Goal: Task Accomplishment & Management: Use online tool/utility

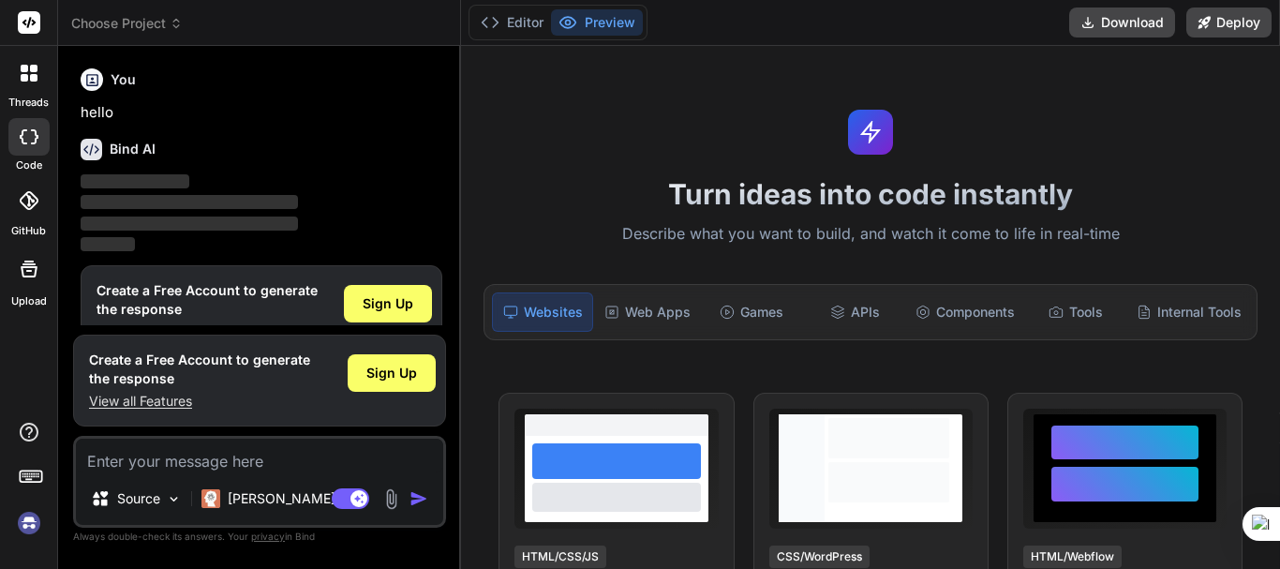
scroll to position [41, 0]
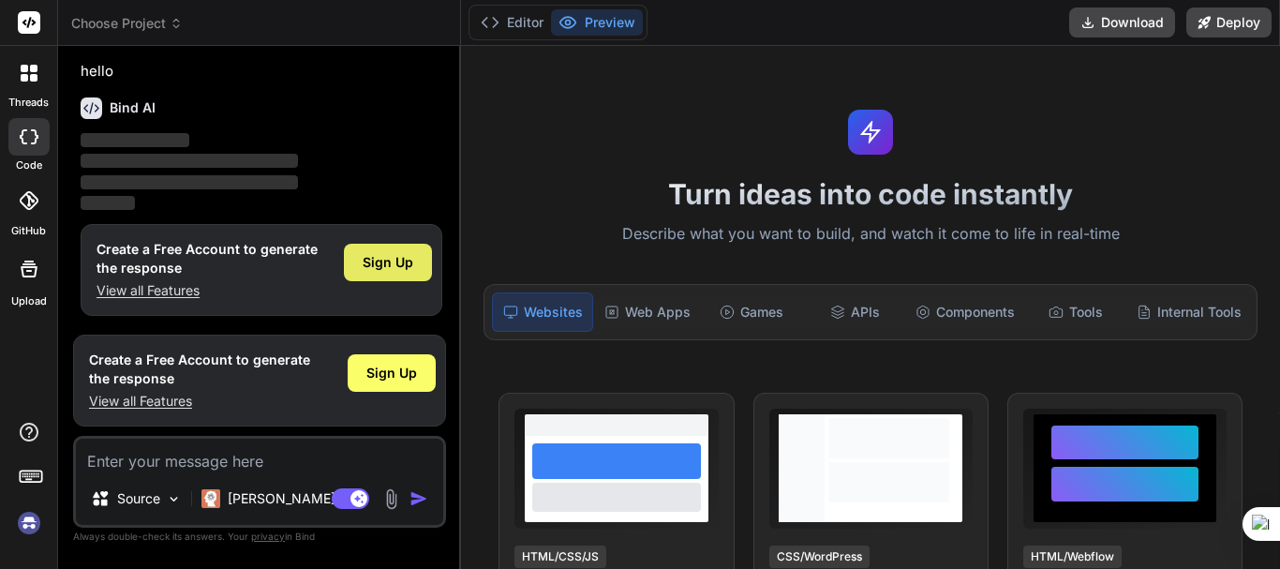
click at [374, 257] on span "Sign Up" at bounding box center [388, 262] width 51 height 19
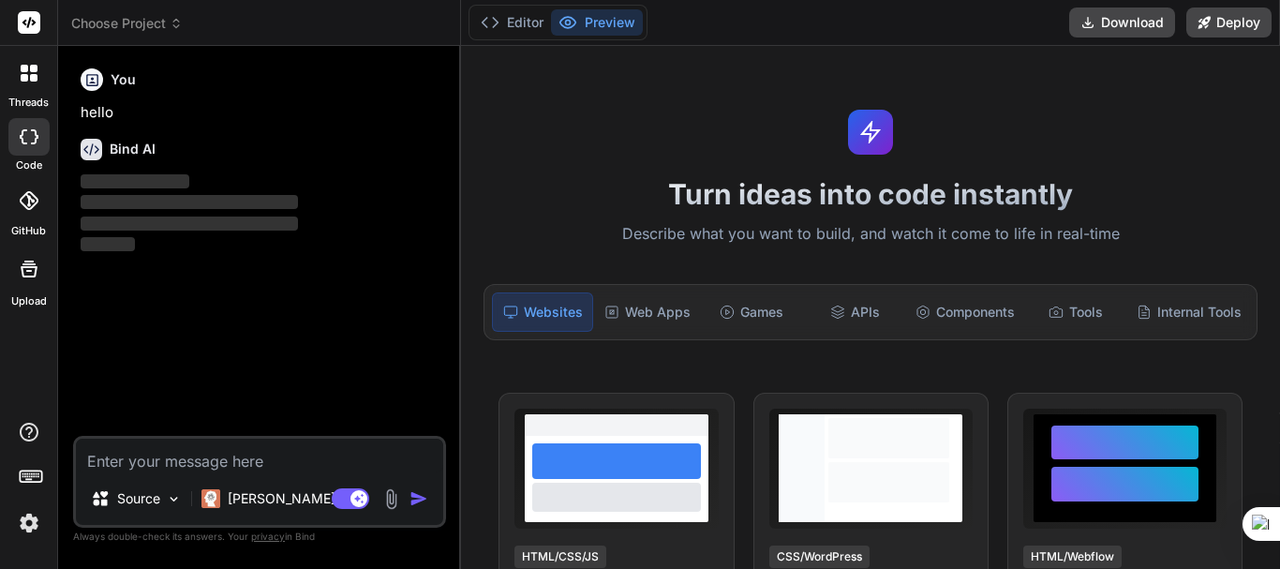
scroll to position [0, 0]
type textarea "x"
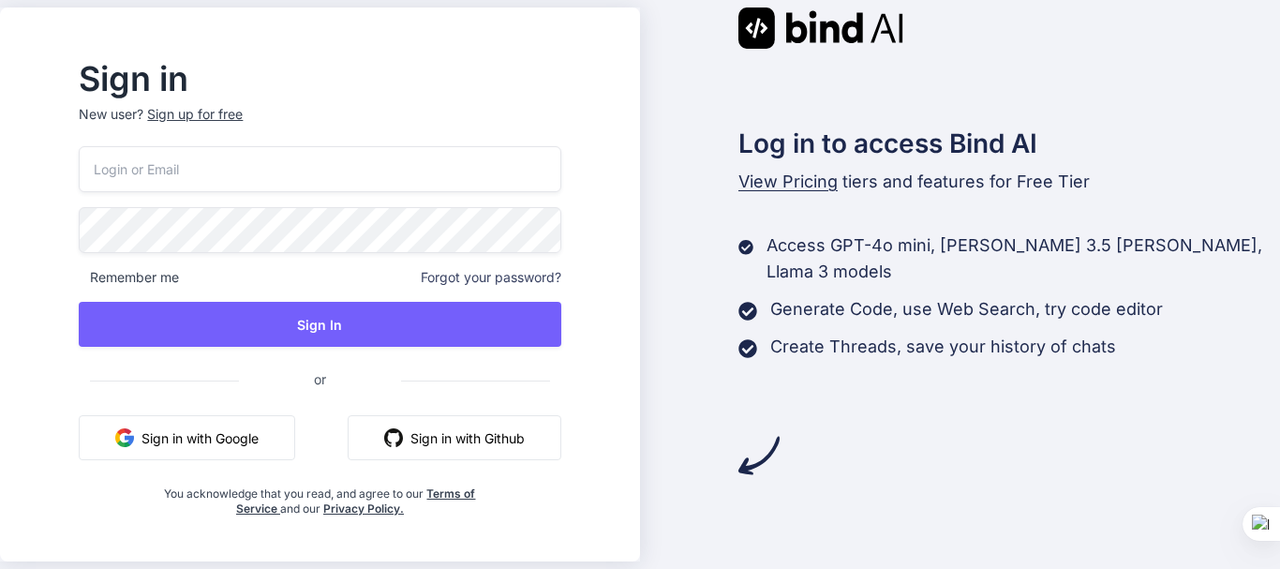
click at [227, 108] on div "Sign up for free" at bounding box center [195, 114] width 96 height 19
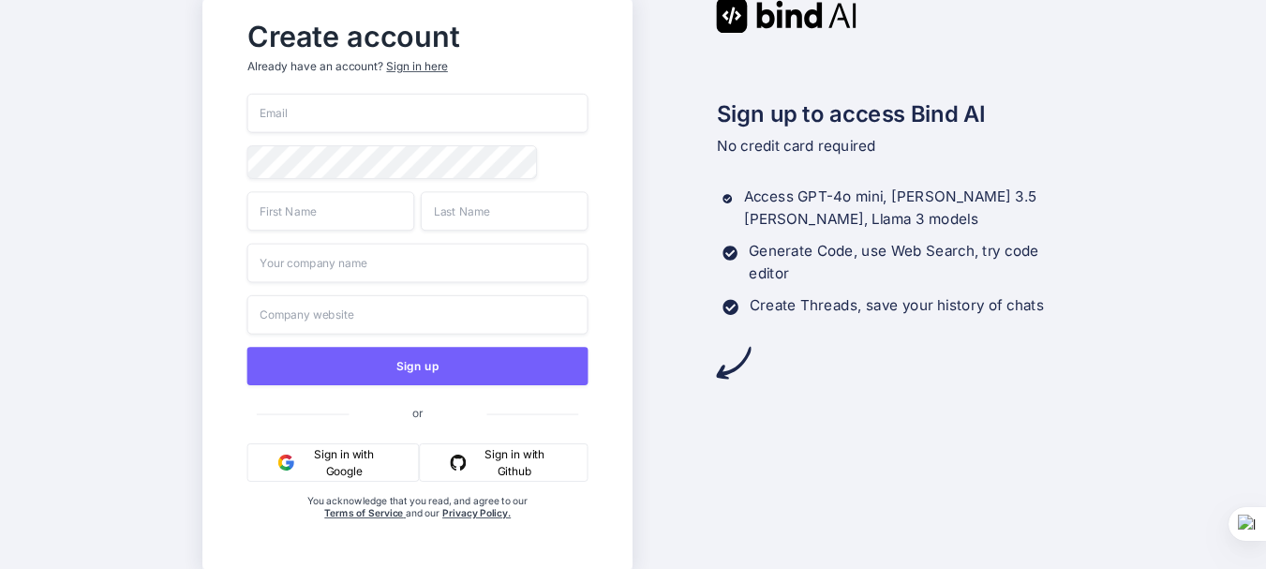
click at [365, 110] on input "email" at bounding box center [417, 113] width 341 height 39
paste input "gewap68888@iotrama.com"
type input "gewap68888@iotrama.comgewap68888@iotrama.com"
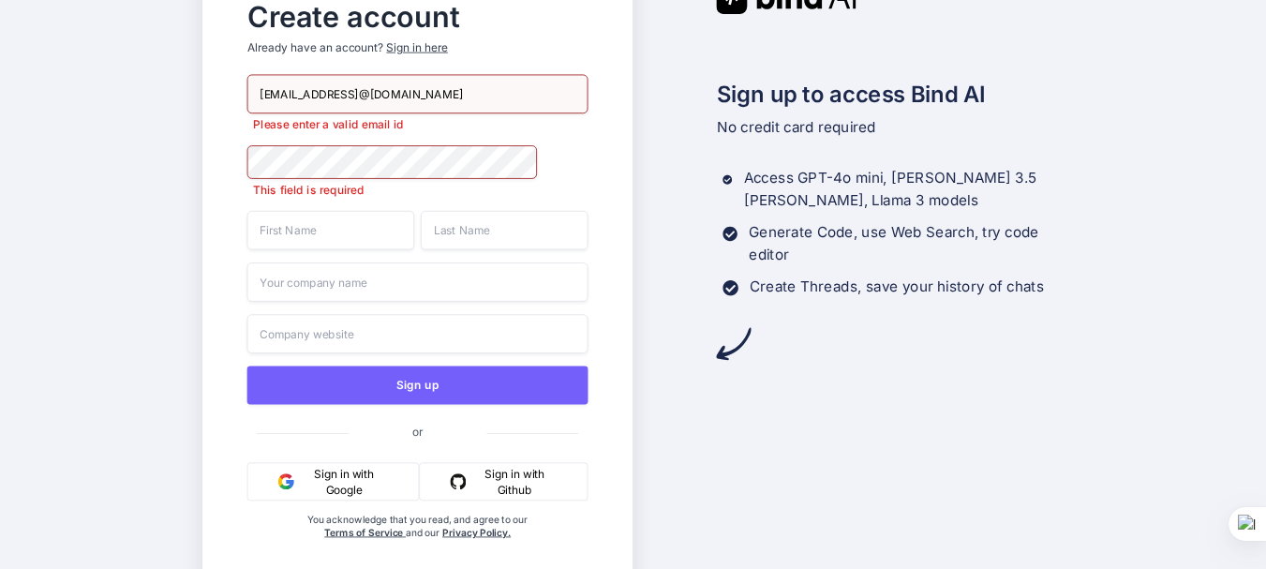
click at [425, 92] on input "gewap68888@iotrama.comgewap68888@iotrama.com" at bounding box center [417, 94] width 341 height 39
type textarea "comgewap68888"
click at [425, 92] on input "gewap68888@iotrama.comgewap68888@iotrama.com" at bounding box center [417, 94] width 341 height 39
paste input "email"
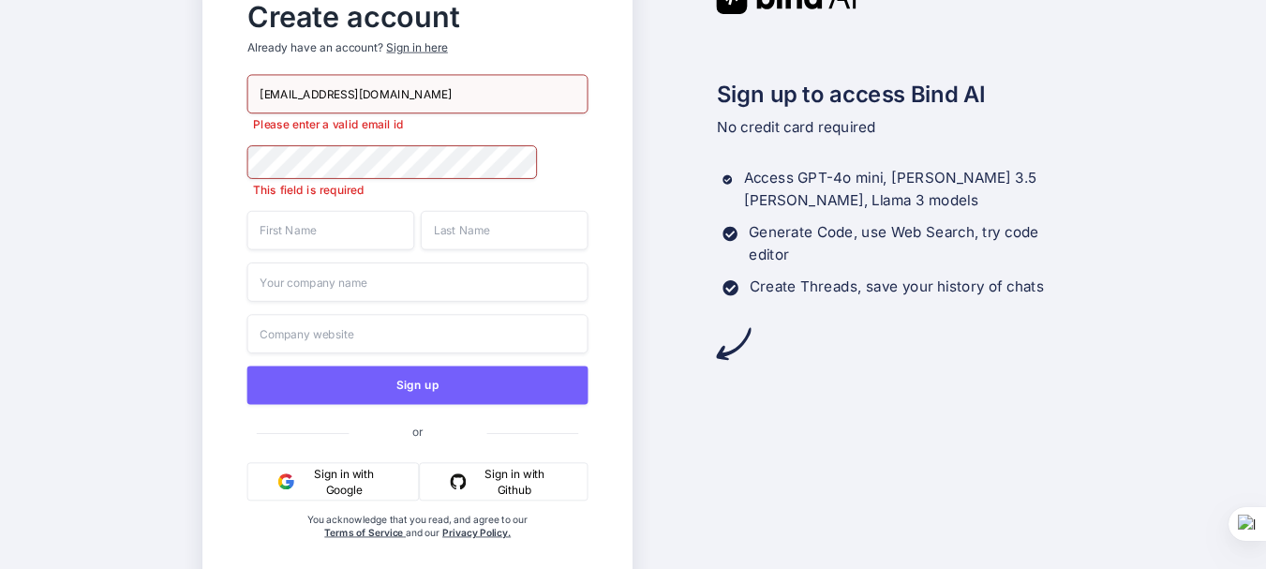
type input "gewap68888@iotrama.com"
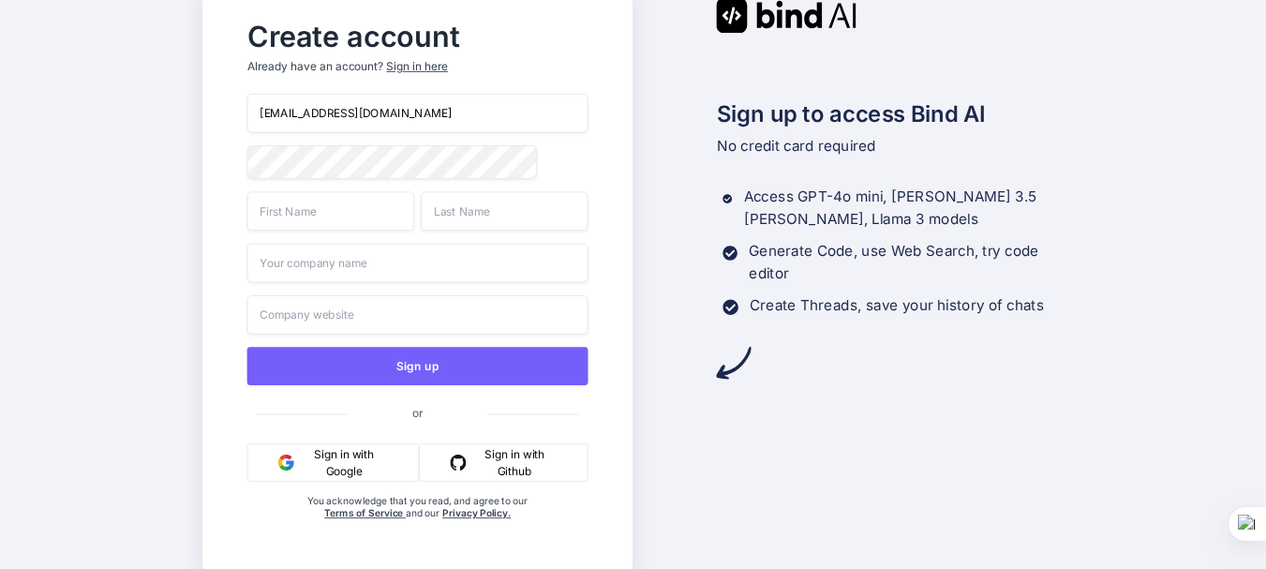
click at [299, 231] on input "text" at bounding box center [331, 210] width 168 height 39
paste input "gewap68888@iotrama.com"
type input "gewap68888@iotrama.comgewap68888@iotrama.com"
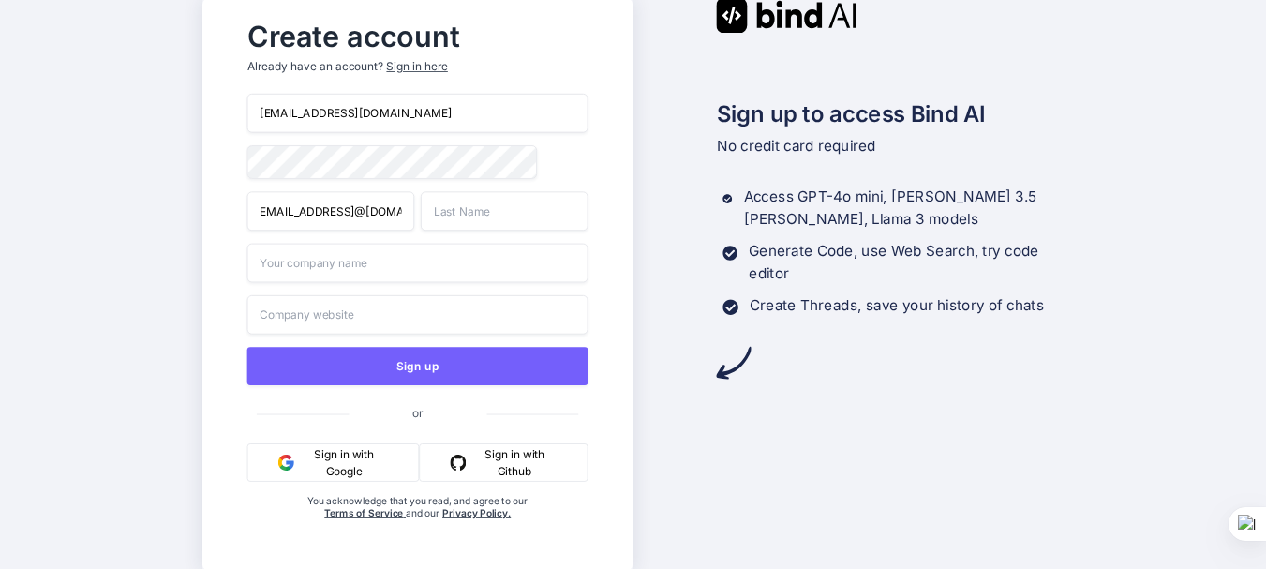
scroll to position [0, 0]
click at [449, 223] on input "text" at bounding box center [505, 210] width 168 height 39
paste input "gewap68888@iotrama.com"
type input "gewap68888@iotrama.com"
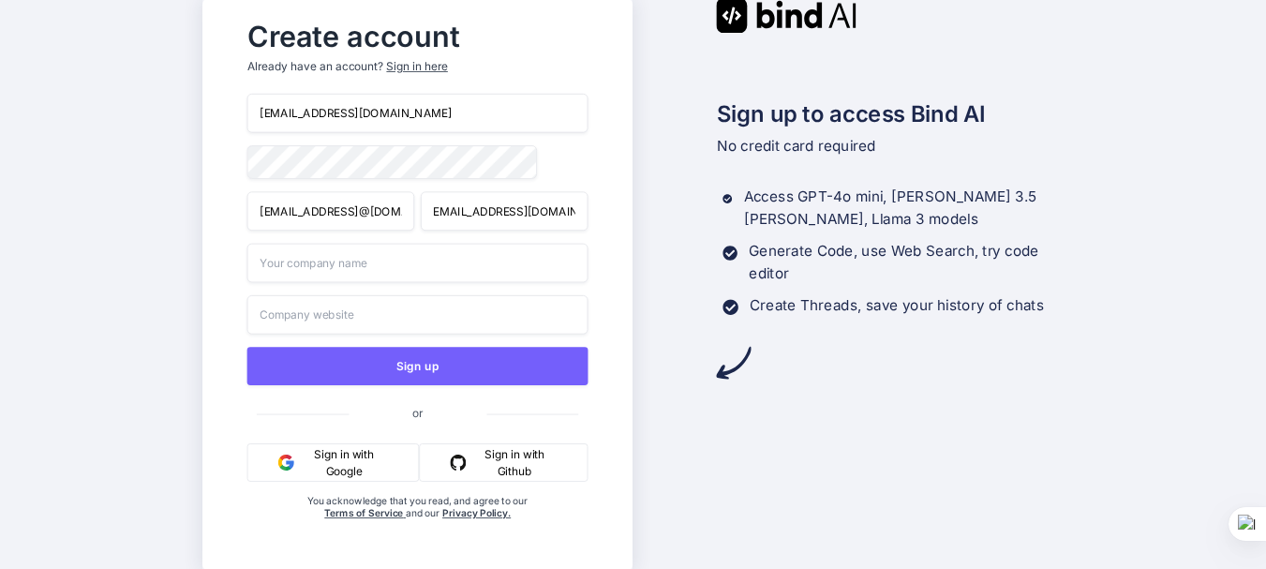
scroll to position [0, 0]
click at [316, 266] on input "text" at bounding box center [417, 263] width 341 height 39
paste input "gewap68888@iotrama.com"
type input "gewap68888@iotrama.comgewap68888@iotrama.com"
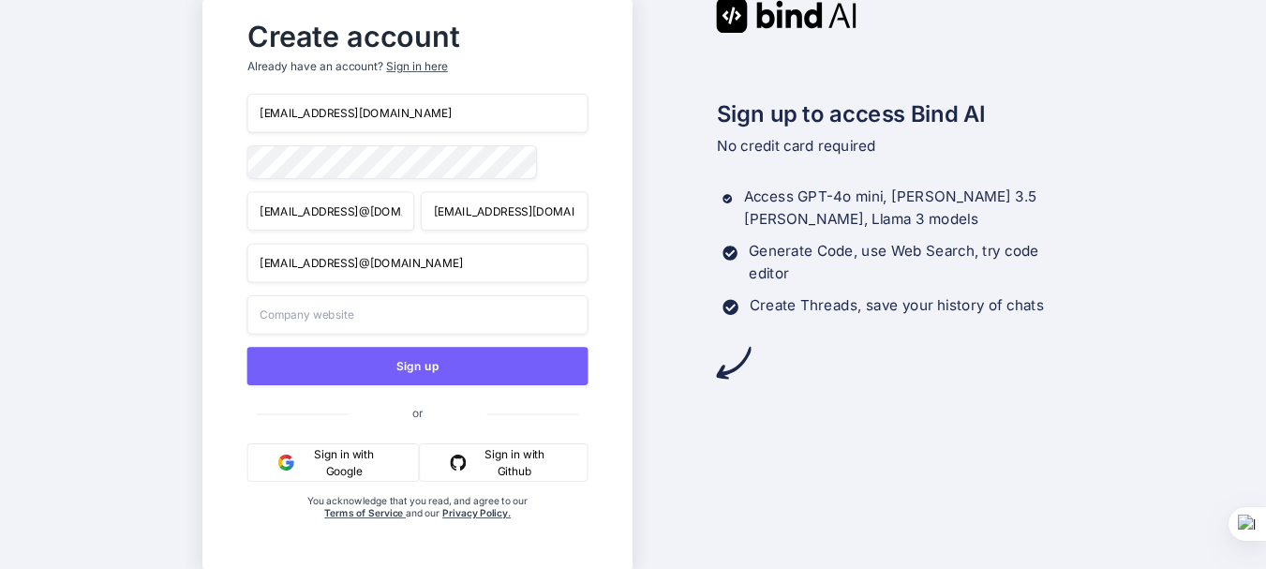
click at [293, 315] on input "text" at bounding box center [417, 314] width 341 height 39
paste input "gewap68888@iotrama.com"
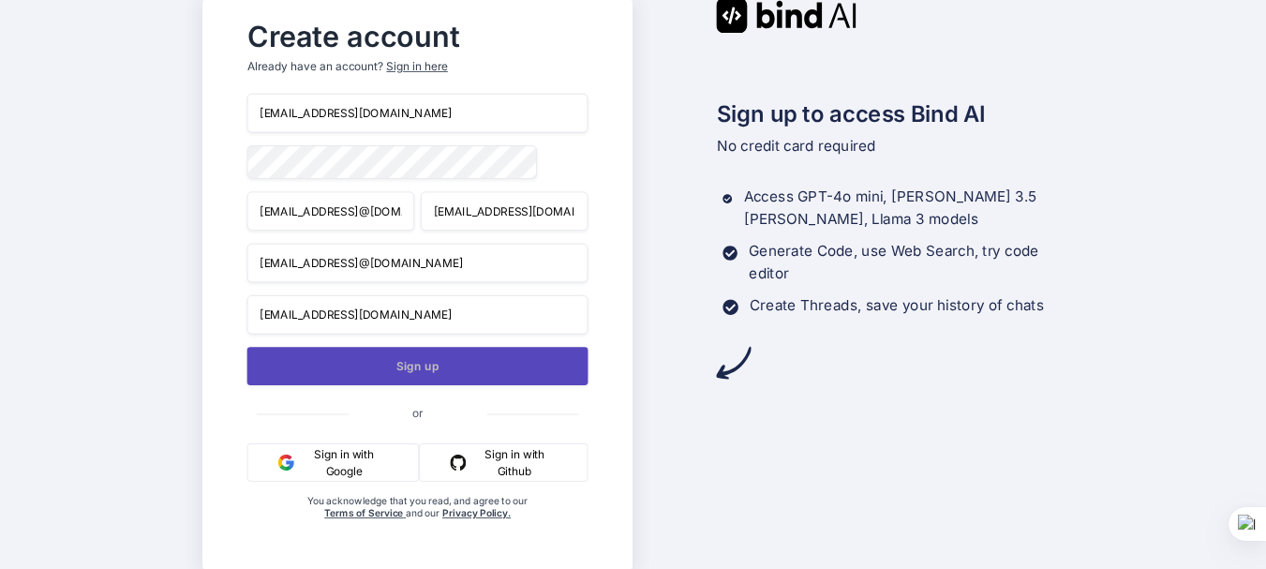
type input "gewap68888@iotrama.com"
click at [447, 379] on button "Sign up" at bounding box center [417, 366] width 341 height 38
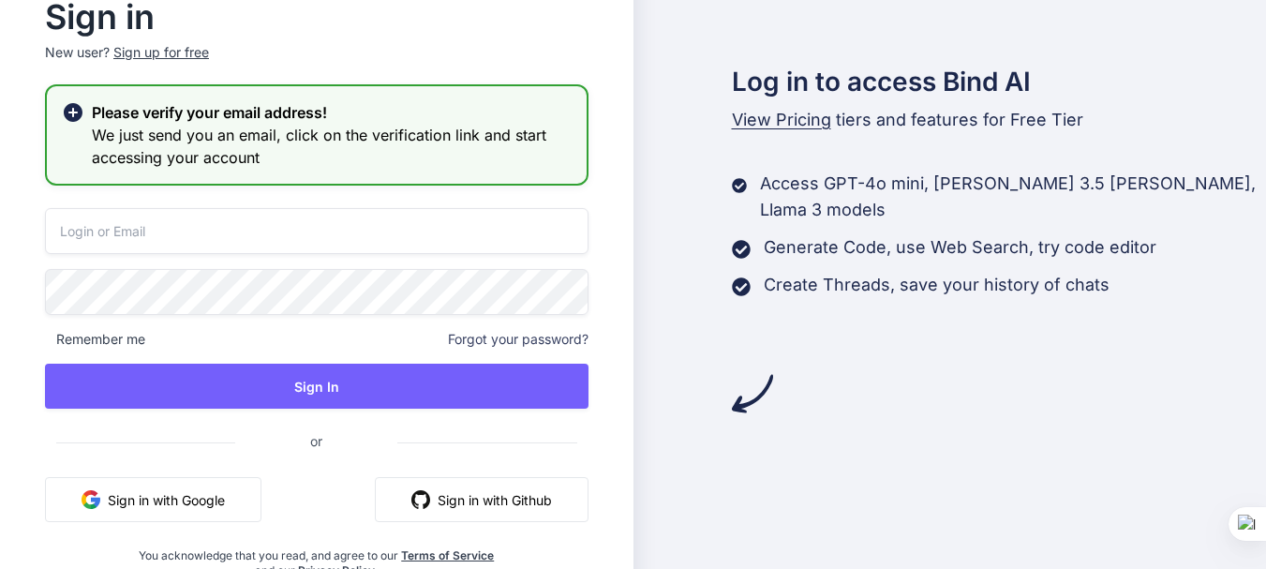
click at [301, 215] on input "email" at bounding box center [317, 231] width 544 height 46
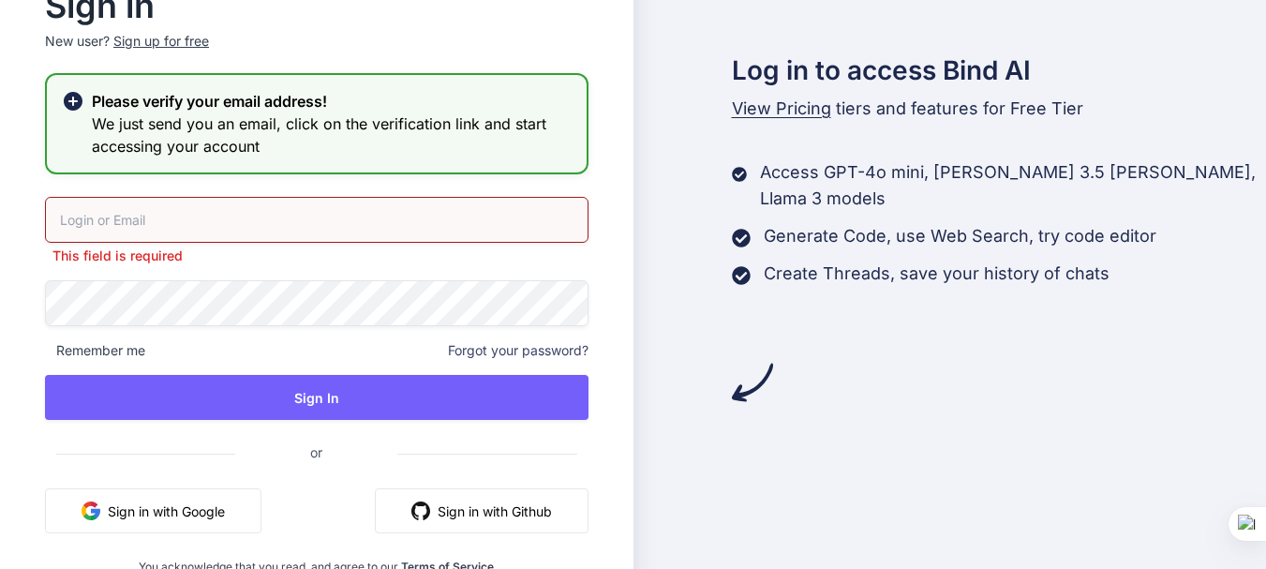
click at [257, 208] on input "email" at bounding box center [317, 220] width 544 height 46
paste input "gewap68888@iotrama.com"
type input "gewap68888@iotrama.com"
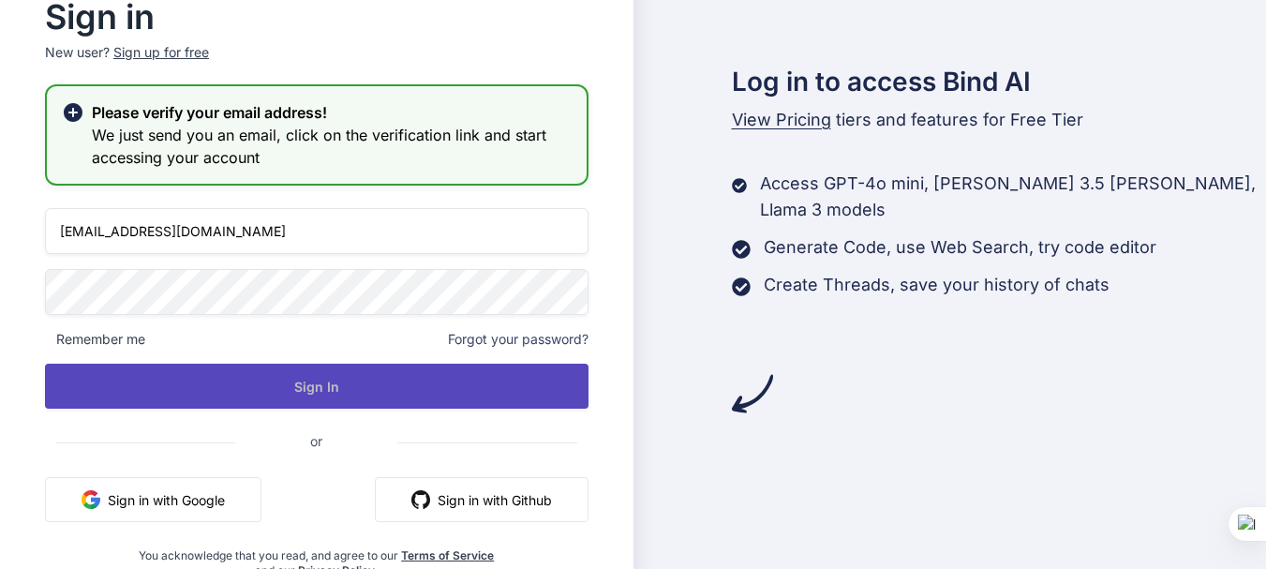
click at [300, 390] on button "Sign In" at bounding box center [317, 386] width 544 height 45
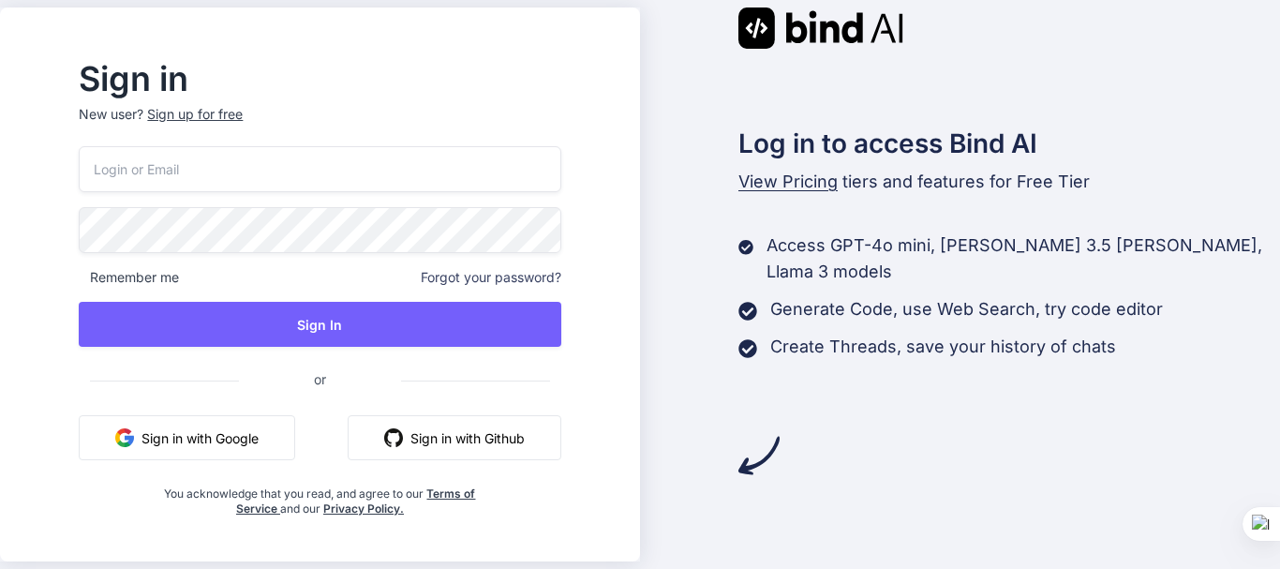
click at [247, 171] on input "email" at bounding box center [320, 169] width 482 height 46
click at [209, 166] on input "email" at bounding box center [320, 169] width 482 height 46
paste input "gewap68888@iotrama.com"
type input "gewap68888@iotrama.com"
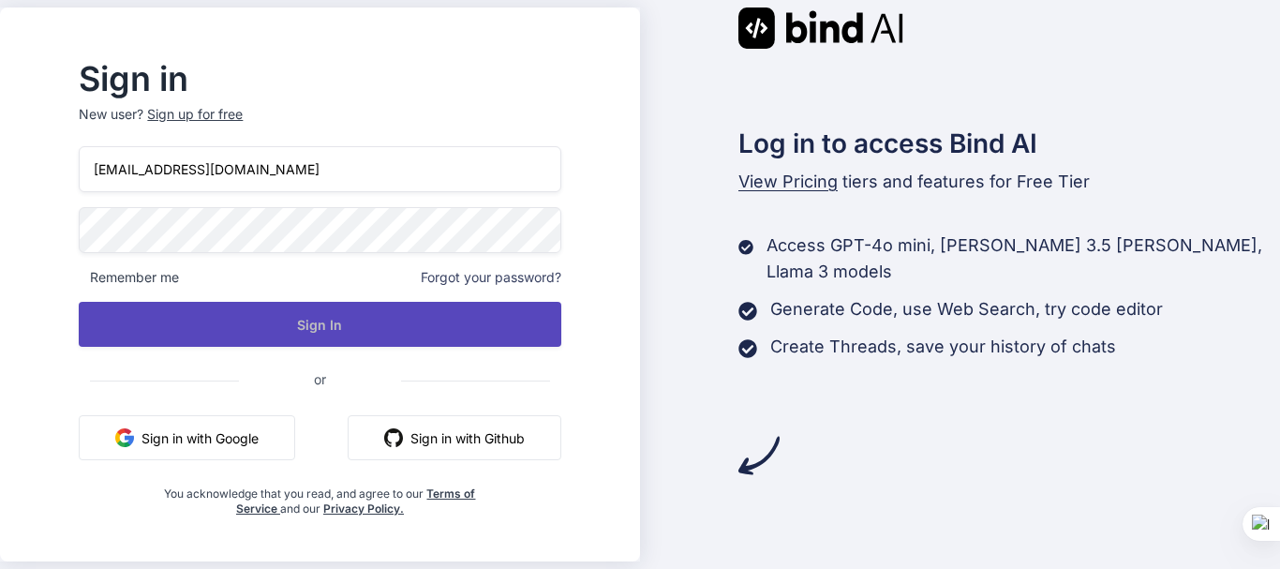
click at [323, 335] on button "Sign In" at bounding box center [320, 324] width 482 height 45
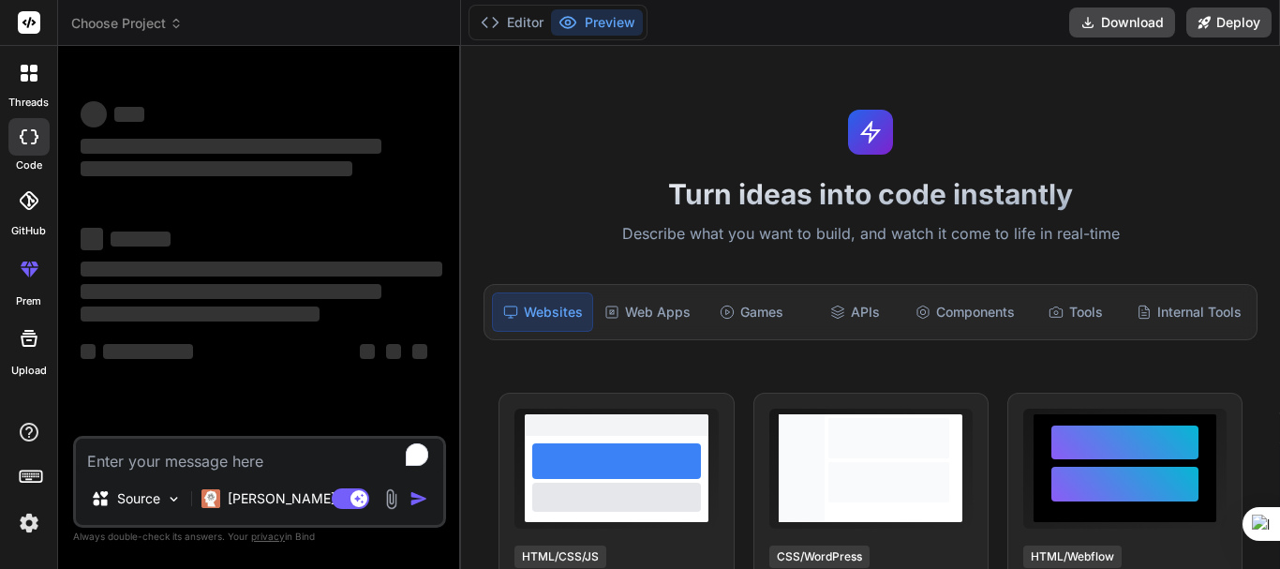
type textarea "x"
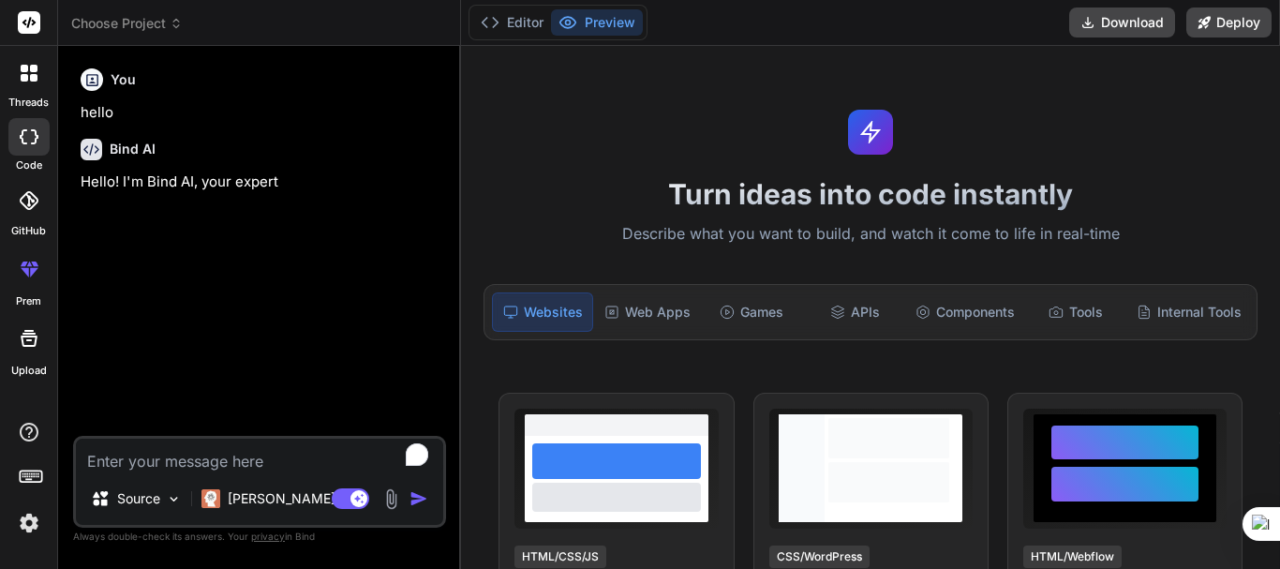
click at [154, 459] on textarea "To enrich screen reader interactions, please activate Accessibility in Grammarl…" at bounding box center [259, 456] width 367 height 34
type textarea "i"
type textarea "x"
type textarea "i"
type textarea "x"
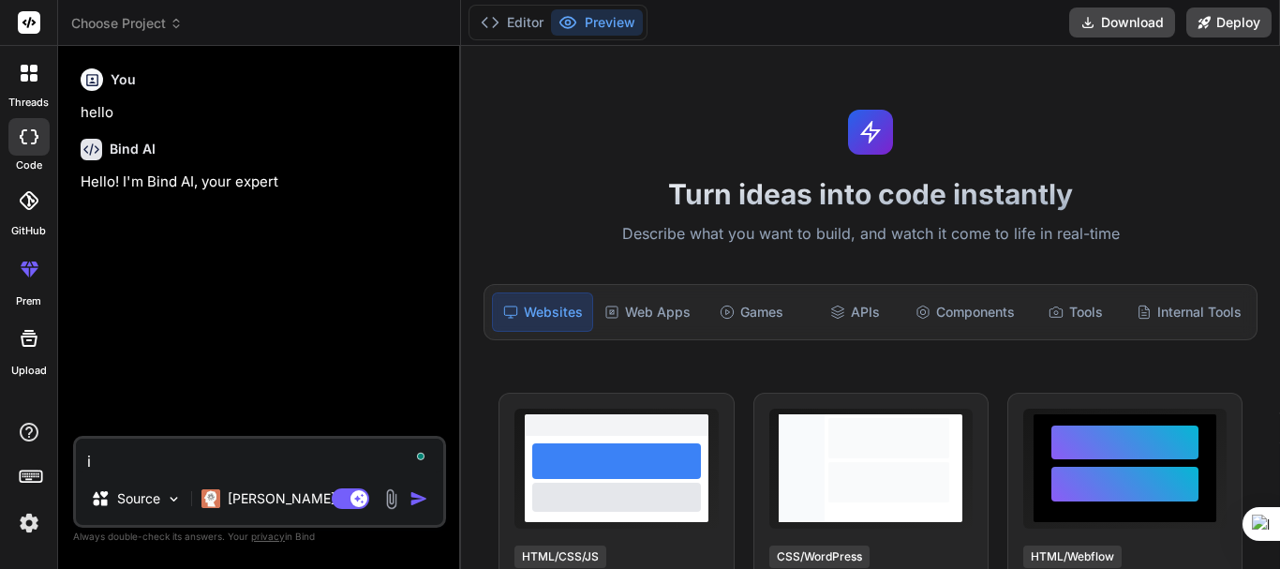
type textarea "i w"
type textarea "x"
type textarea "i wa"
type textarea "x"
type textarea "i wan"
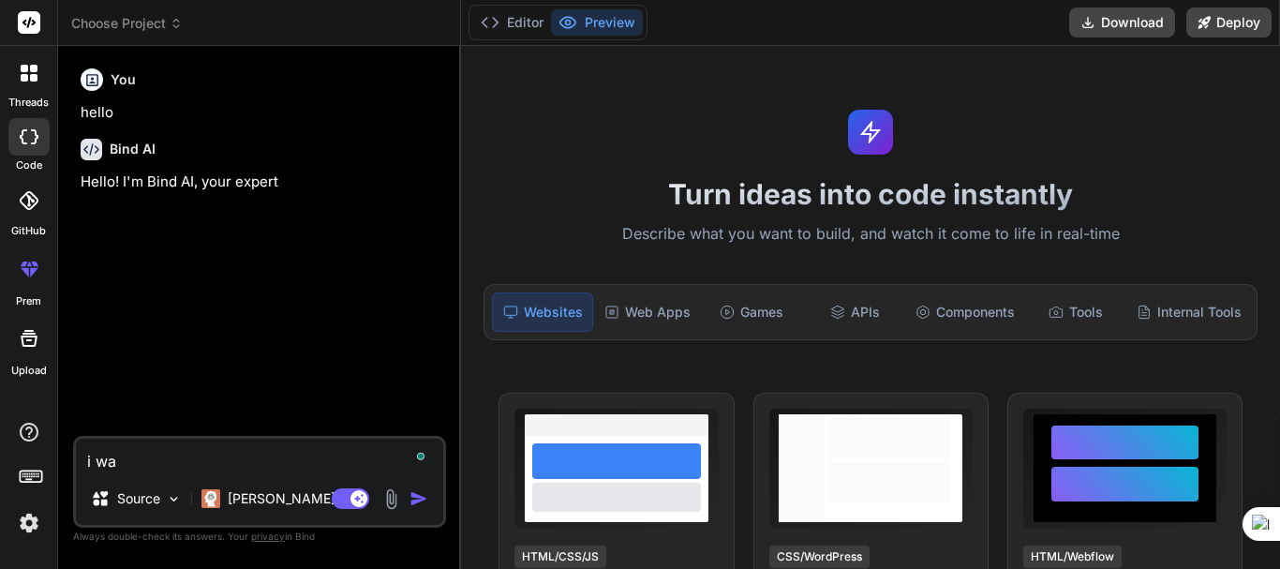
type textarea "x"
type textarea "i want"
type textarea "x"
type textarea "i want"
type textarea "x"
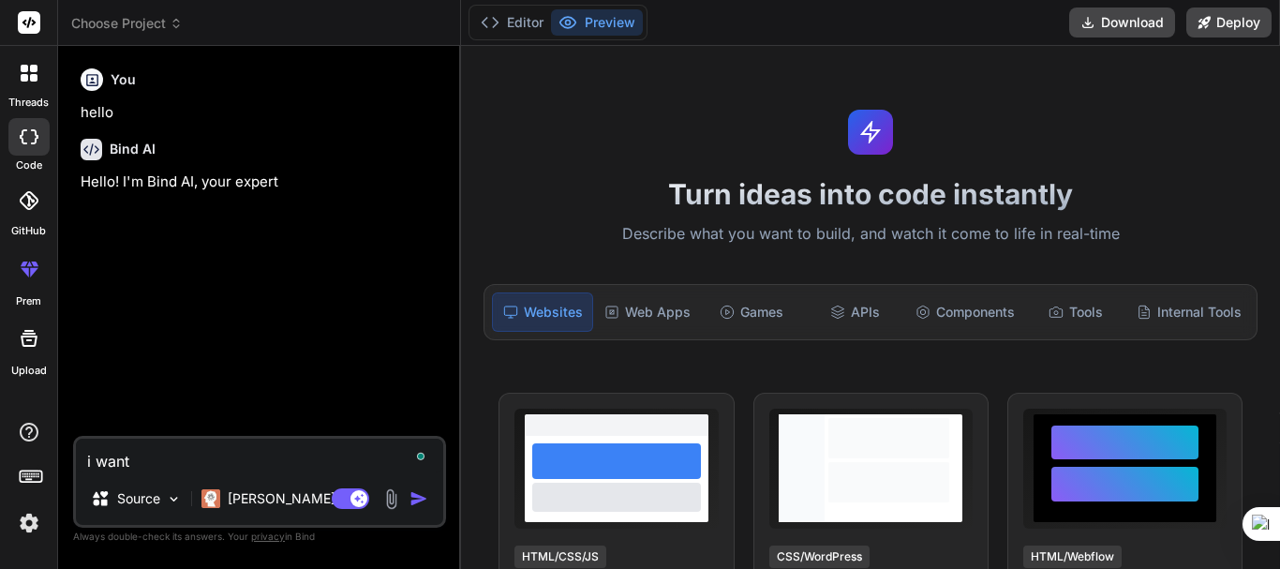
type textarea "i want t"
type textarea "x"
type textarea "i want to"
type textarea "x"
type textarea "i want to"
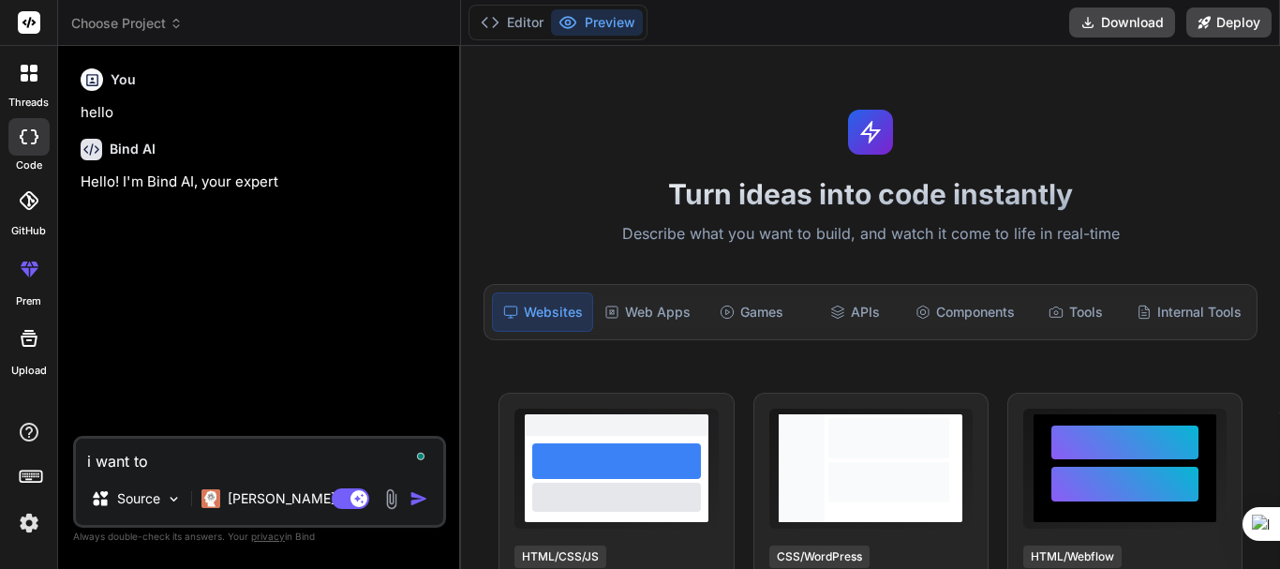
type textarea "x"
type textarea "i want to c"
type textarea "x"
type textarea "i want to cr"
type textarea "x"
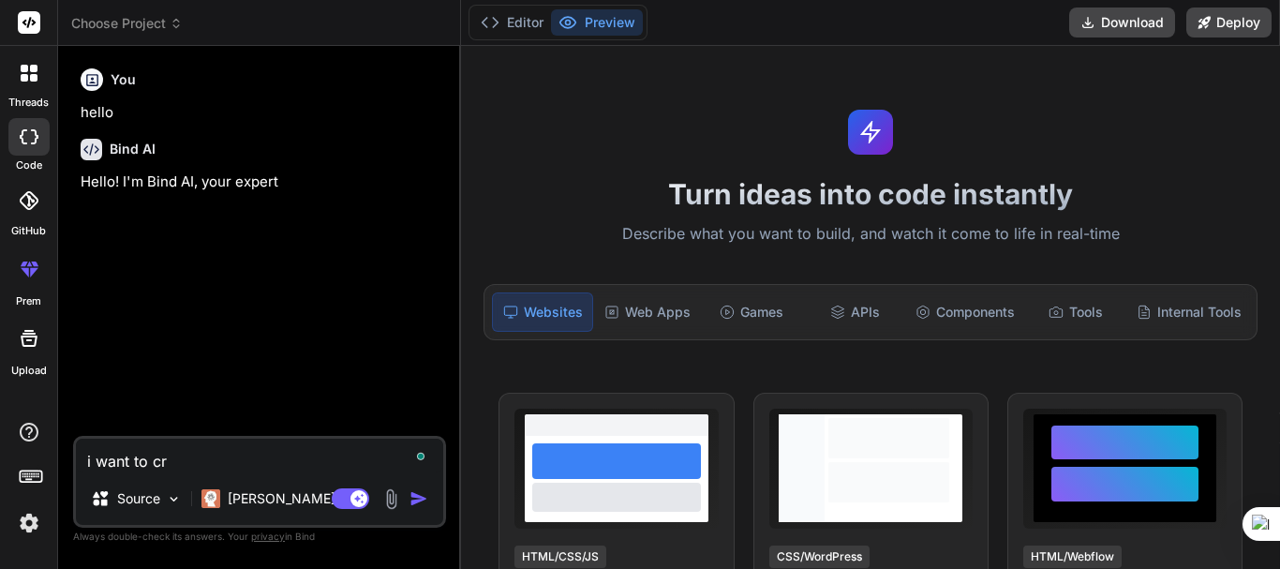
type textarea "i want to cre"
type textarea "x"
type textarea "i want to crea"
type textarea "x"
type textarea "i want to creat"
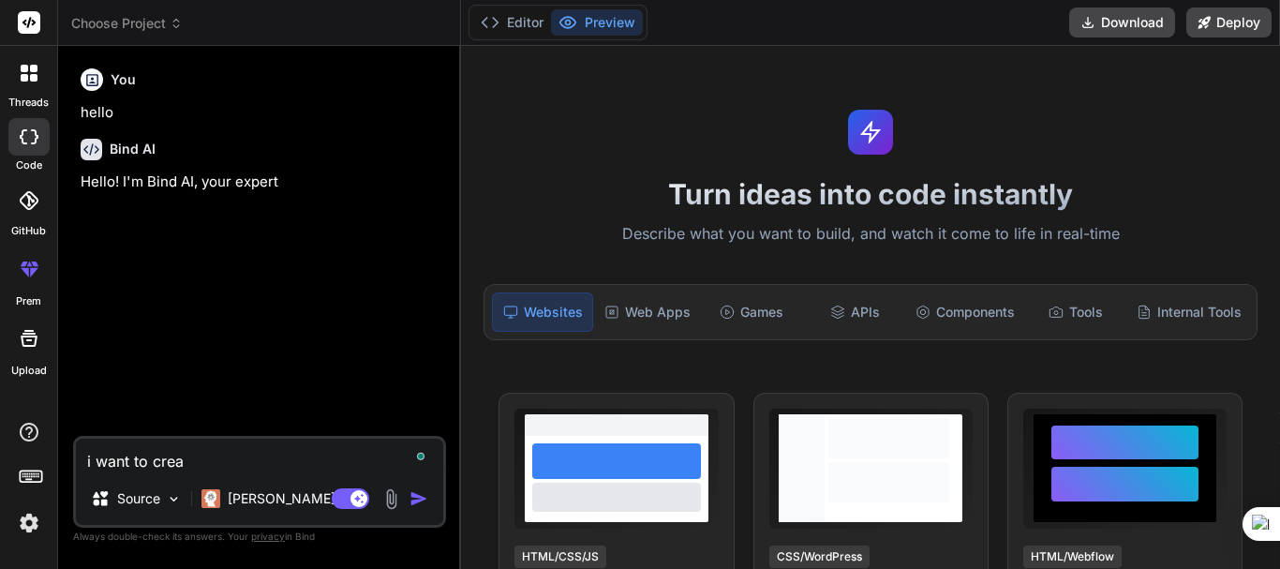
type textarea "x"
type textarea "i want to create"
type textarea "x"
type textarea "i want to create"
type textarea "x"
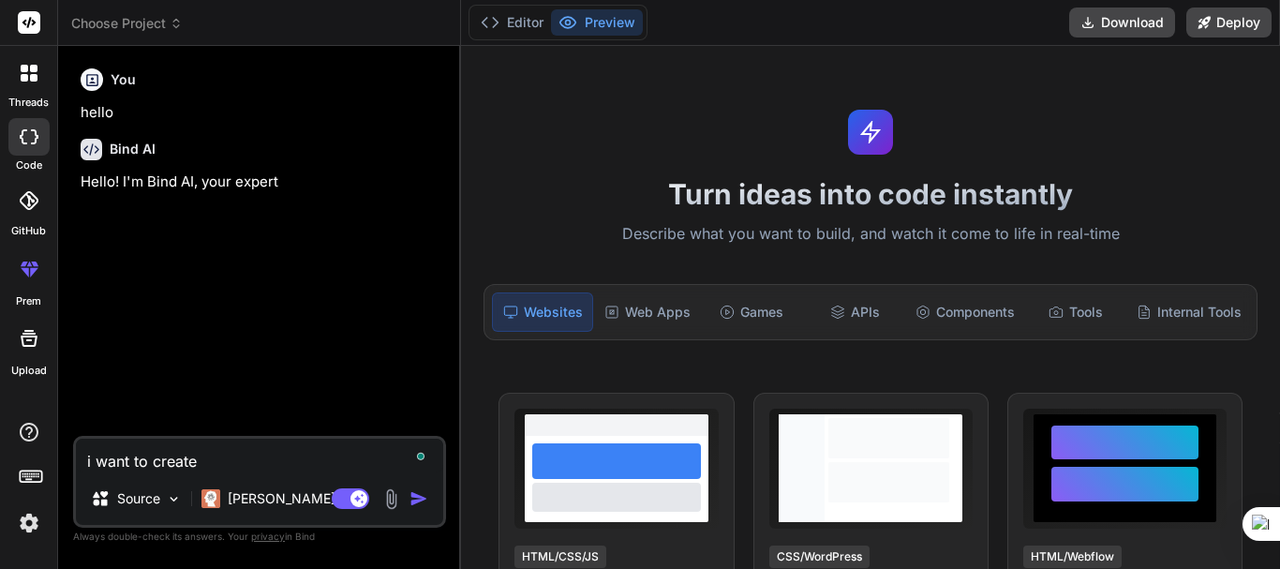
type textarea "i want to create a"
type textarea "x"
type textarea "i want to create ao"
type textarea "x"
type textarea "i want to create a"
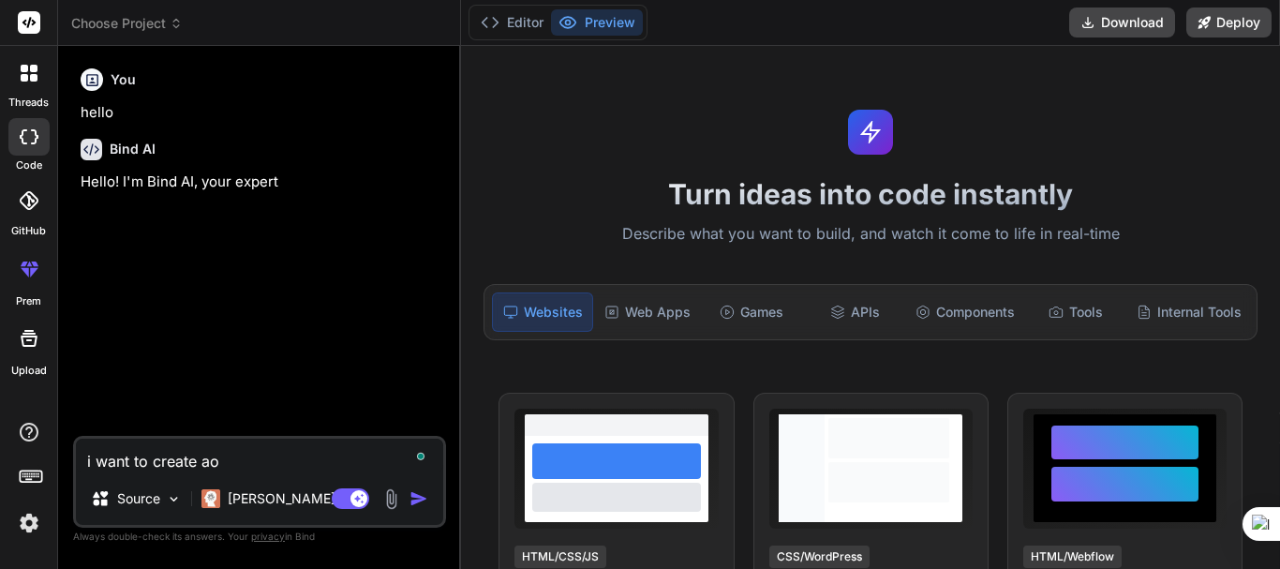
type textarea "x"
type textarea "i want to create ai"
type textarea "x"
type textarea "i want to create ai"
type textarea "x"
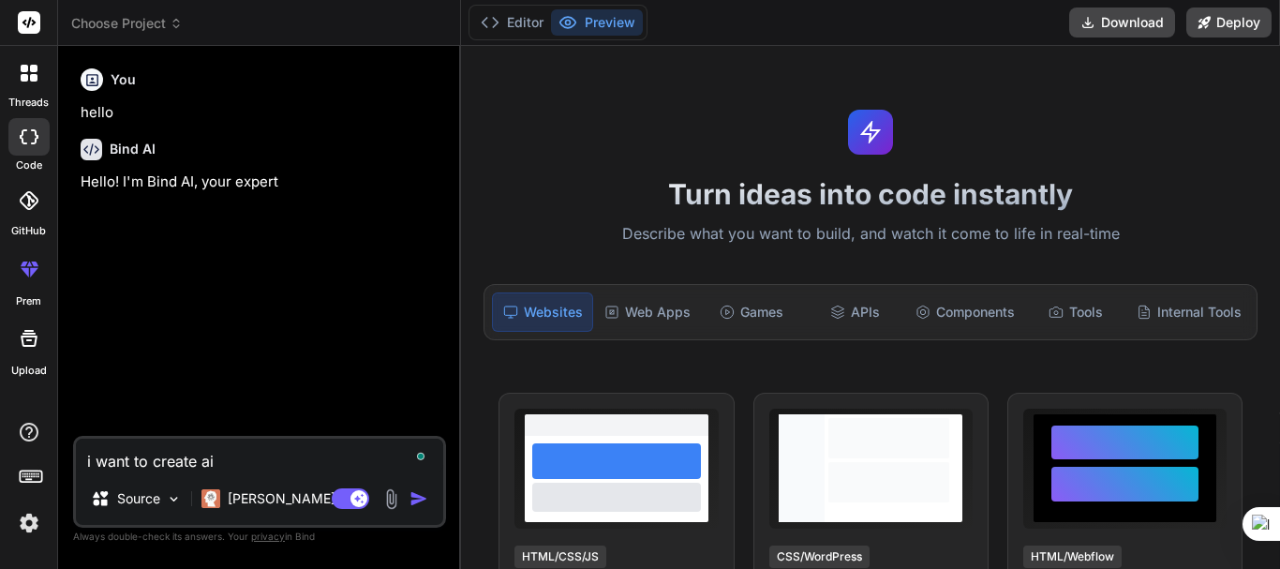
type textarea "i want to create ai c"
type textarea "x"
type textarea "i want to create ai ch"
type textarea "x"
type textarea "i want to create ai cha"
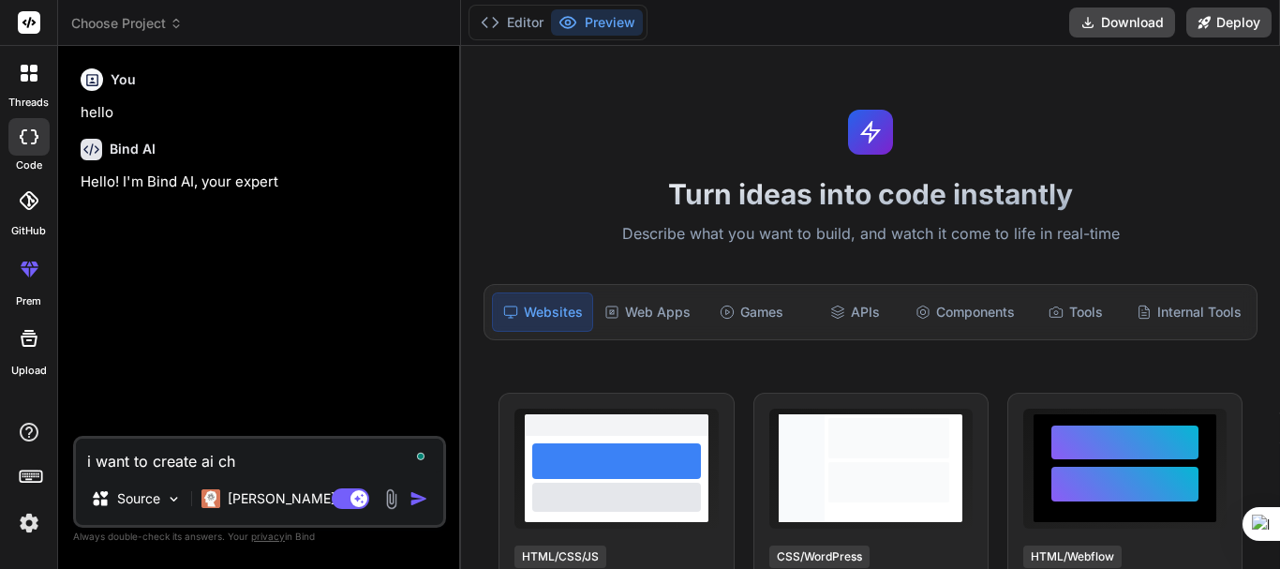
type textarea "x"
type textarea "i want to create ai chat"
type textarea "x"
type textarea "i want to create ai chat"
type textarea "x"
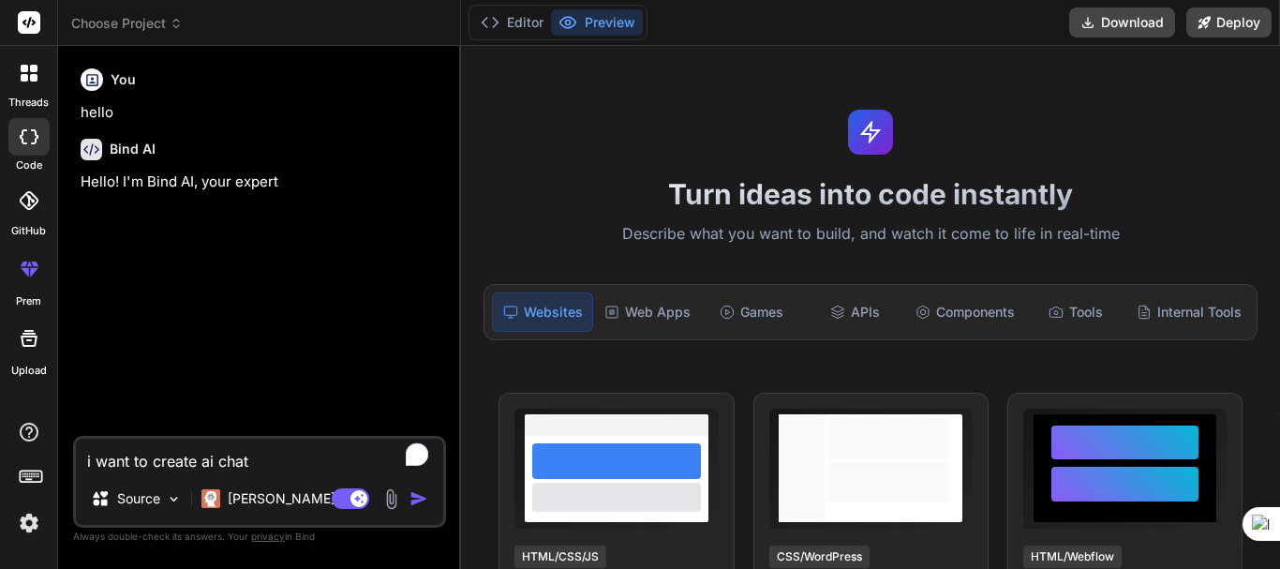
type textarea "i want to create ai chat l"
type textarea "x"
type textarea "i want to create ai chat li"
type textarea "x"
type textarea "i want to create ai chat lik"
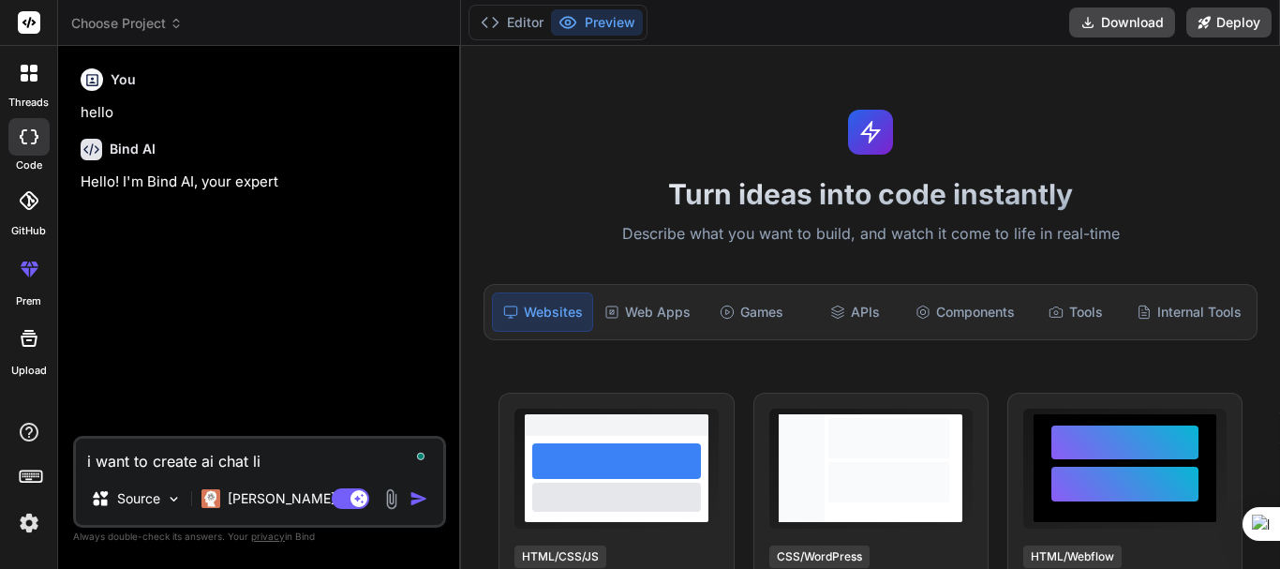
type textarea "x"
type textarea "i want to create ai chat like"
type textarea "x"
type textarea "i want to create ai chat like"
type textarea "x"
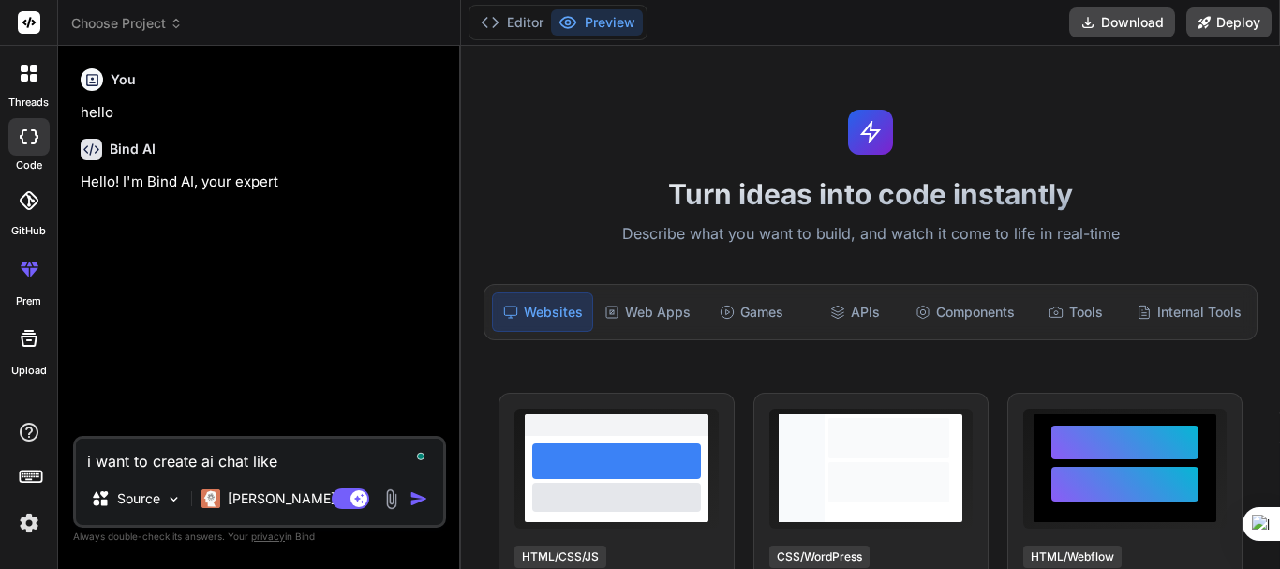
type textarea "i want to create ai chat like c"
type textarea "x"
type textarea "i want to create ai chat like ch"
type textarea "x"
type textarea "i want to create ai chat like cha"
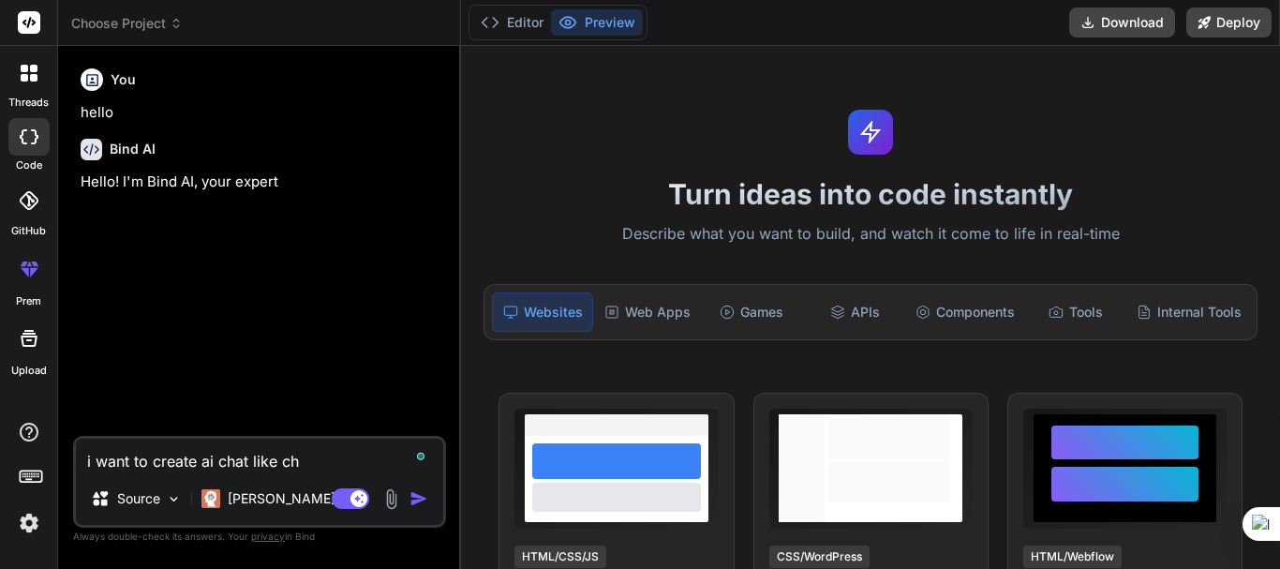
type textarea "x"
type textarea "i want to create ai chat like chat"
type textarea "x"
type textarea "i want to create ai chat like chatg"
type textarea "x"
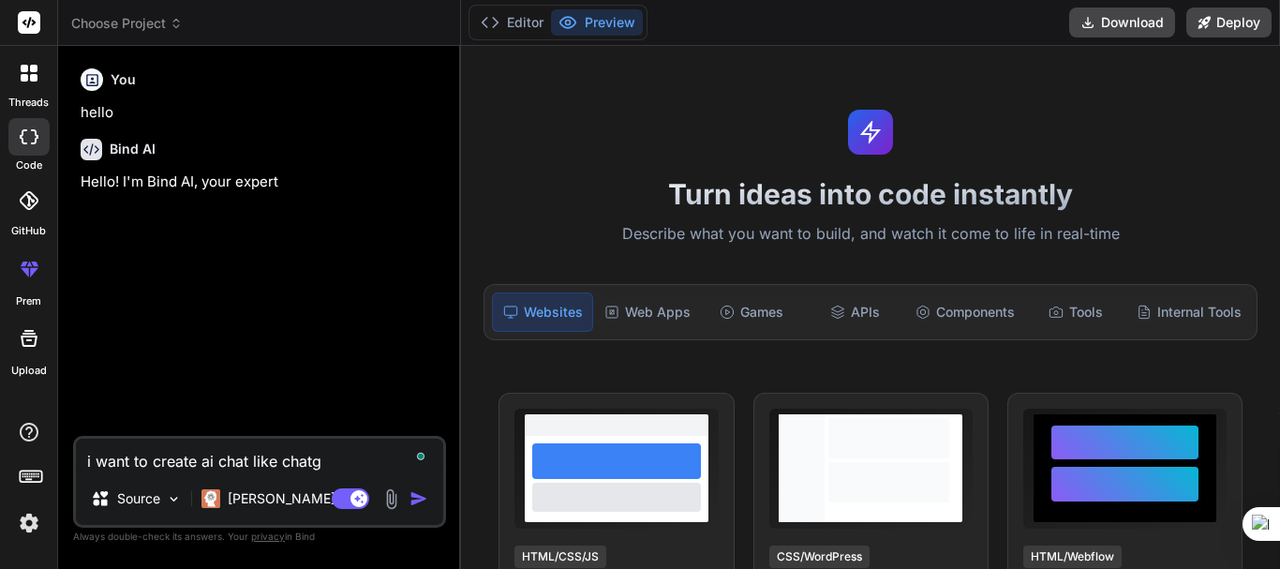
type textarea "i want to create ai chat like chatgp"
type textarea "x"
type textarea "i want to create ai chat like chatgpt"
type textarea "x"
type textarea "i want to create ai chat like chatgpt"
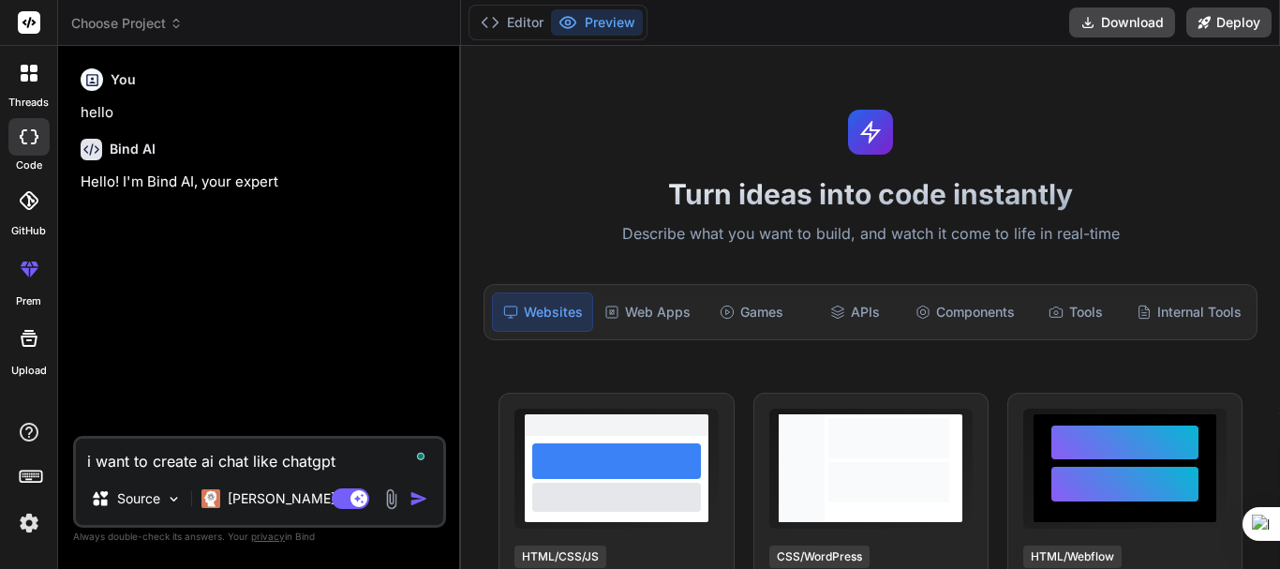
type textarea "x"
type textarea "i want to create ai chat like chatgpt d"
type textarea "x"
type textarea "i want to create ai chat like chatgpt de"
type textarea "x"
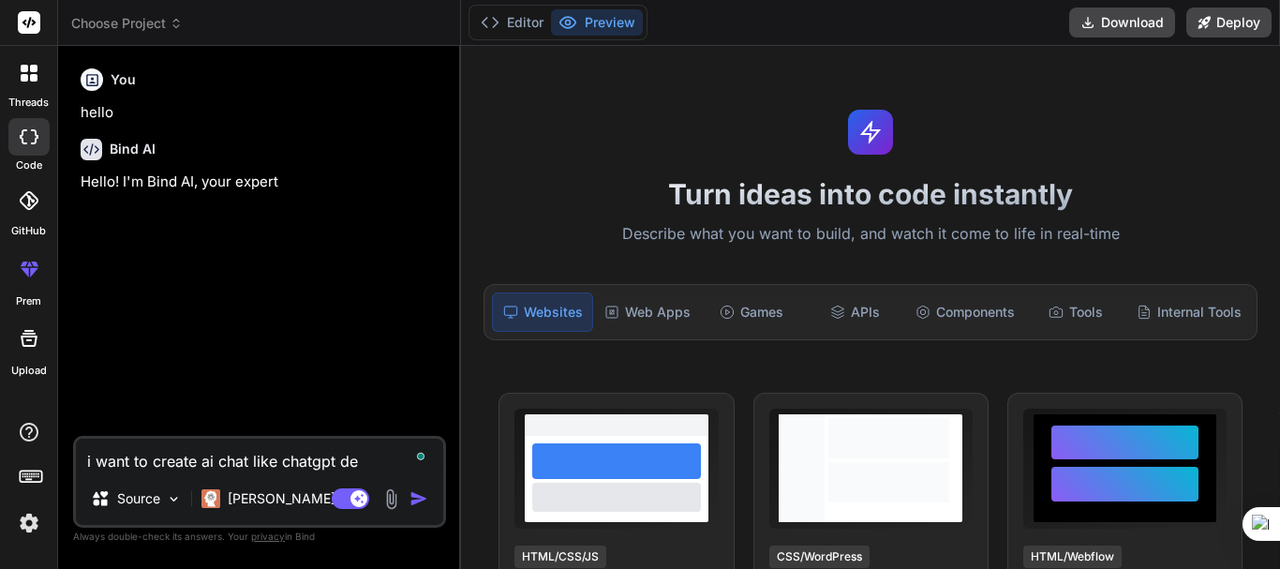
type textarea "i want to create ai chat like chatgpt [PERSON_NAME]"
type textarea "x"
type textarea "i want to create ai chat like chatgpt deep"
type textarea "x"
type textarea "i want to create ai chat like chatgpt deeps"
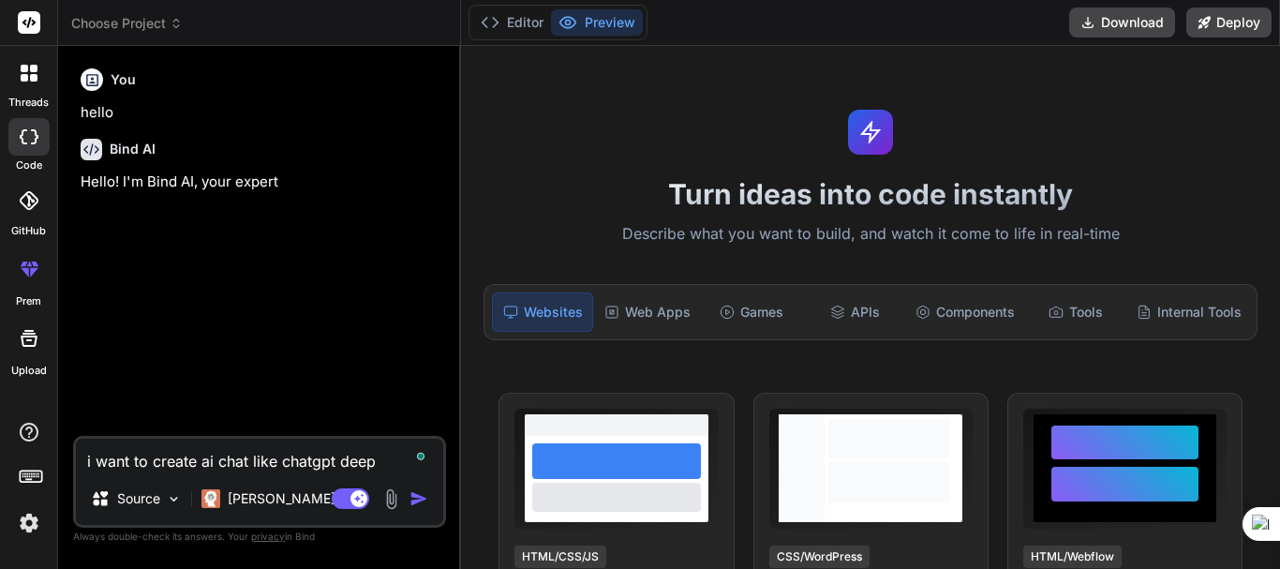
type textarea "x"
type textarea "i want to create ai chat like chatgpt deepse"
type textarea "x"
type textarea "i want to create ai chat like chatgpt deepsee"
type textarea "x"
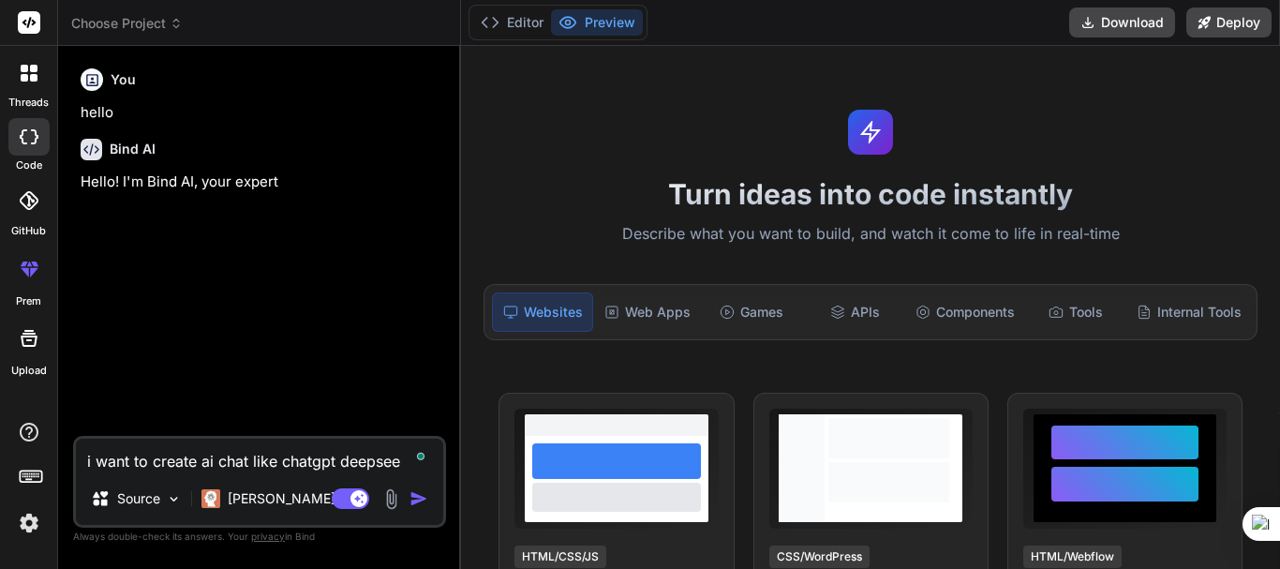
type textarea "i want to create ai chat like chatgpt deepseee"
type textarea "x"
type textarea "i want to create ai chat like chatgpt deepseeek"
type textarea "x"
type textarea "i want to create ai chat like chatgpt deepseeek"
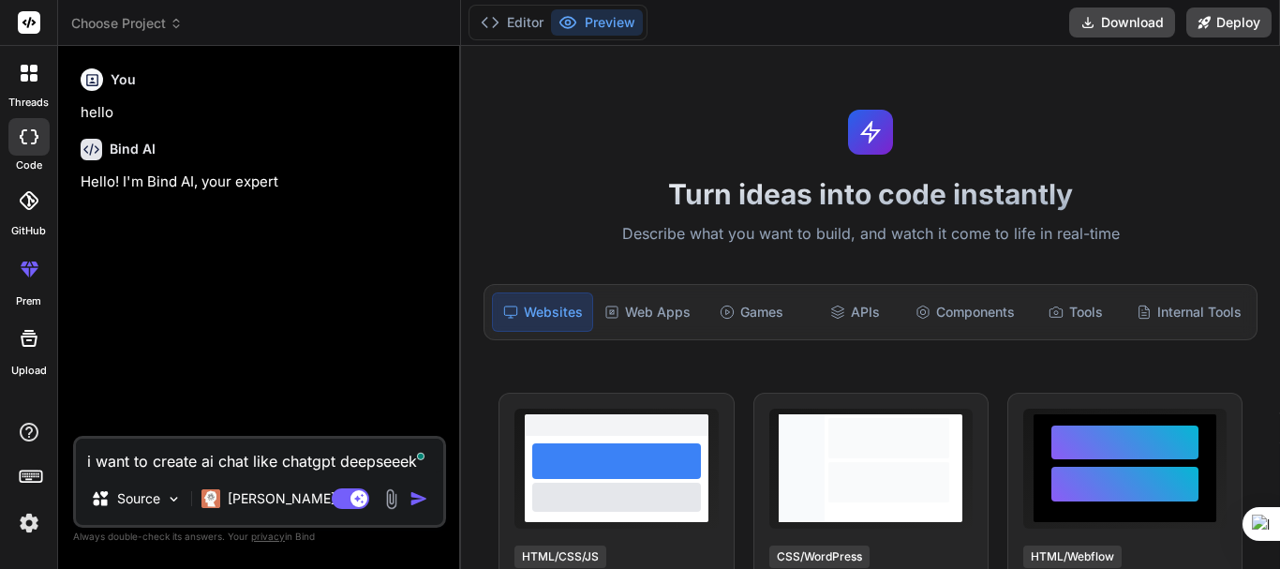
type textarea "x"
type textarea "i want to create ai chat like chatgpt deepseeek u"
type textarea "x"
type textarea "i want to create ai chat like chatgpt deepseeek us"
type textarea "x"
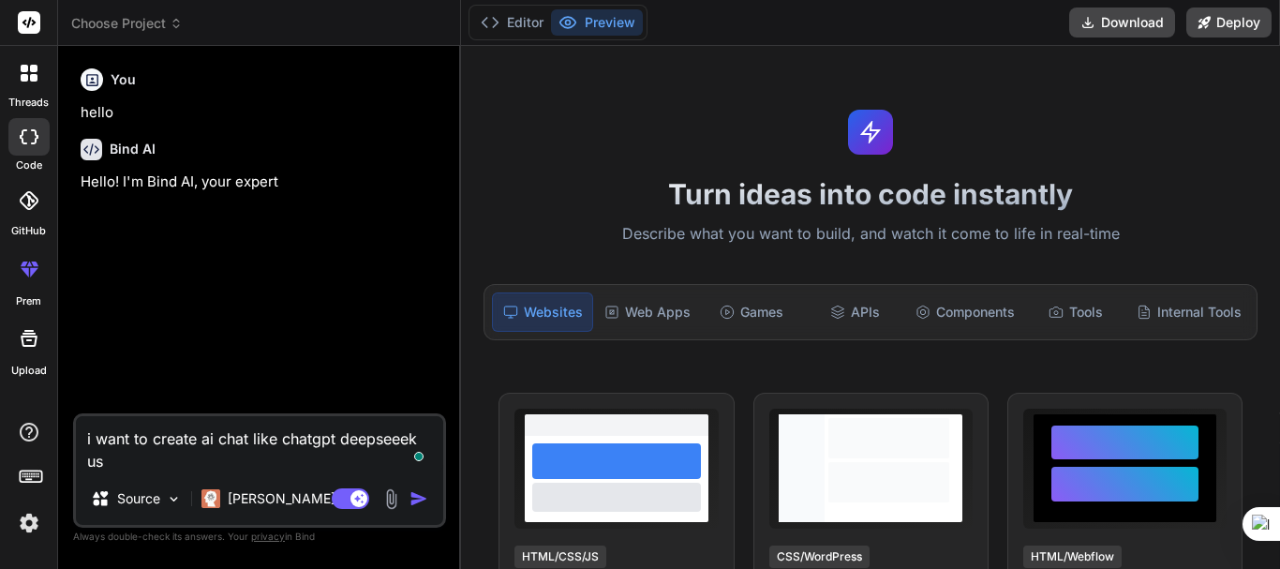
type textarea "i want to create ai chat like chatgpt deepseeek usi"
type textarea "x"
type textarea "i want to create ai chat like chatgpt deepseeek usin"
type textarea "x"
type textarea "i want to create ai chat like chatgpt deepseeek using"
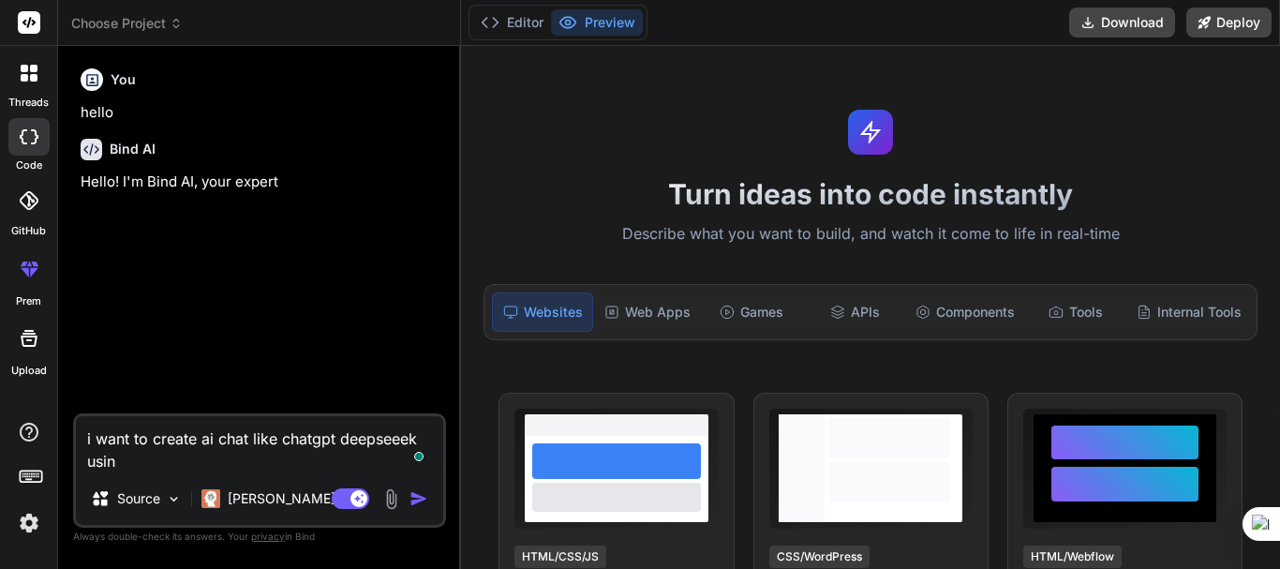
type textarea "x"
type textarea "i want to create ai chat like chatgpt deepseeek using"
type textarea "x"
type textarea "i want to create ai chat like chatgpt deepseeek using r"
type textarea "x"
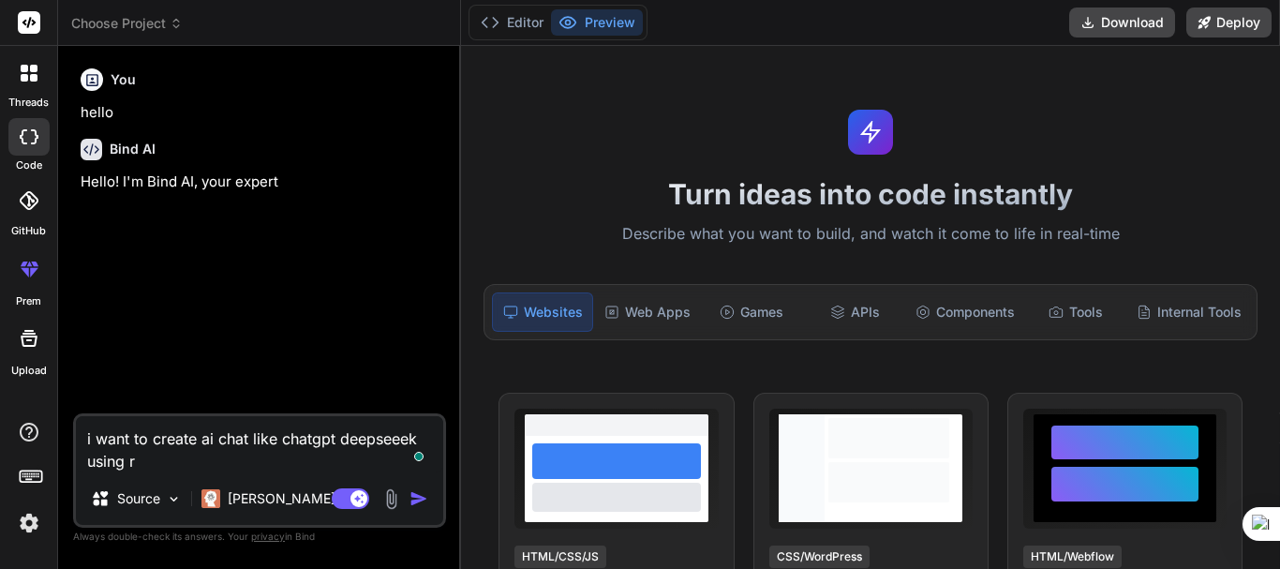
type textarea "i want to create ai chat like chatgpt deepseeek using re"
type textarea "x"
type textarea "i want to create ai chat like chatgpt deepseeek using rea"
type textarea "x"
type textarea "i want to create ai chat like chatgpt deepseeek using reac"
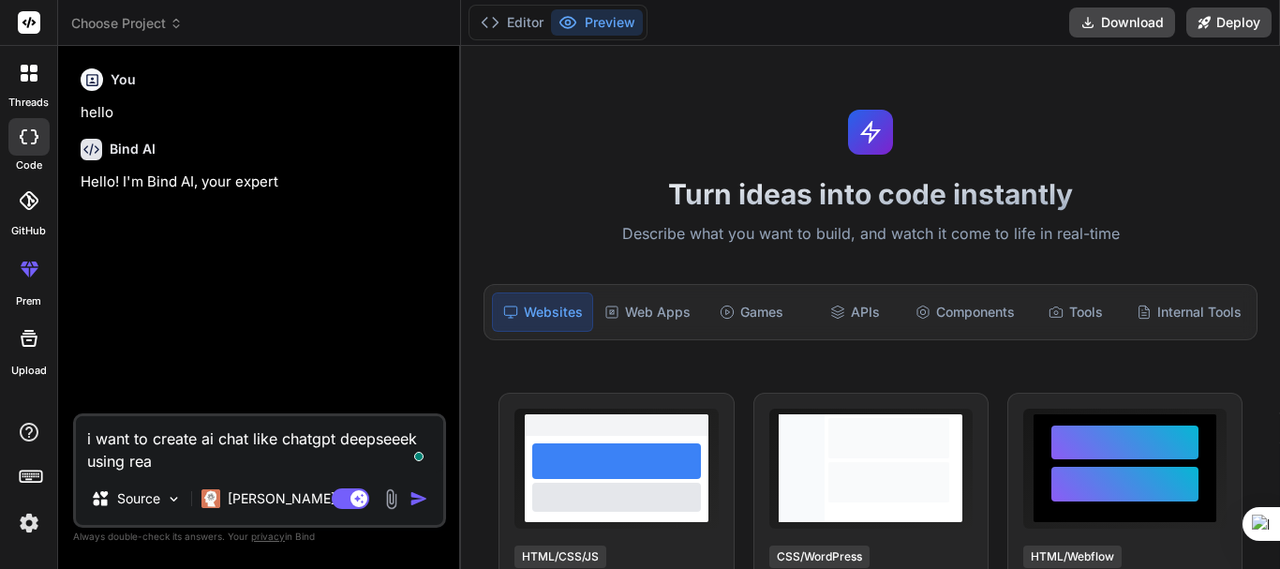
type textarea "x"
type textarea "i want to create ai chat like chatgpt deepseeek using react"
type textarea "x"
type textarea "i want to create ai chat like chatgpt deepseeek using reactj"
type textarea "x"
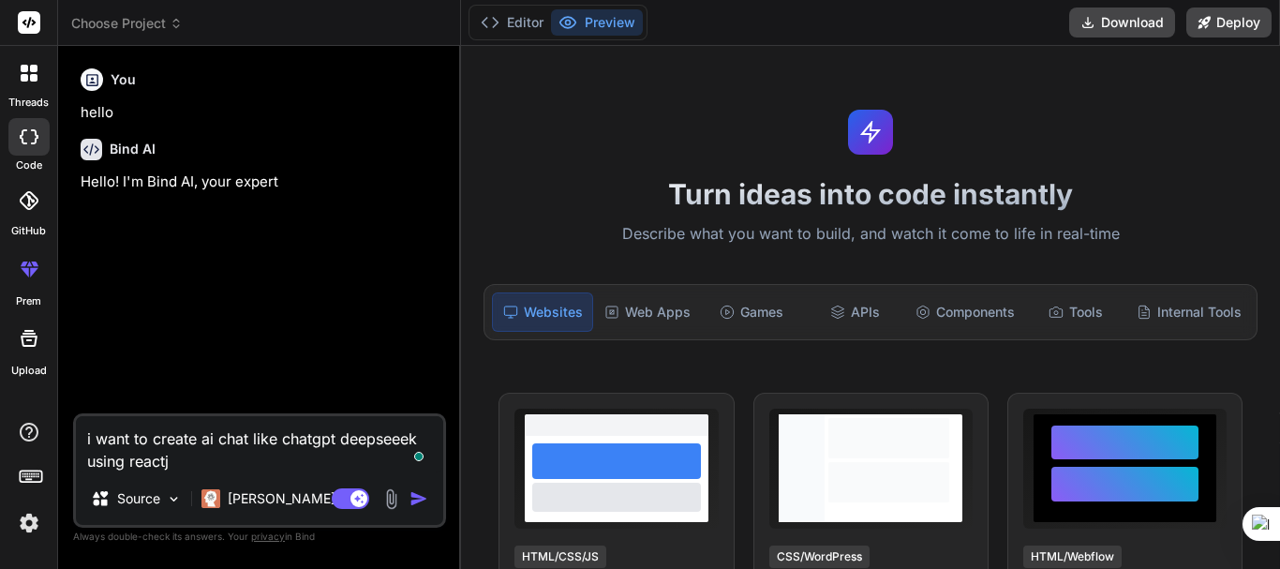
type textarea "i want to create ai chat like chatgpt deepseeek using reactjs"
type textarea "x"
type textarea "i want to create ai chat like chatgpt deepseeek using reactjs"
type textarea "x"
type textarea "i want to create ai chat like chatgpt deepseeek using reactjs a"
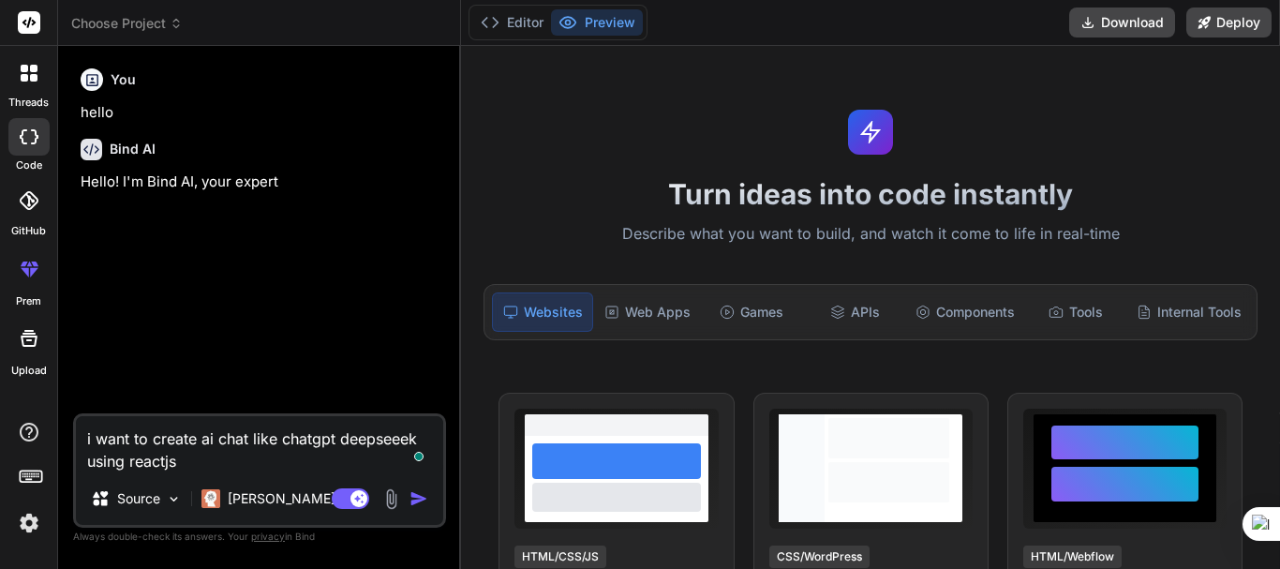
type textarea "x"
type textarea "i want to create ai chat like chatgpt deepseeek using reactjs an"
type textarea "x"
type textarea "i want to create ai chat like chatgpt deepseeek using reactjs and"
type textarea "x"
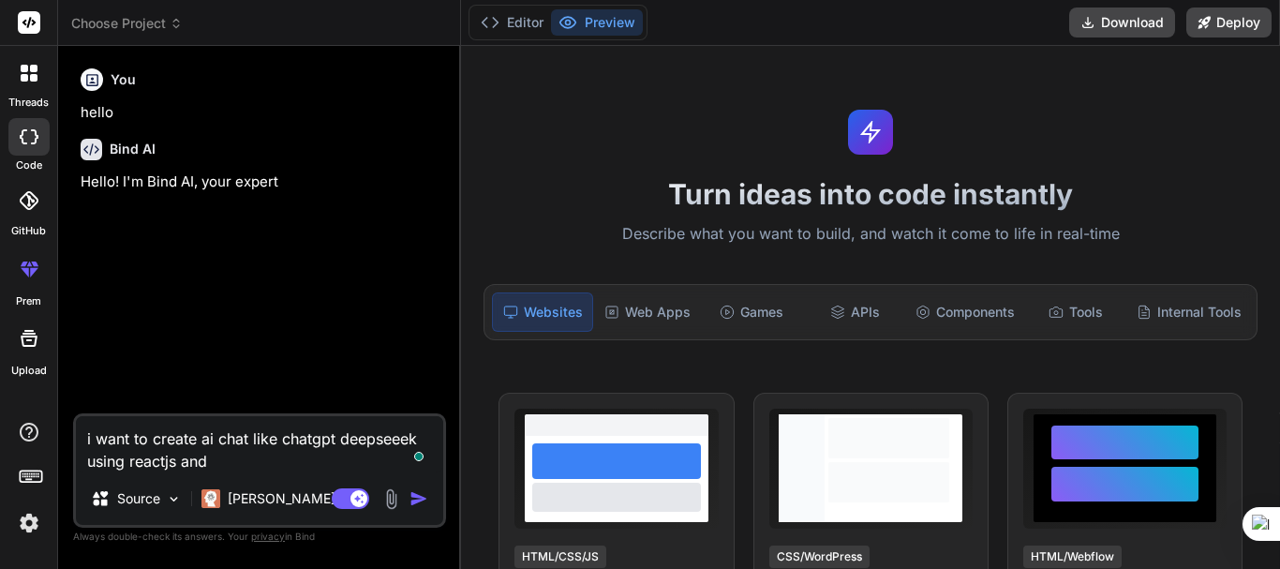
type textarea "i want to create ai chat like chatgpt deepseeek using reactjs and"
type textarea "x"
type textarea "i want to create ai chat like chatgpt deepseeek using reactjs and h"
type textarea "x"
type textarea "i want to create ai chat like chatgpt deepseeek using reactjs and hu"
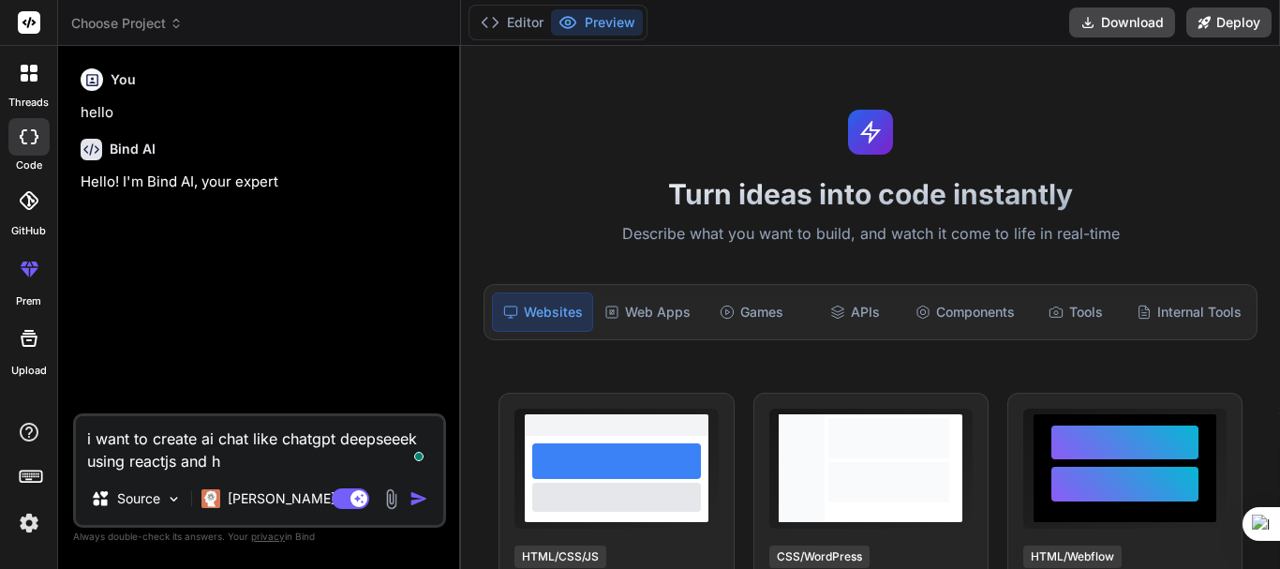
type textarea "x"
type textarea "i want to create ai chat like chatgpt deepseeek using reactjs and hug"
type textarea "x"
type textarea "i want to create ai chat like chatgpt deepseeek using reactjs and hugg"
type textarea "x"
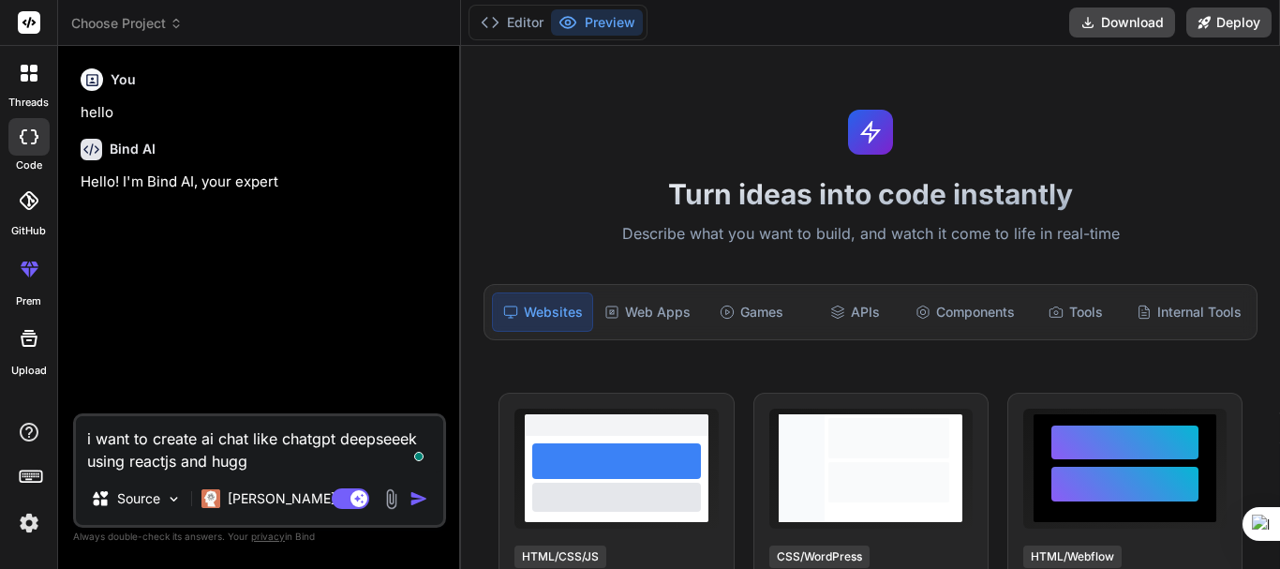
type textarea "i want to create ai chat like chatgpt deepseeek using reactjs and huggi"
type textarea "x"
type textarea "i want to create ai chat like chatgpt deepseeek using reactjs and huggin"
type textarea "x"
type textarea "i want to create ai chat like chatgpt deepseeek using reactjs and hugging"
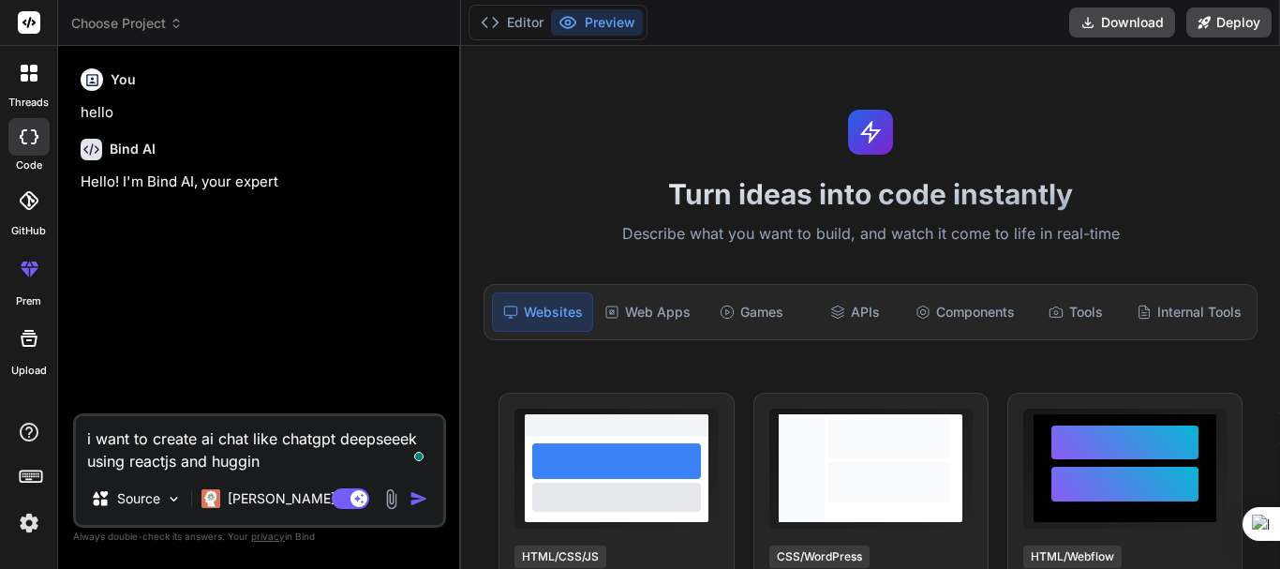
type textarea "x"
type textarea "i want to create ai chat like chatgpt deepseeek using reactjs and hugging"
type textarea "x"
type textarea "i want to create ai chat like chatgpt deepseeek using reactjs and hugging f"
type textarea "x"
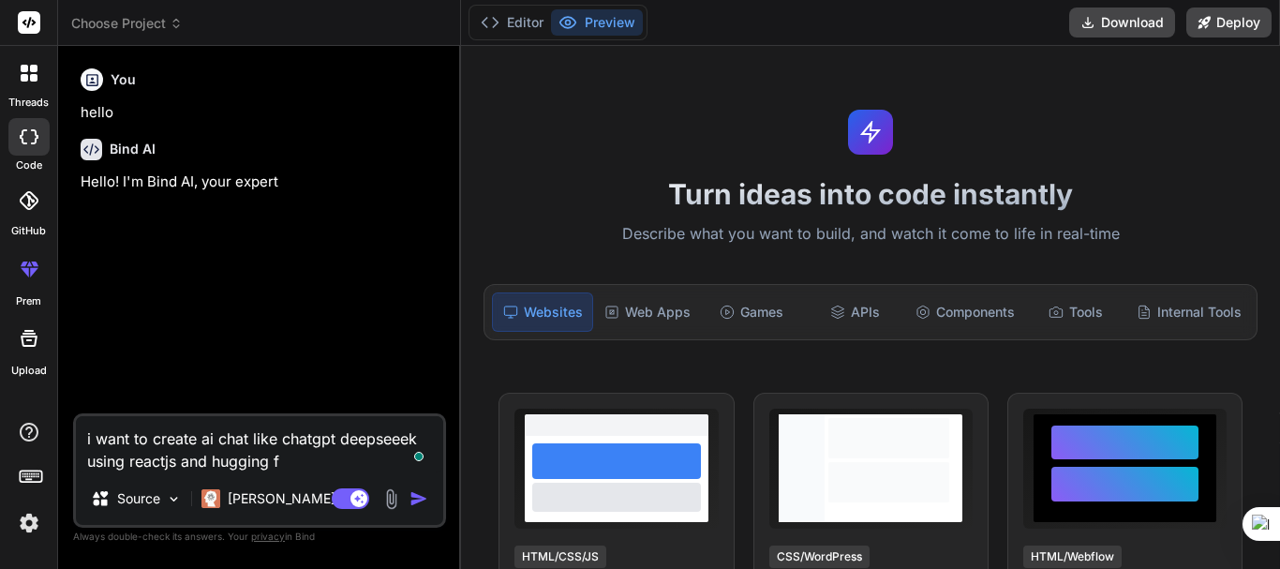
type textarea "i want to create ai chat like chatgpt deepseeek using reactjs and hugging fa"
type textarea "x"
type textarea "i want to create ai chat like chatgpt deepseeek using reactjs and hugging fac"
type textarea "x"
type textarea "i want to create ai chat like chatgpt deepseeek using reactjs and hugging face"
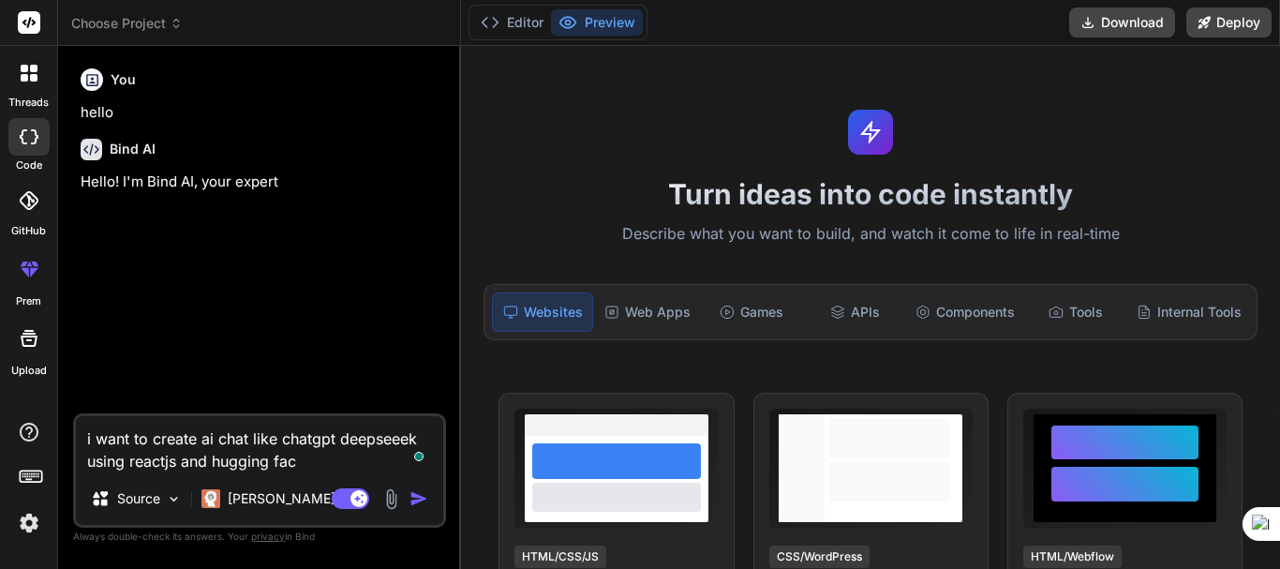
type textarea "x"
type textarea "i want to create ai chat like chatgpt deepseeek using reactjs and hugging face"
type textarea "x"
type textarea "i want to create ai chat like chatgpt deepseeek using reactjs and hugging face f"
type textarea "x"
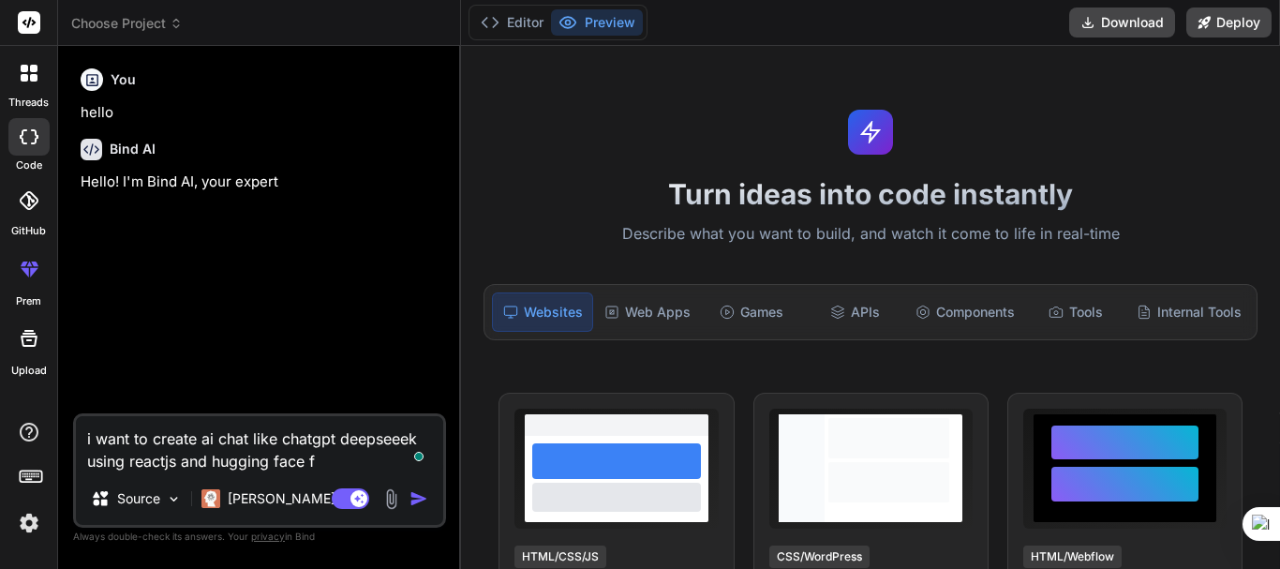
type textarea "i want to create ai chat like chatgpt deepseeek using reactjs and hugging face …"
type textarea "x"
type textarea "i want to create ai chat like chatgpt deepseeek using reactjs and hugging face …"
type textarea "x"
type textarea "i want to create ai chat like chatgpt deepseeek using reactjs and hugging face …"
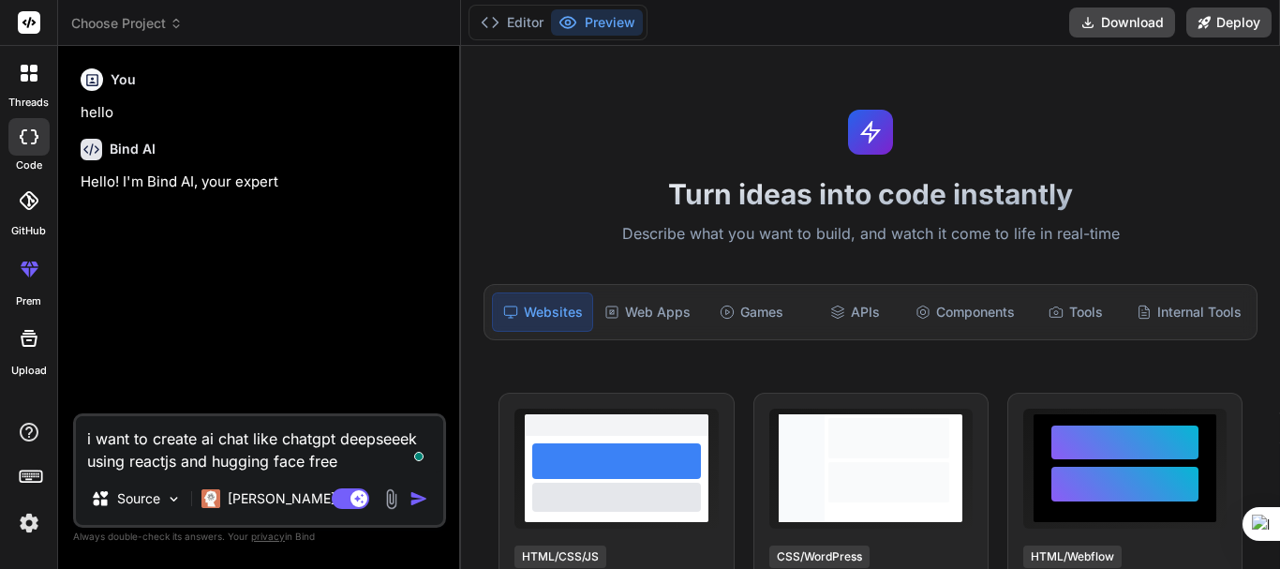
type textarea "x"
type textarea "i want to create ai chat like chatgpt deepseeek using reactjs and hugging face …"
type textarea "x"
type textarea "i want to create ai chat like chatgpt deepseeek using reactjs and hugging face …"
type textarea "x"
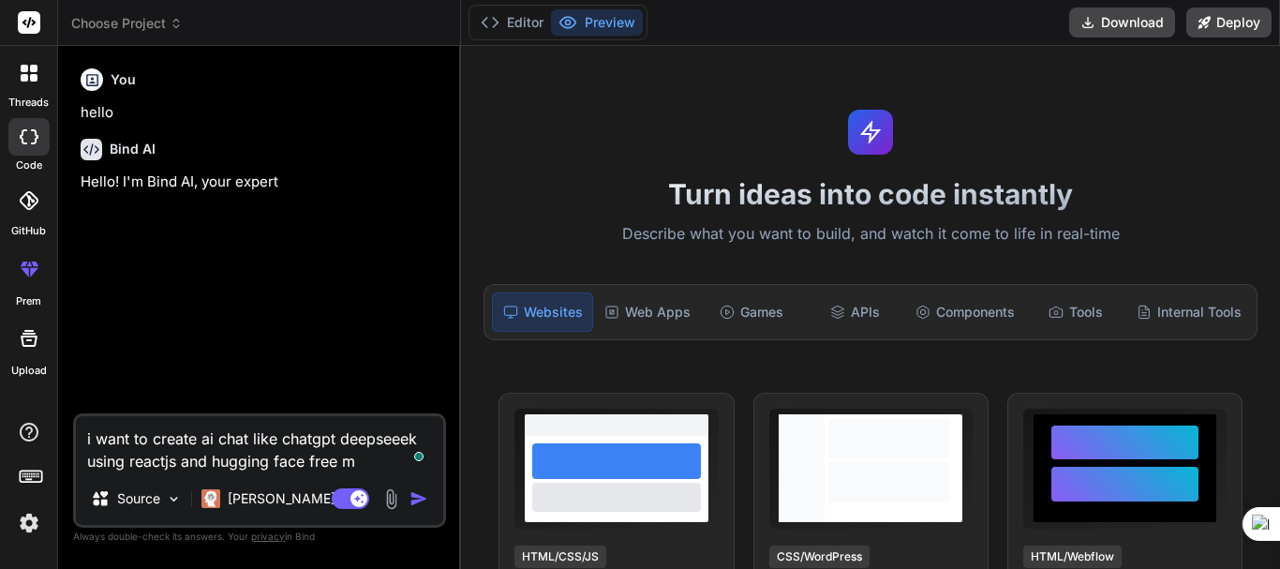
type textarea "i want to create ai chat like chatgpt deepseeek using reactjs and hugging face …"
type textarea "x"
type textarea "i want to create ai chat like chatgpt deepseeek using reactjs and hugging face …"
type textarea "x"
type textarea "i want to create ai chat like chatgpt deepseeek using reactjs and hugging face …"
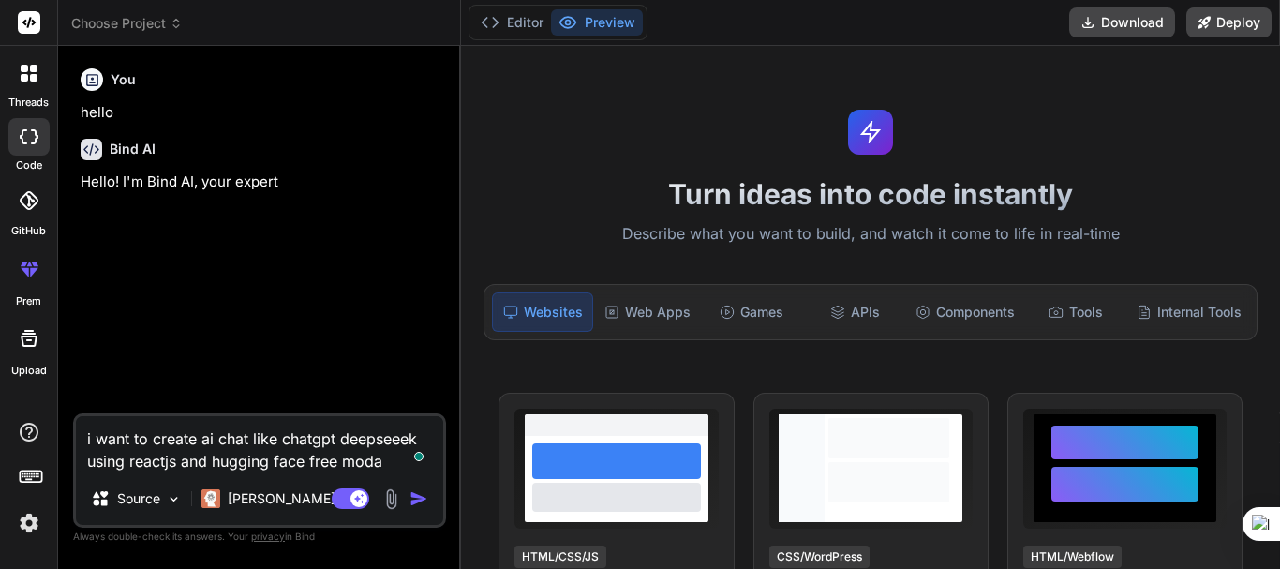
type textarea "x"
type textarea "i want to create ai chat like chatgpt deepseeek using reactjs and hugging face …"
type textarea "x"
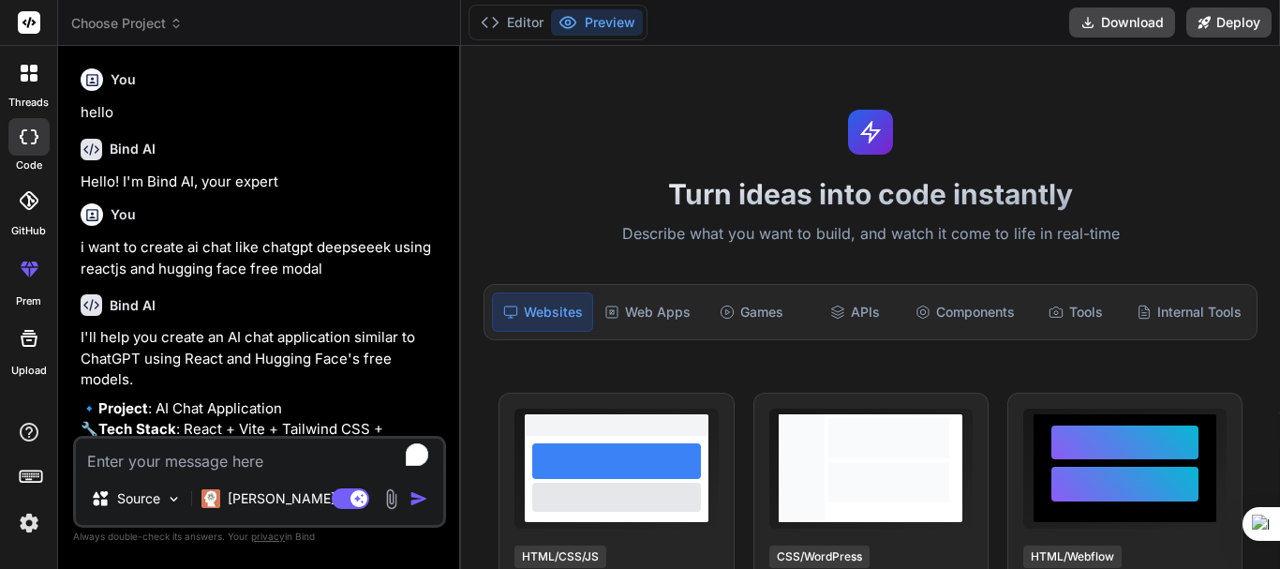
type textarea "x"
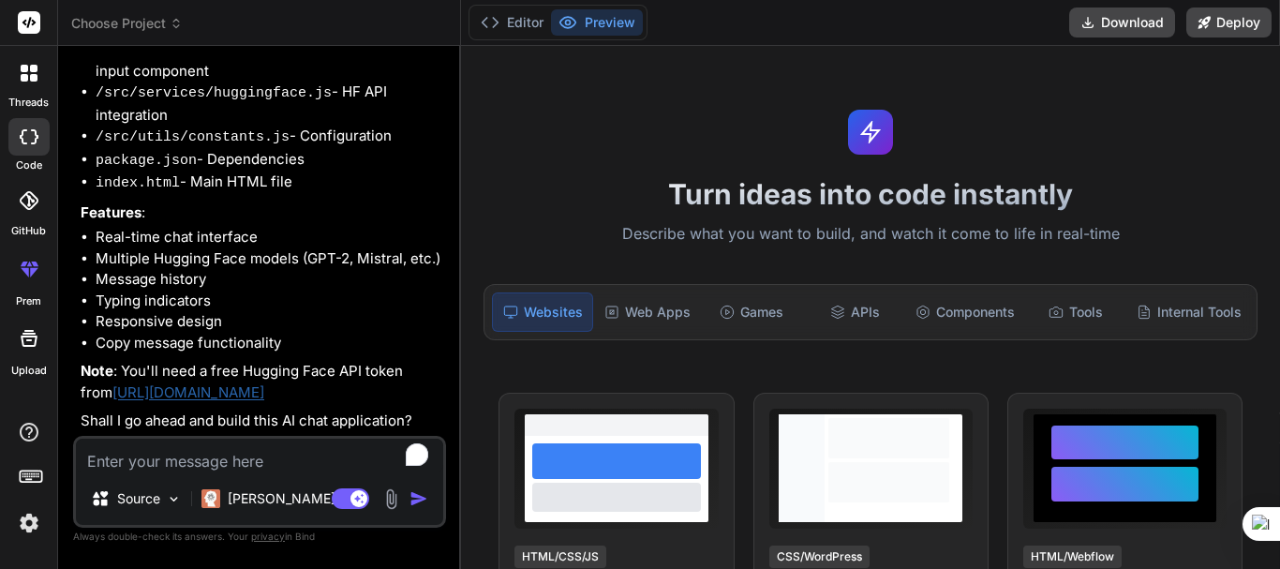
scroll to position [544, 0]
click at [160, 453] on textarea "To enrich screen reader interactions, please activate Accessibility in Grammarl…" at bounding box center [259, 456] width 367 height 34
type textarea "o"
type textarea "x"
type textarea "ok"
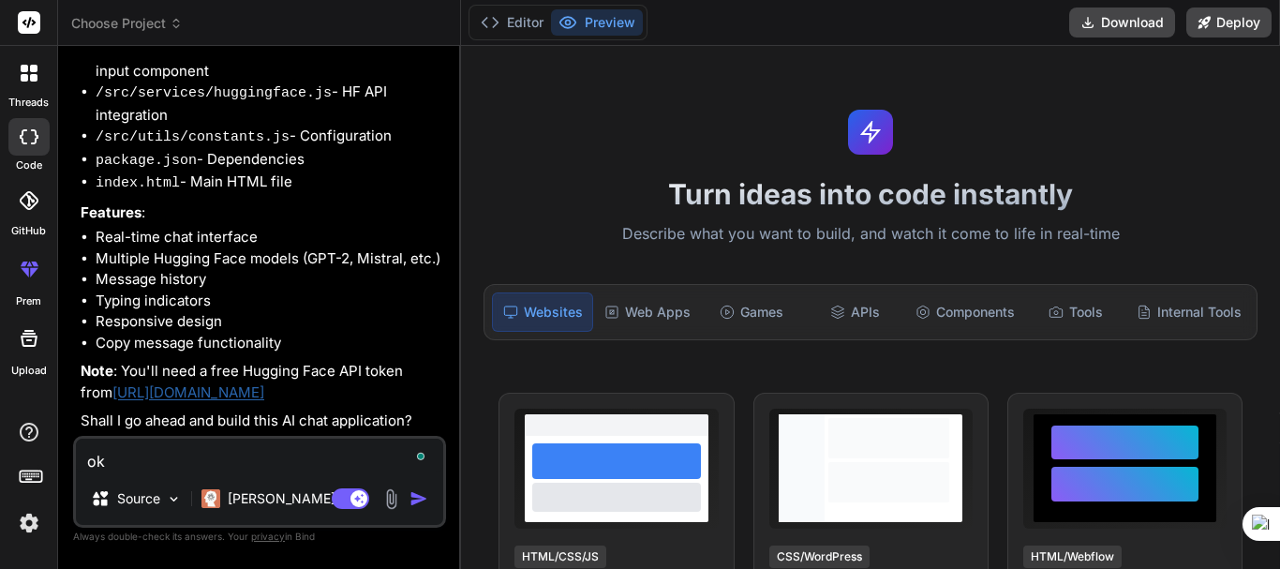
type textarea "x"
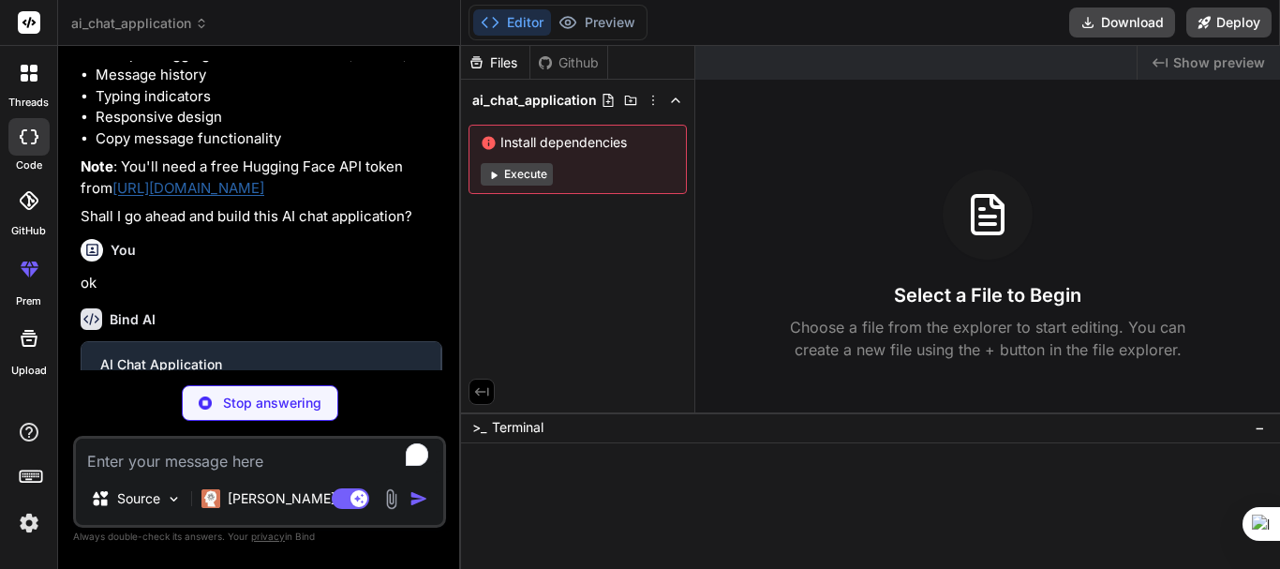
scroll to position [738, 0]
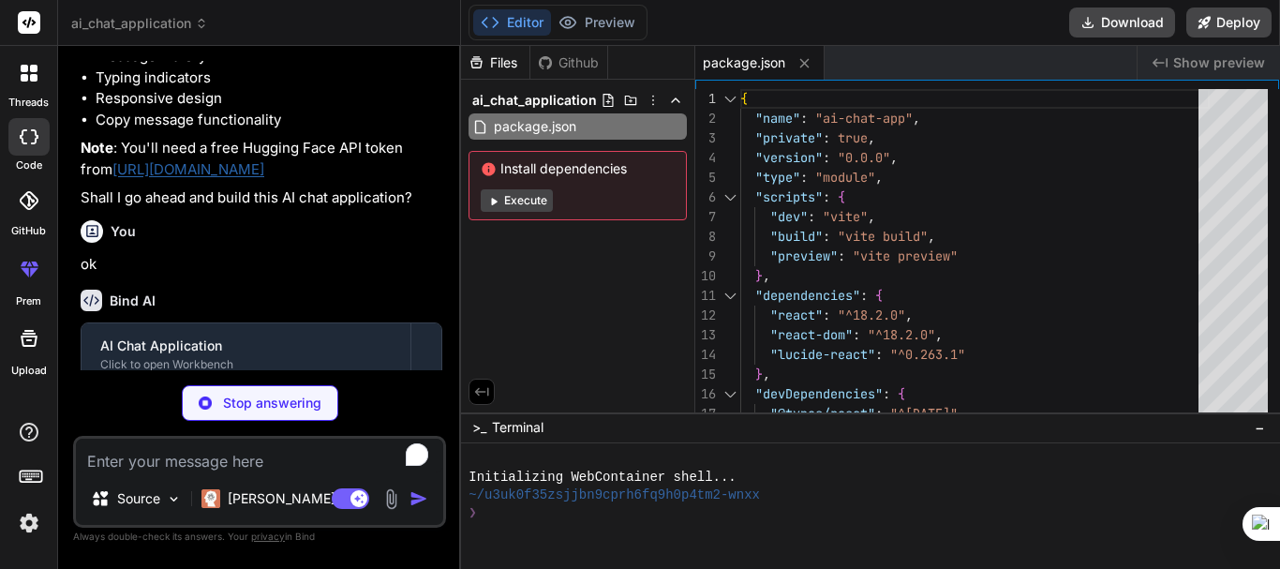
type textarea "x"
type textarea "<div id="root"></div> <script type="module" src="/src/main.jsx"></script> </bod…"
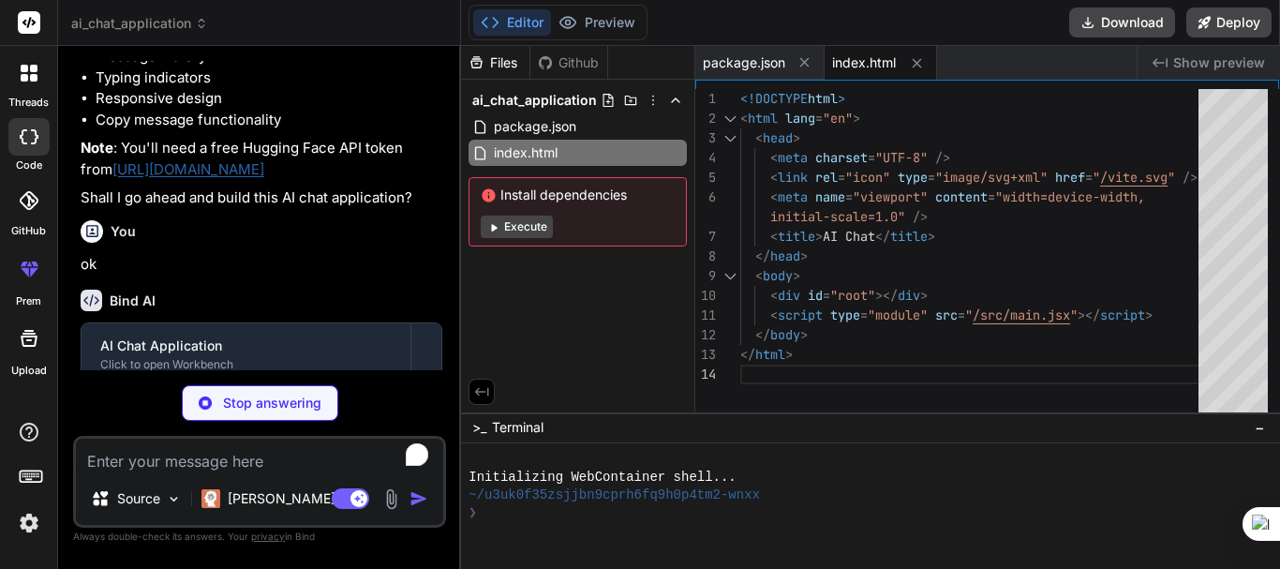
type textarea "x"
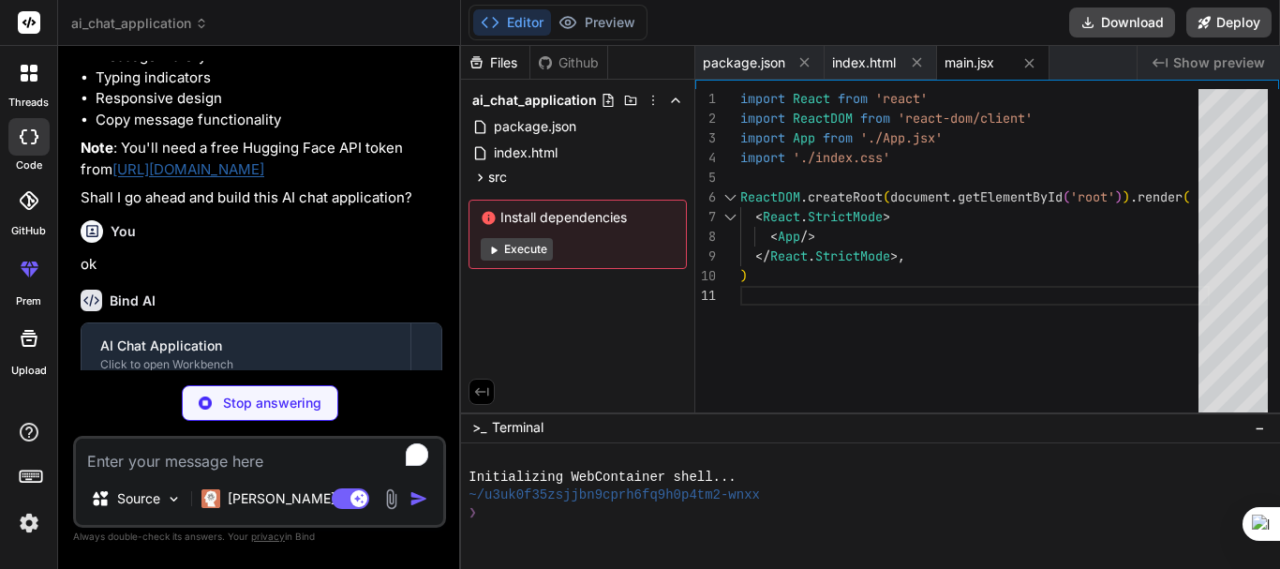
type textarea "x"
type textarea "@tailwind base; @tailwind components; @tailwind utilities; @layer base { html {…"
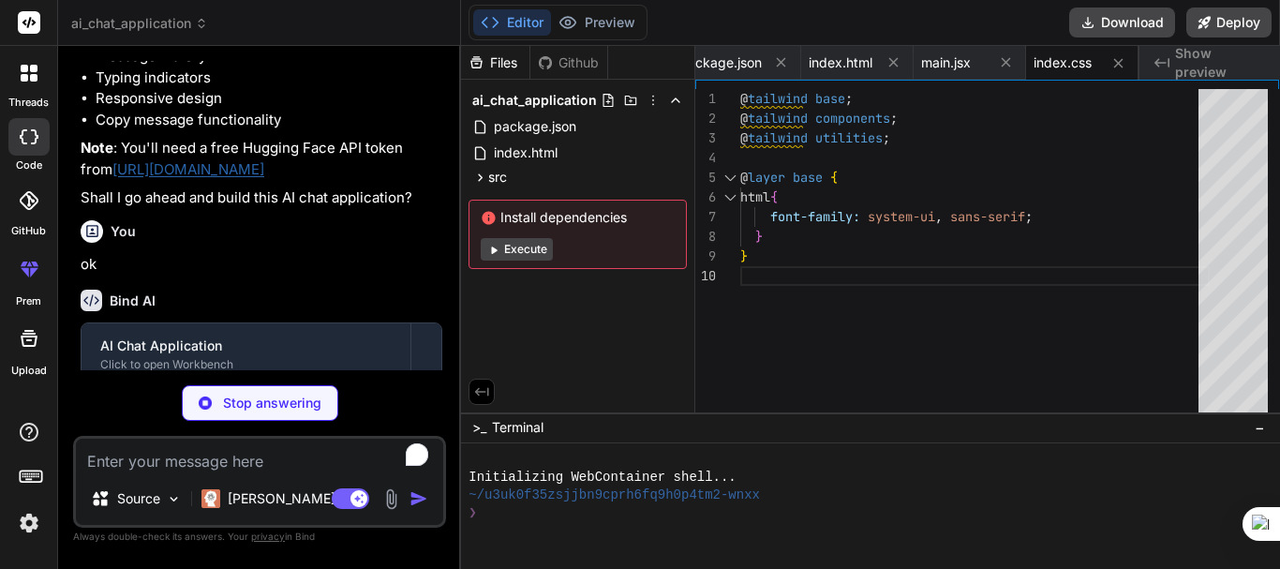
type textarea "x"
type textarea "}"
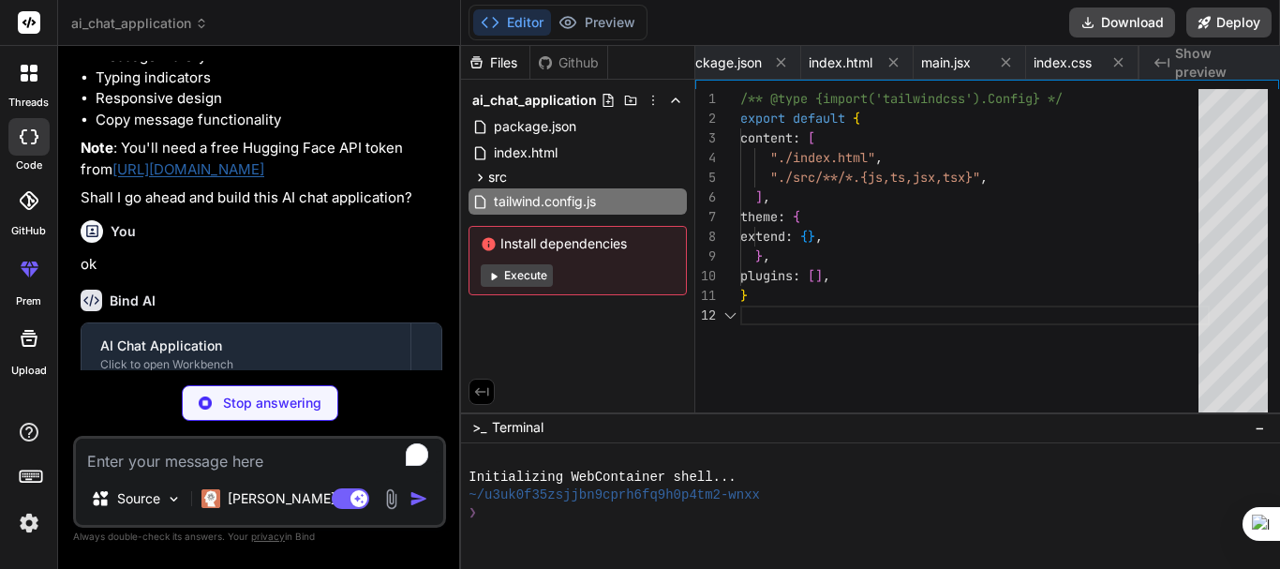
scroll to position [0, 175]
type textarea "x"
type textarea "export default { plugins: { tailwindcss: {}, autoprefixer: {}, }, }"
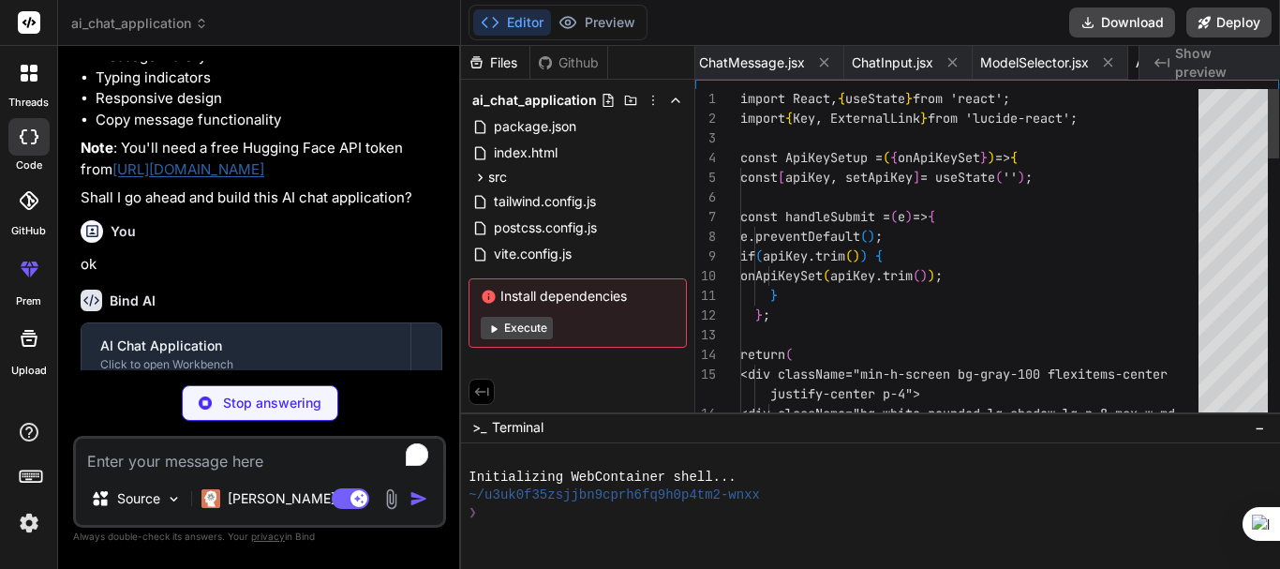
scroll to position [0, 1299]
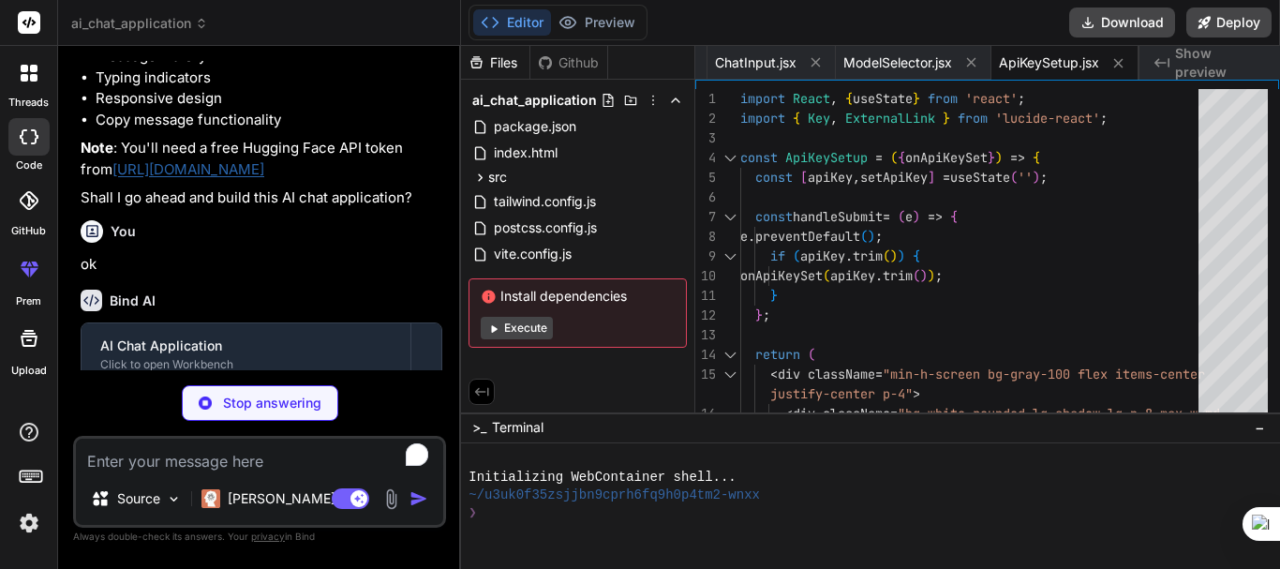
click at [540, 333] on button "Execute" at bounding box center [517, 328] width 72 height 22
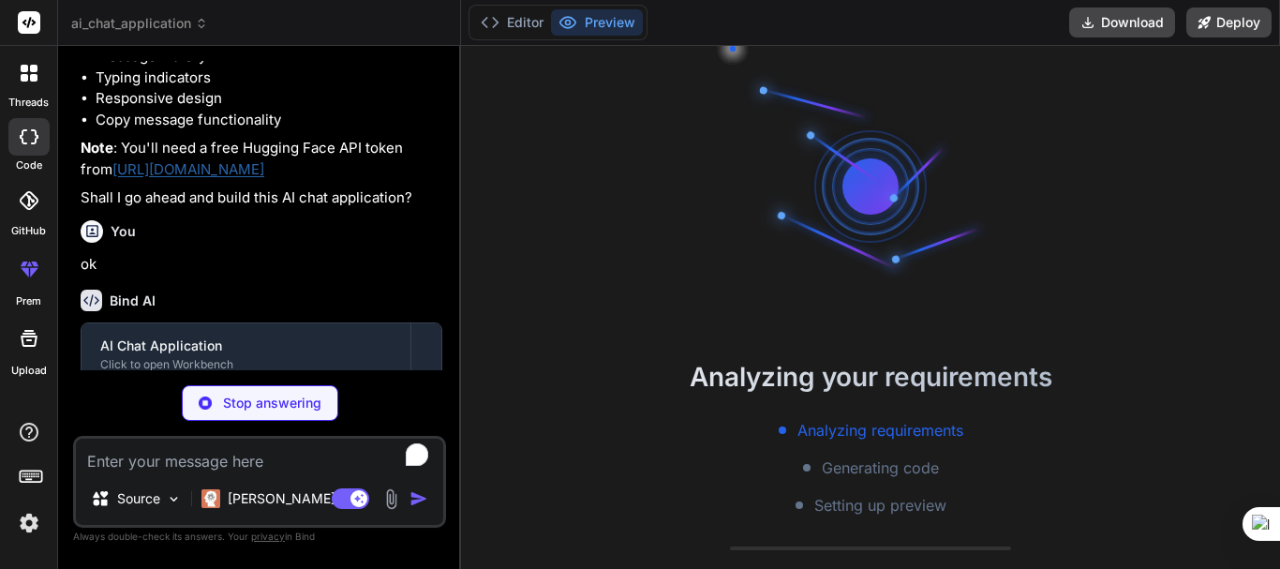
scroll to position [53, 0]
click at [513, 17] on button "Editor" at bounding box center [512, 22] width 78 height 26
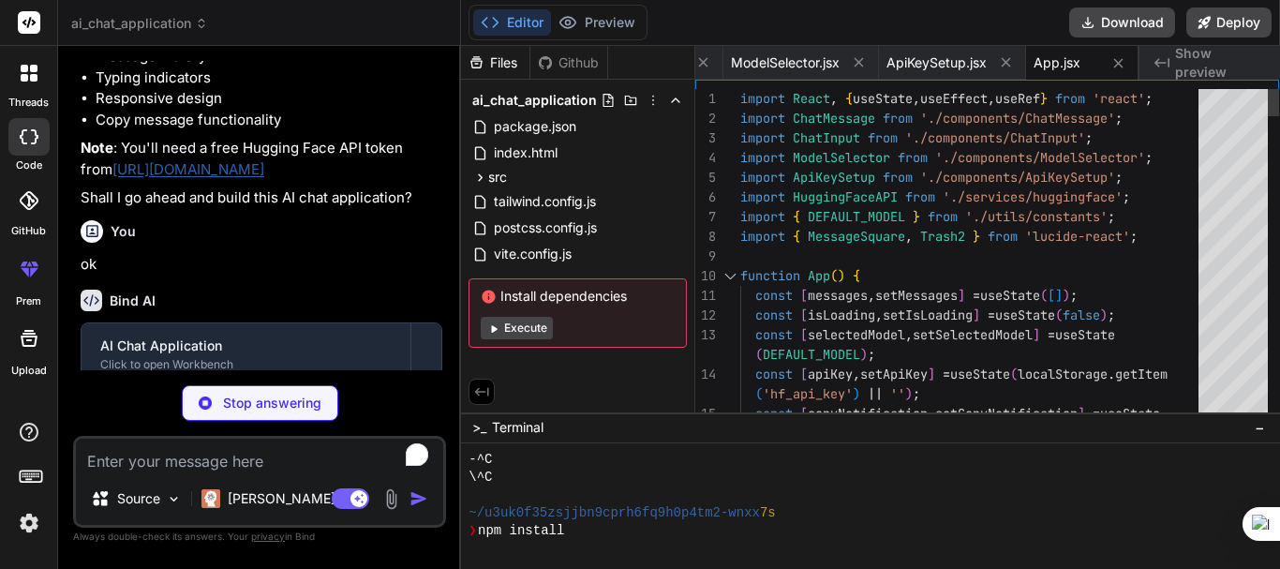
scroll to position [142, 0]
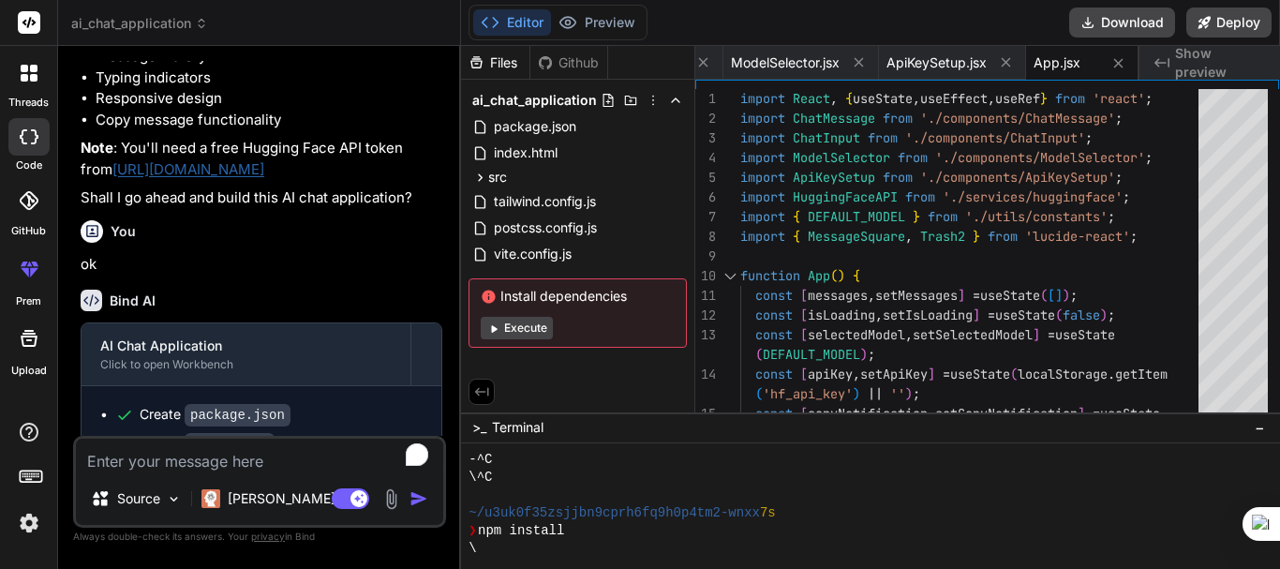
click at [382, 276] on p "ok" at bounding box center [262, 265] width 362 height 22
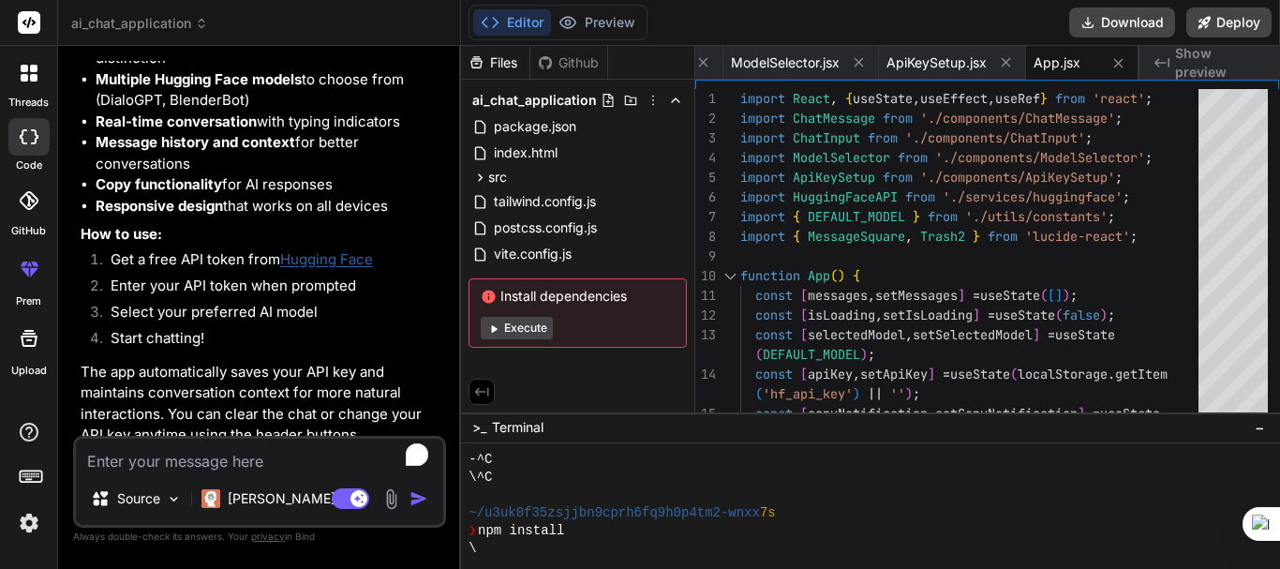
scroll to position [1816, 0]
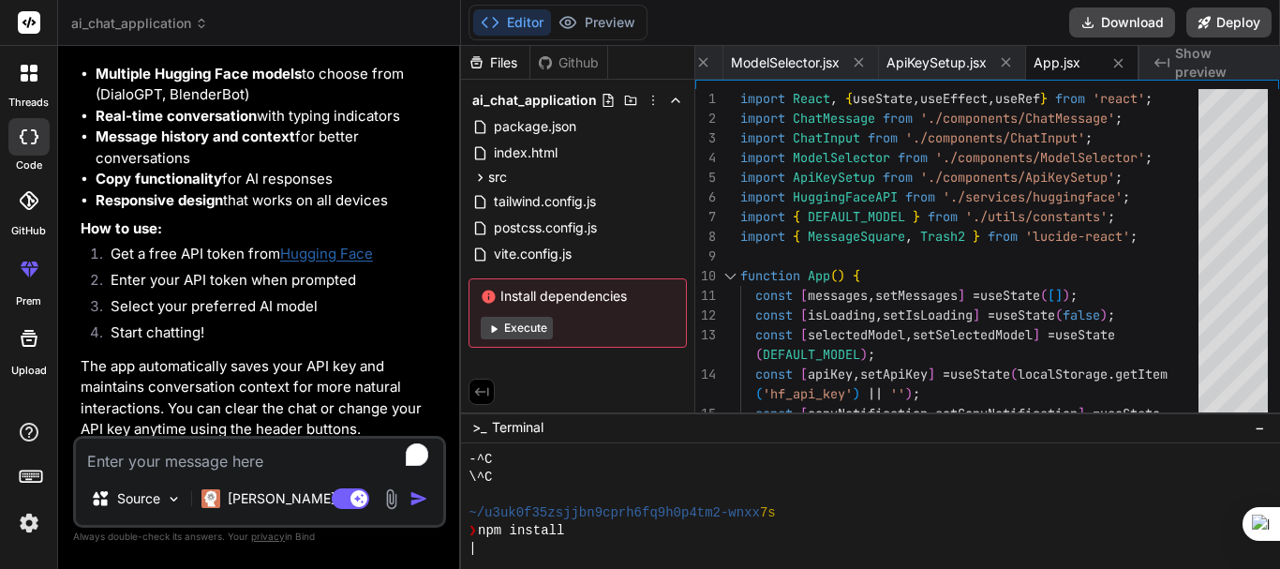
click at [603, 561] on div at bounding box center [870, 506] width 819 height 126
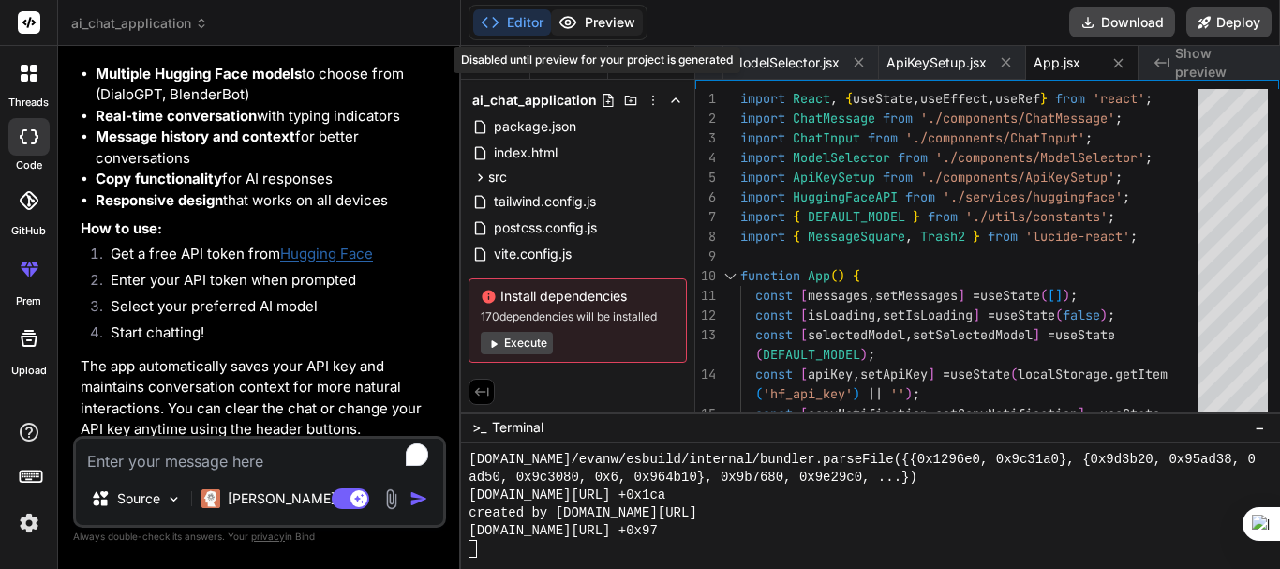
scroll to position [2048, 0]
click at [522, 37] on div "Editor Preview Disabled until preview for your project is generated" at bounding box center [558, 23] width 179 height 36
click at [557, 557] on div at bounding box center [862, 549] width 787 height 18
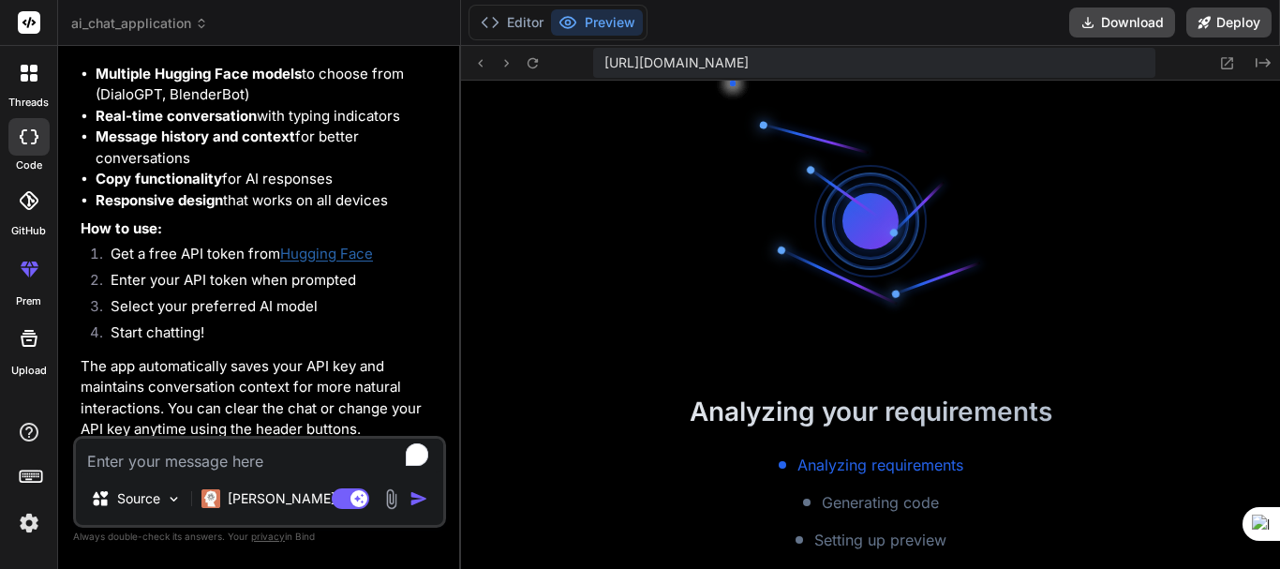
scroll to position [2297, 0]
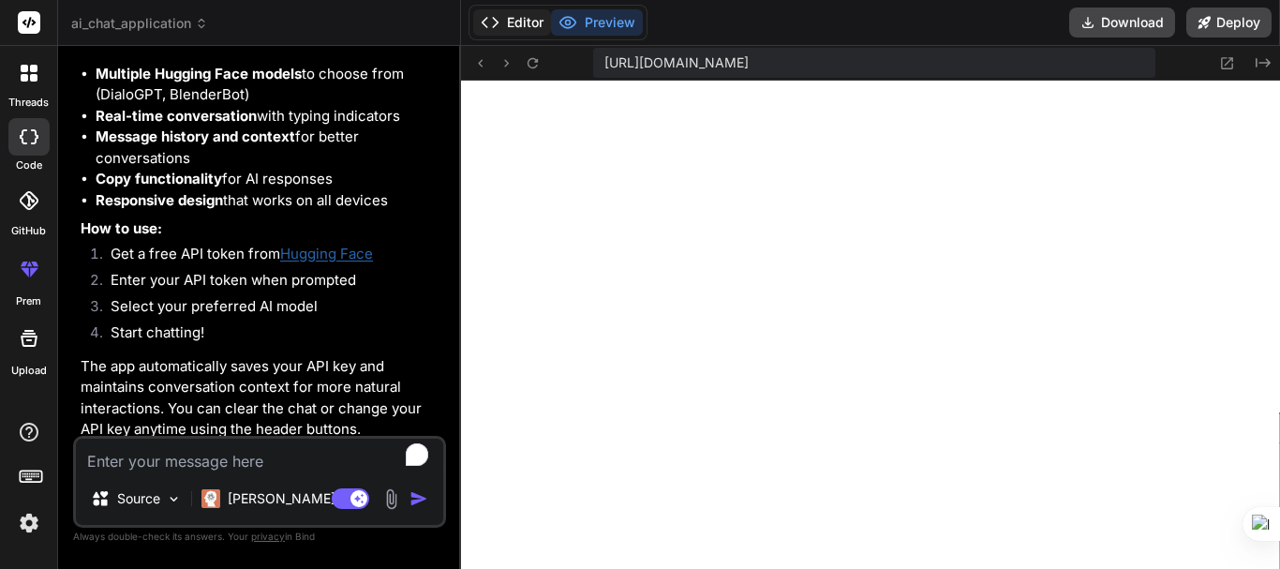
click at [521, 30] on button "Editor" at bounding box center [512, 22] width 78 height 26
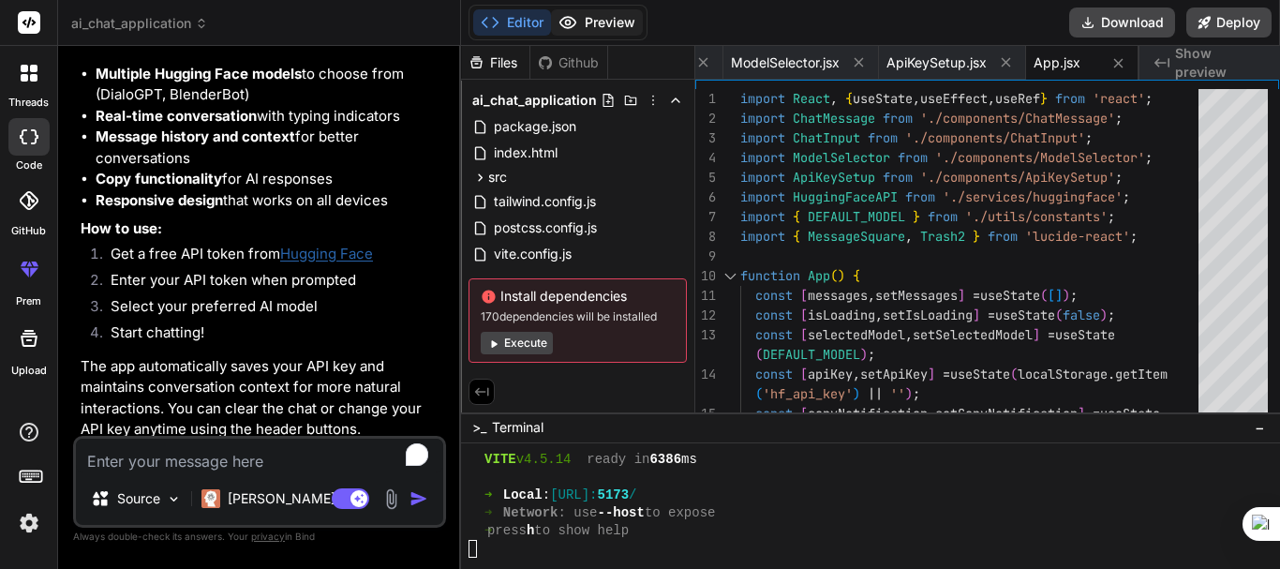
click at [580, 27] on button "Preview" at bounding box center [597, 22] width 92 height 26
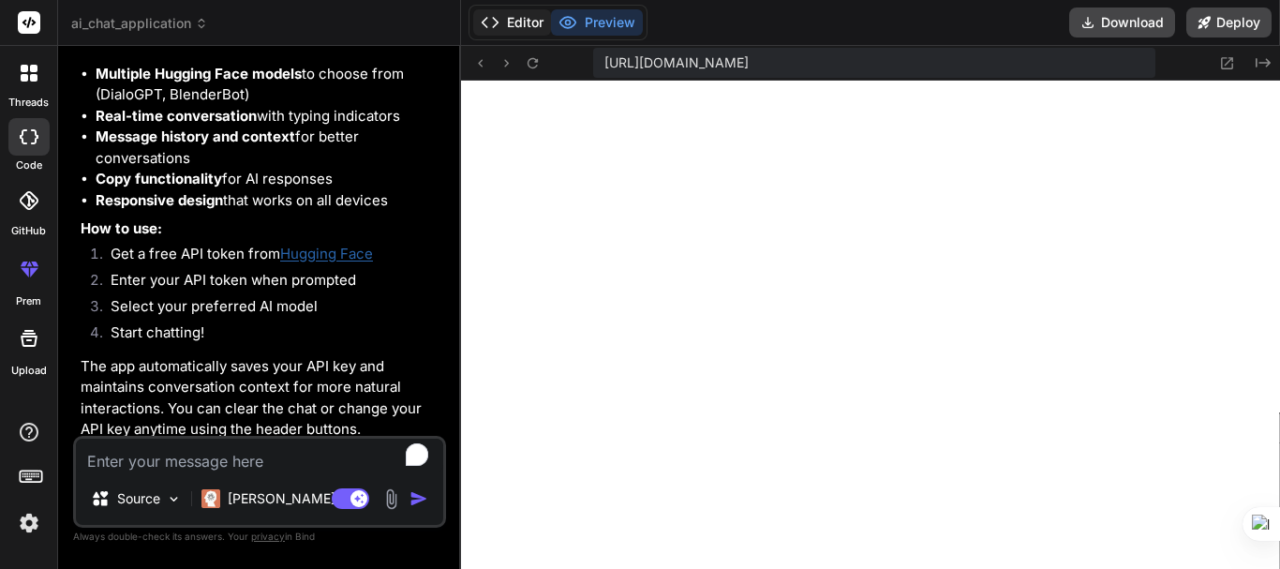
click at [498, 19] on icon at bounding box center [490, 22] width 19 height 19
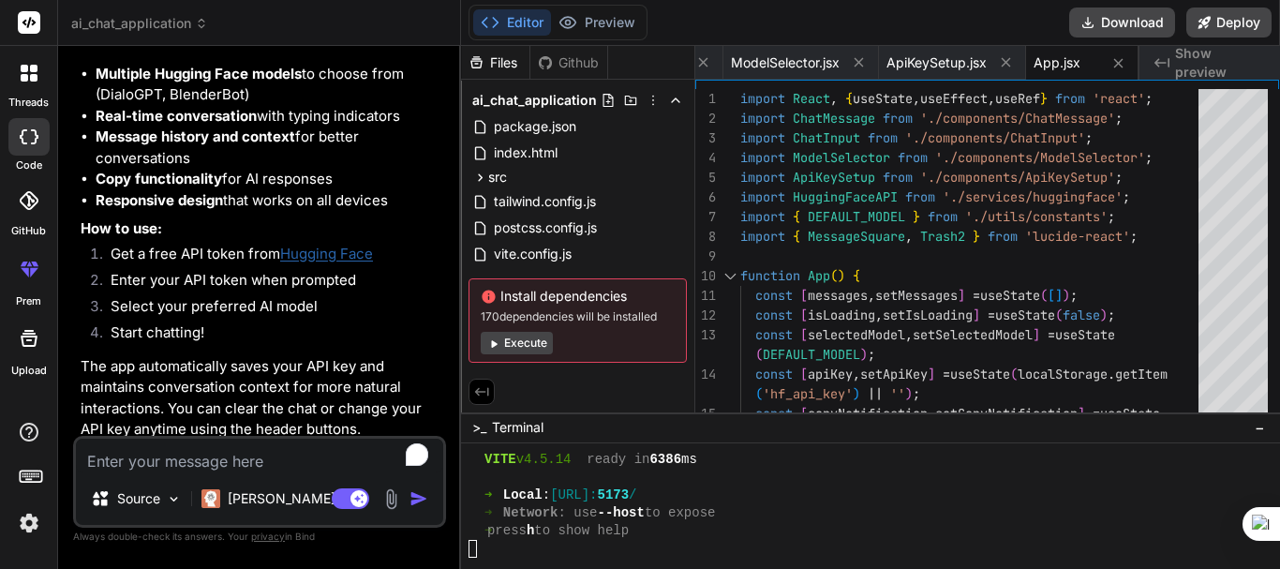
click at [521, 352] on button "Execute" at bounding box center [517, 343] width 72 height 22
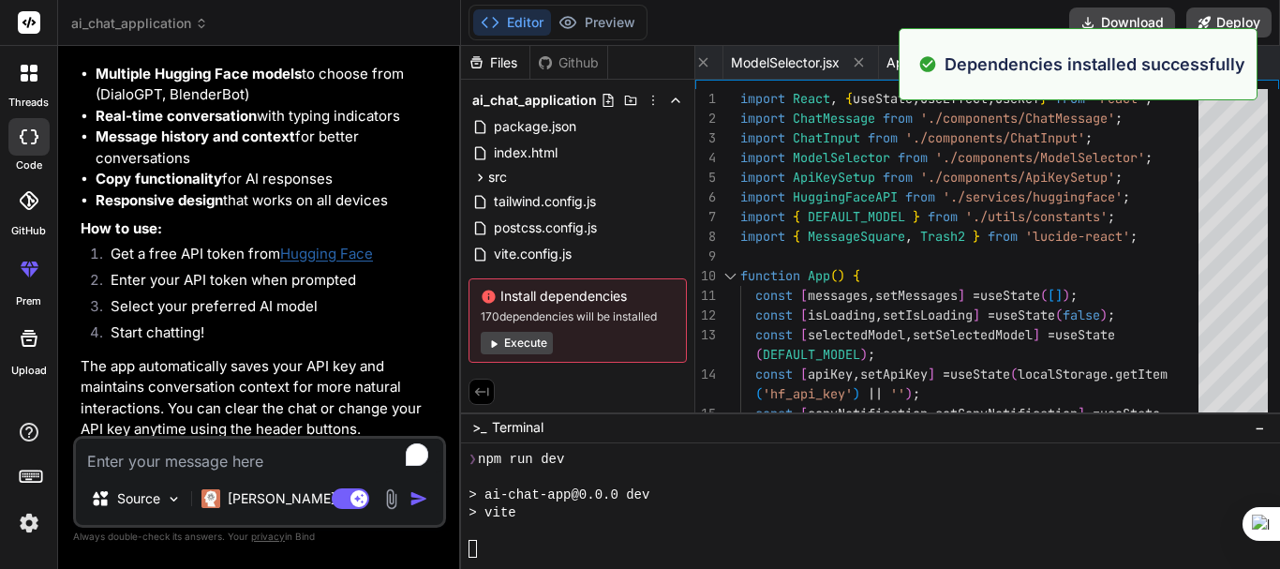
scroll to position [2599, 0]
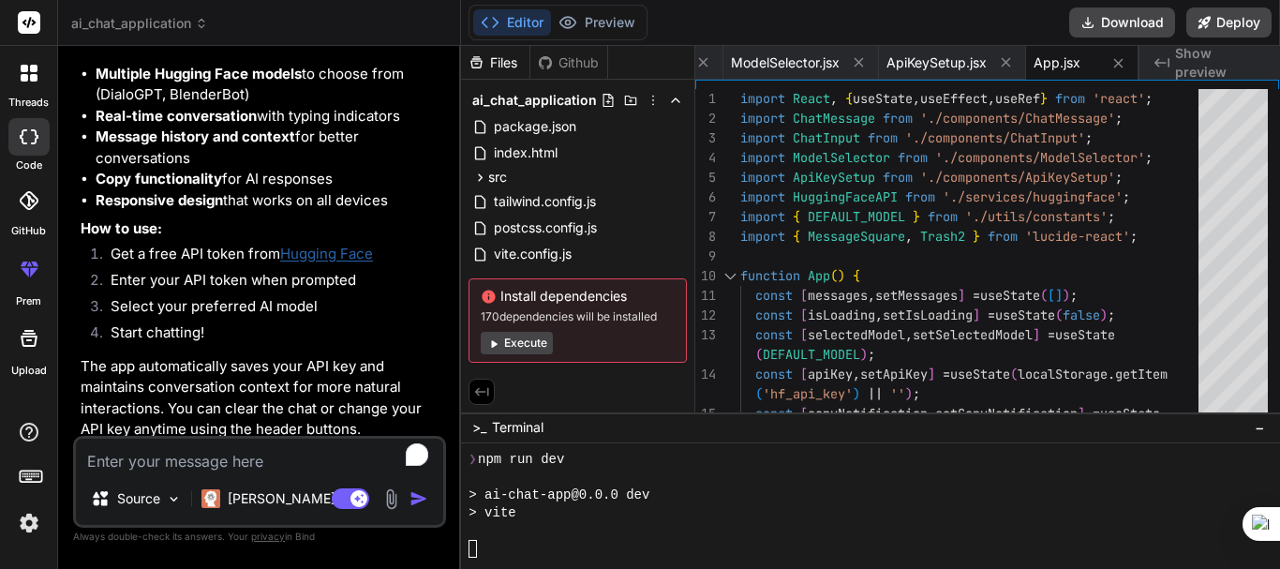
click at [521, 352] on button "Execute" at bounding box center [517, 343] width 72 height 22
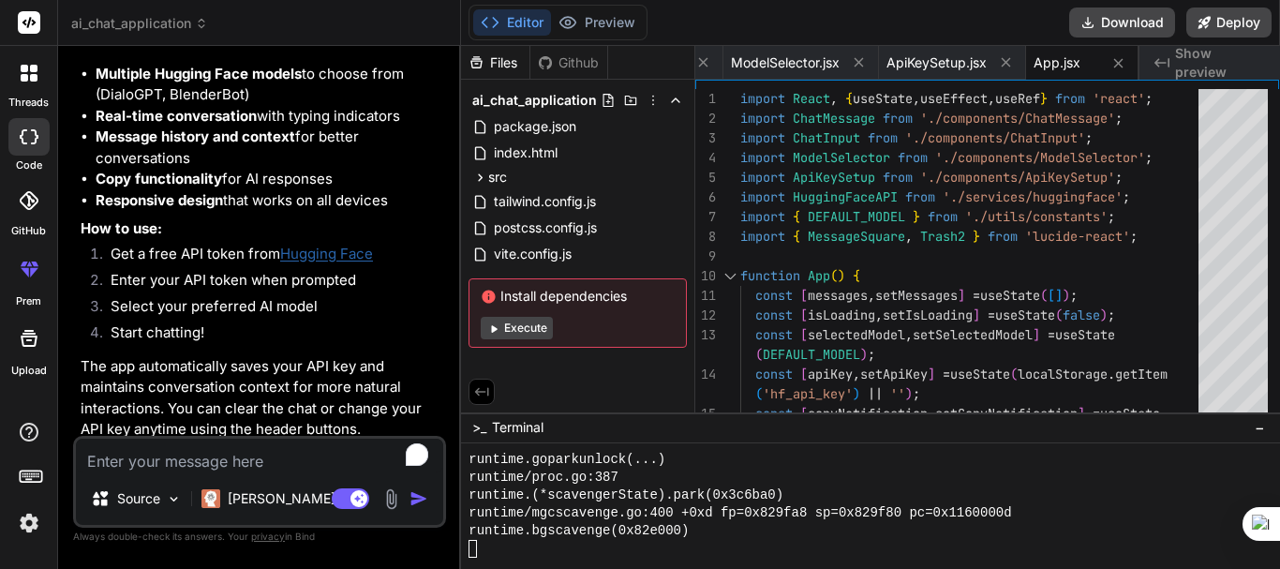
scroll to position [4166, 0]
click at [206, 460] on textarea "To enrich screen reader interactions, please activate Accessibility in Grammarl…" at bounding box center [259, 456] width 367 height 34
click at [184, 466] on textarea "To enrich screen reader interactions, please activate Accessibility in Grammarl…" at bounding box center [259, 456] width 367 height 34
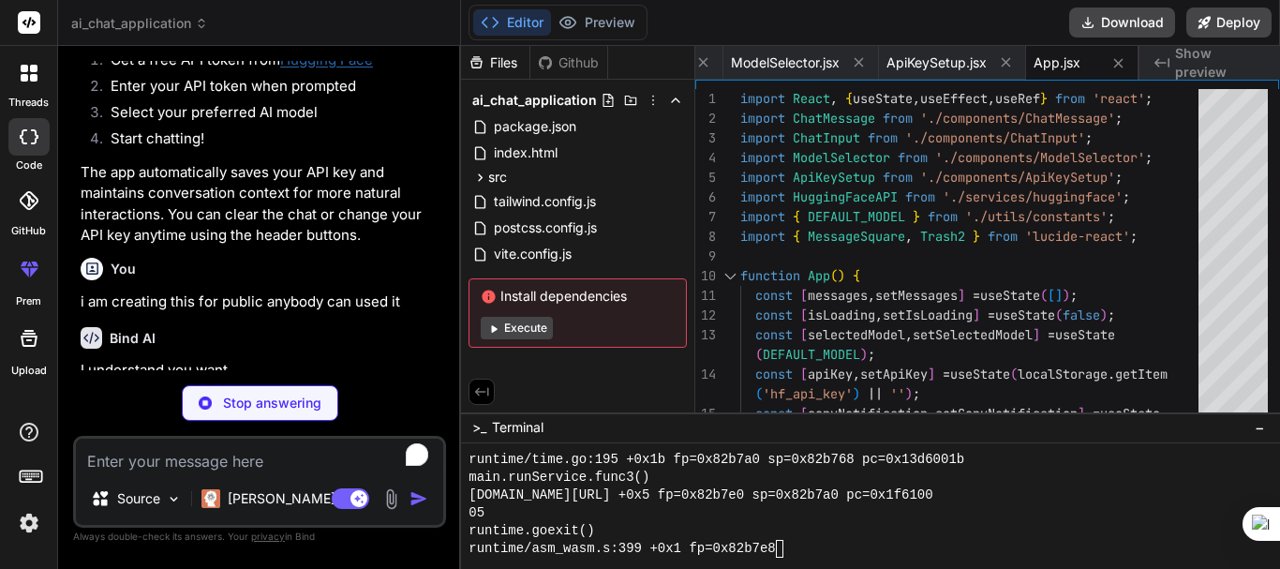
scroll to position [2010, 0]
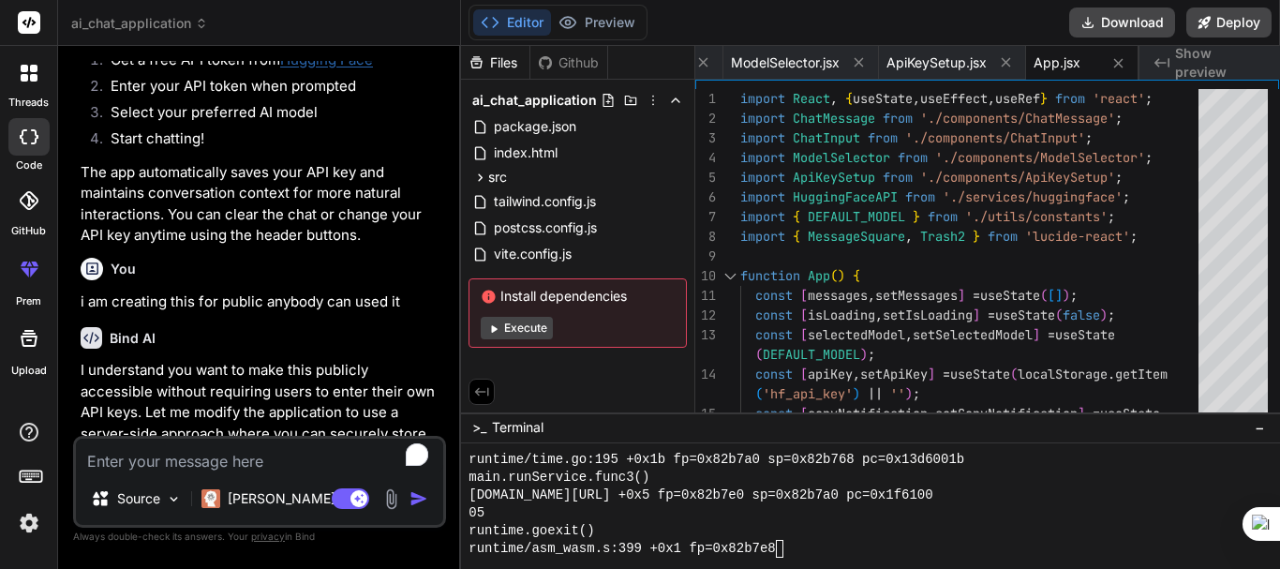
click at [216, 400] on p "I understand you want to make this publicly accessible without requiring users …" at bounding box center [262, 413] width 362 height 106
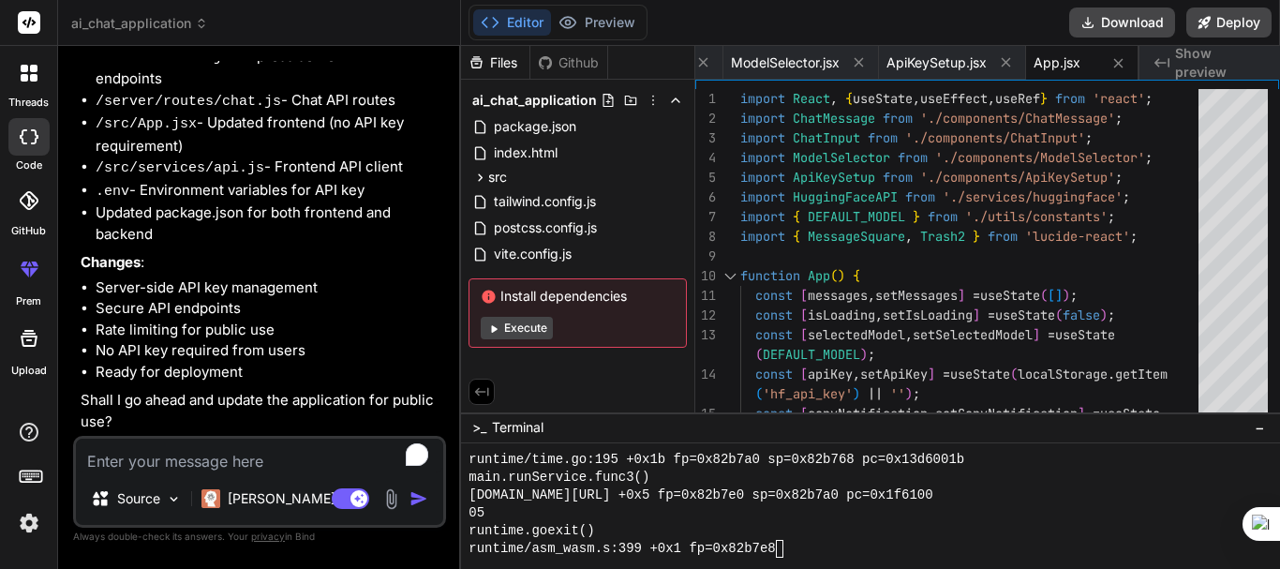
scroll to position [2550, 0]
click at [128, 448] on textarea "To enrich screen reader interactions, please activate Accessibility in Grammarl…" at bounding box center [259, 456] width 367 height 34
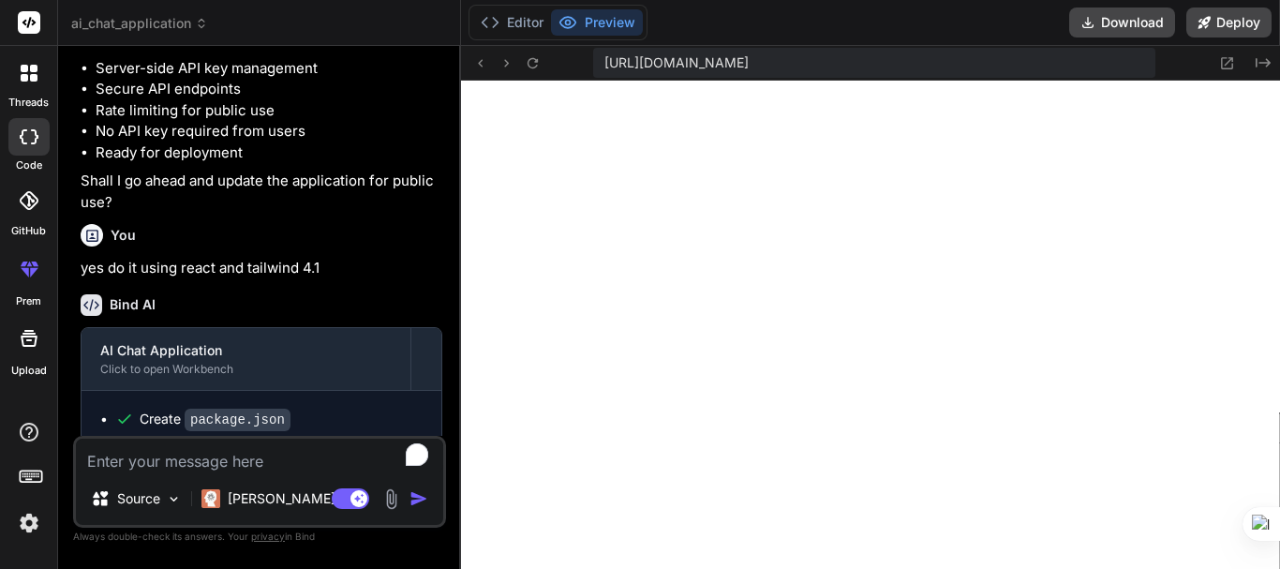
scroll to position [5982, 0]
click at [125, 474] on div "Source [PERSON_NAME] 4 S.. Agent Mode. When this toggle is activated, AI automa…" at bounding box center [259, 482] width 373 height 92
click at [125, 472] on div "Source [PERSON_NAME] 4 S.. Agent Mode. When this toggle is activated, AI automa…" at bounding box center [259, 482] width 373 height 92
click at [205, 316] on div "Bind AI" at bounding box center [262, 305] width 362 height 22
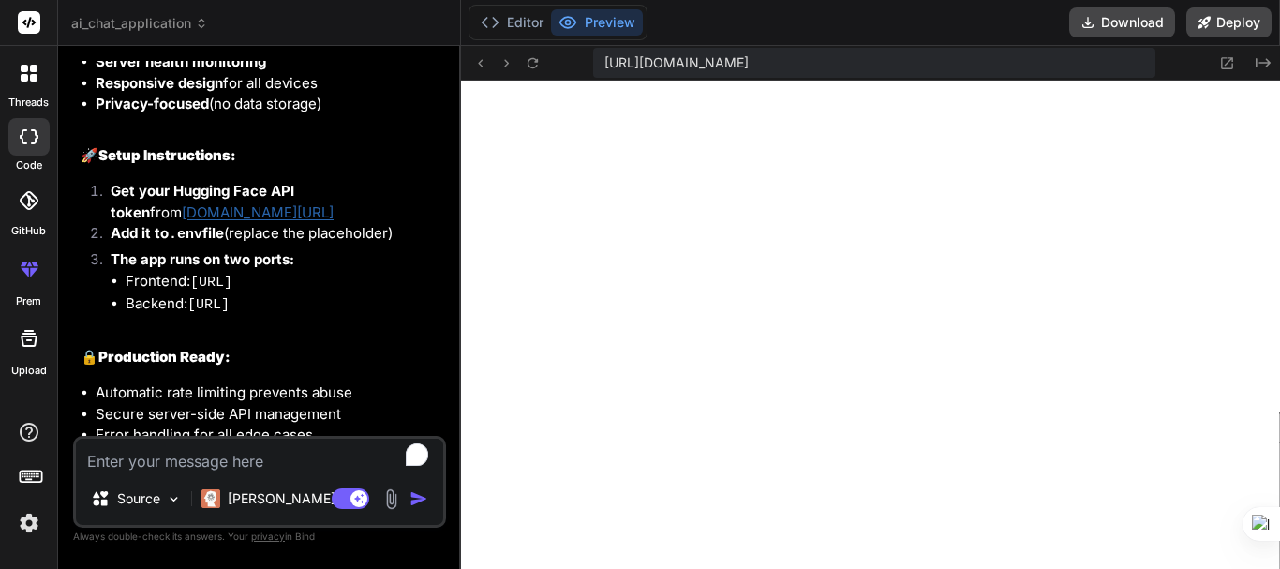
scroll to position [4327, 0]
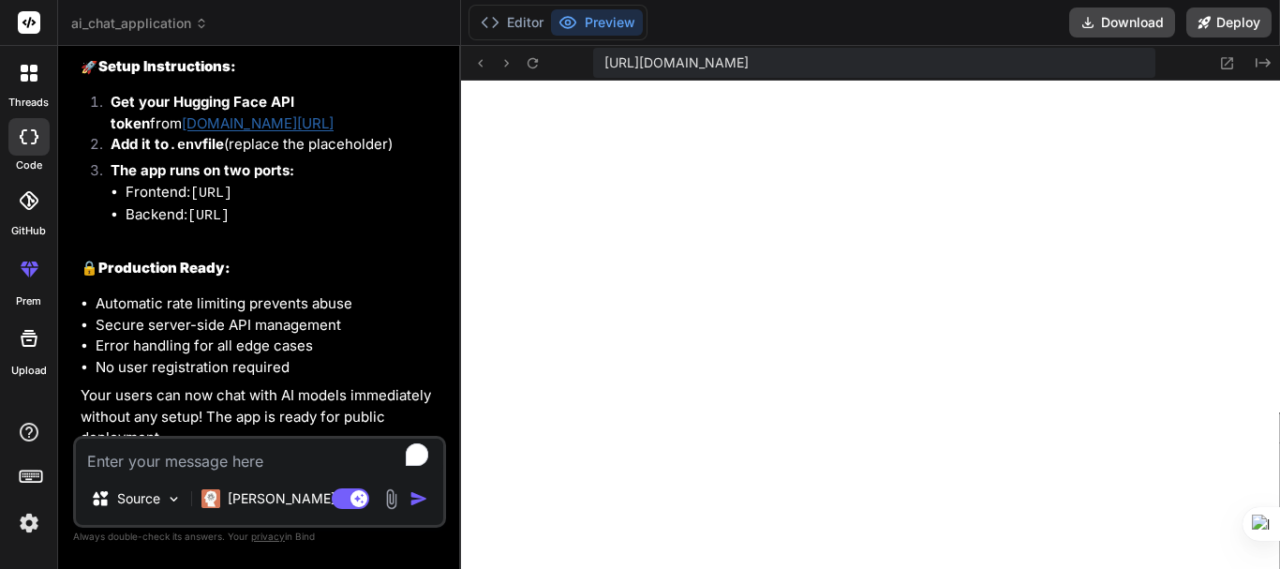
click at [96, 459] on textarea "To enrich screen reader interactions, please activate Accessibility in Grammarl…" at bounding box center [259, 456] width 367 height 34
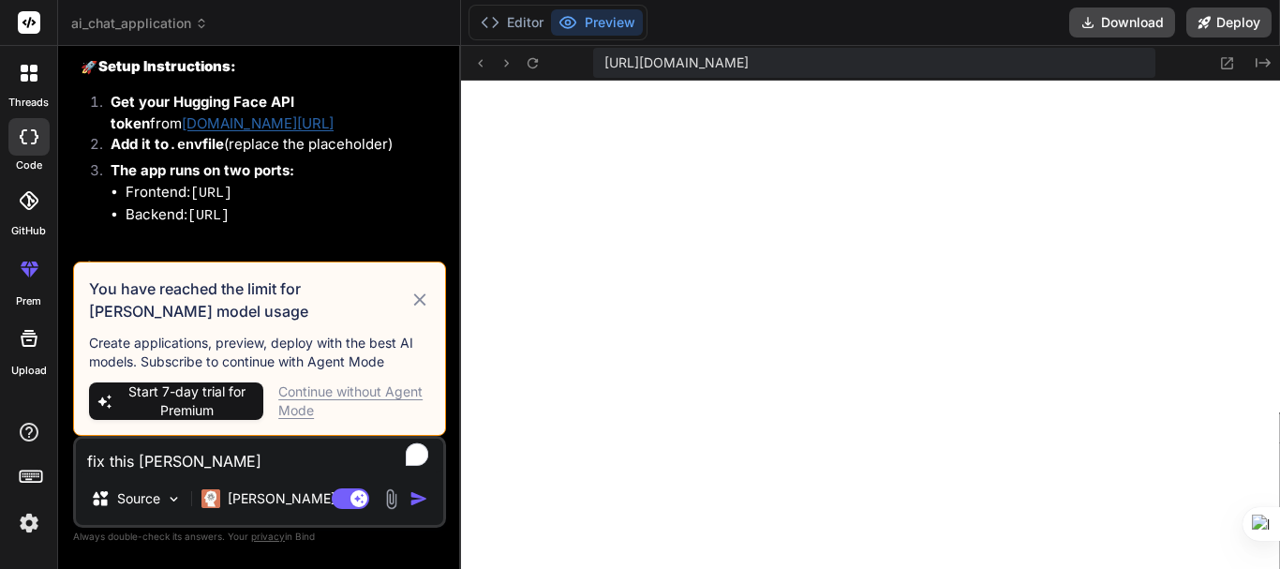
click at [305, 402] on div "Continue without Agent Mode" at bounding box center [354, 400] width 152 height 37
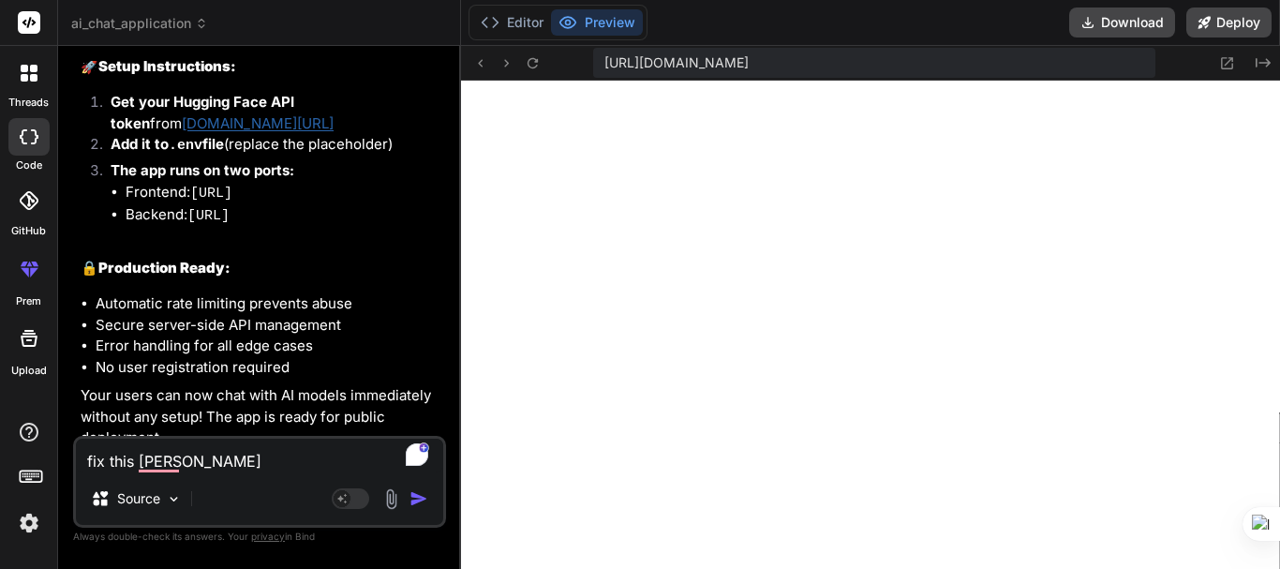
click at [424, 497] on img "button" at bounding box center [419, 498] width 19 height 19
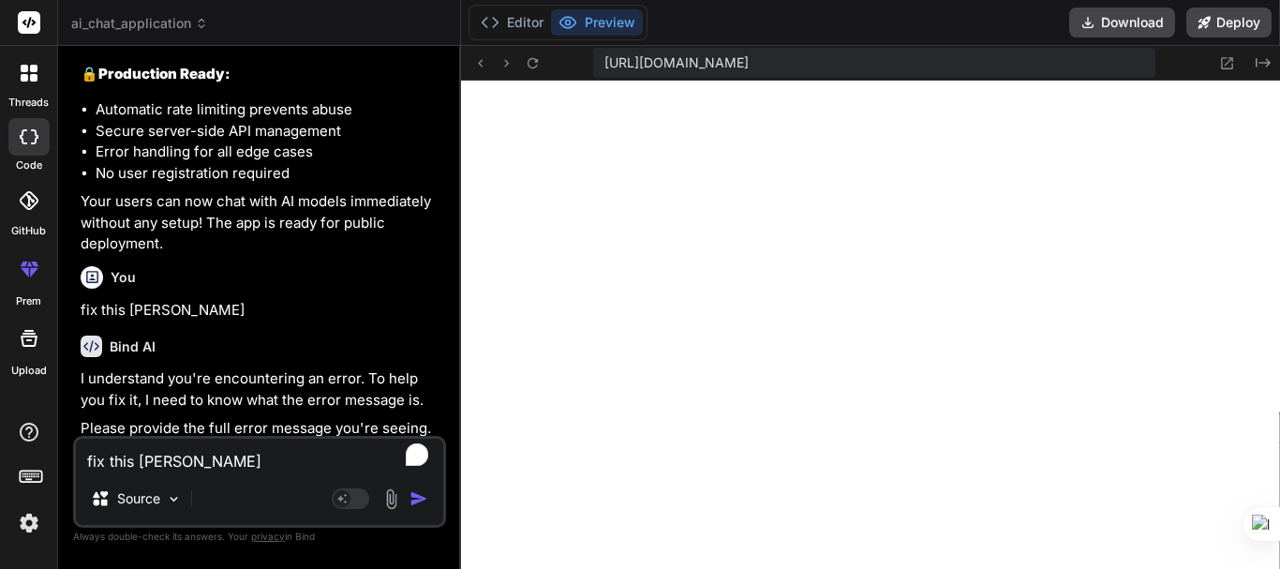
click at [210, 377] on p "I understand you're encountering an error. To help you fix it, I need to know w…" at bounding box center [262, 389] width 362 height 42
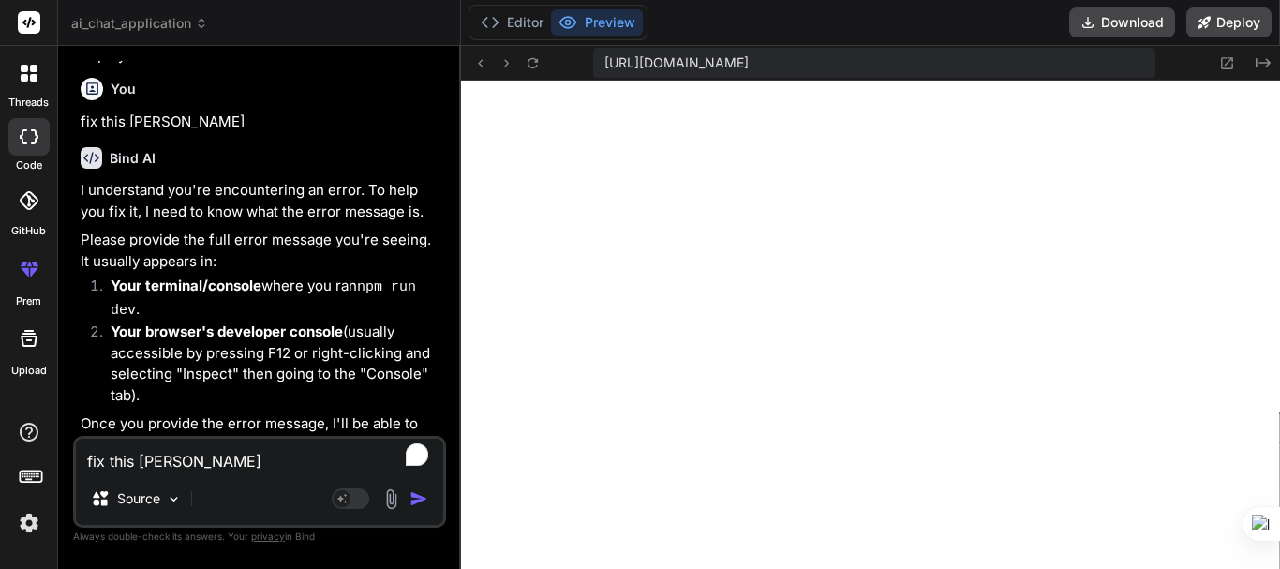
scroll to position [4713, 0]
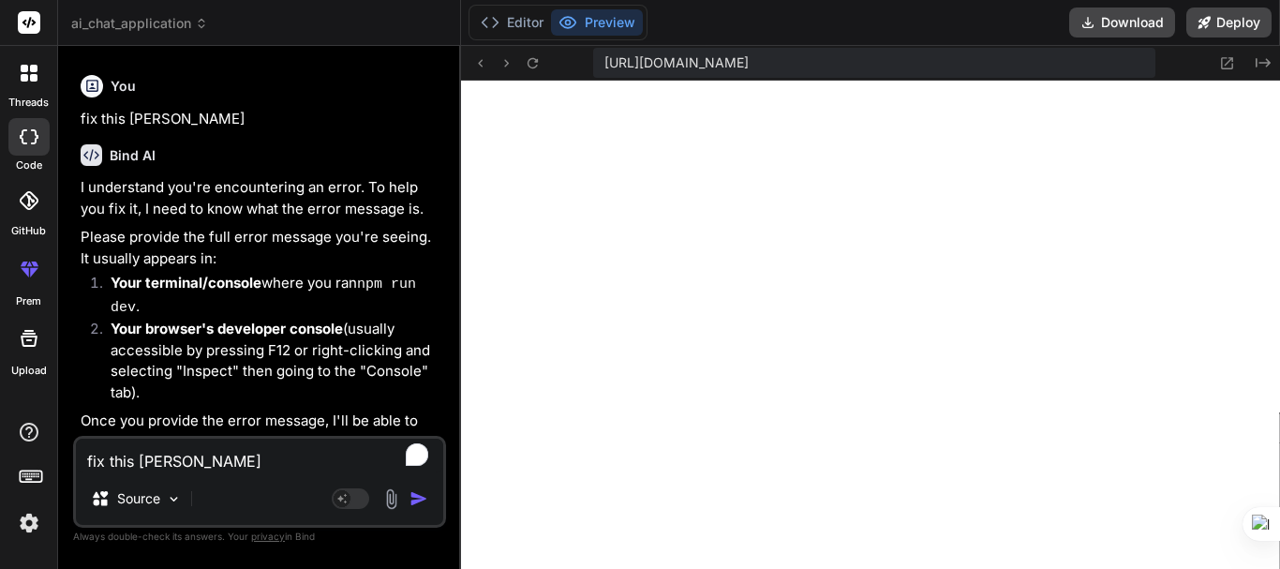
click at [144, 462] on textarea "fix this [PERSON_NAME]" at bounding box center [259, 456] width 367 height 34
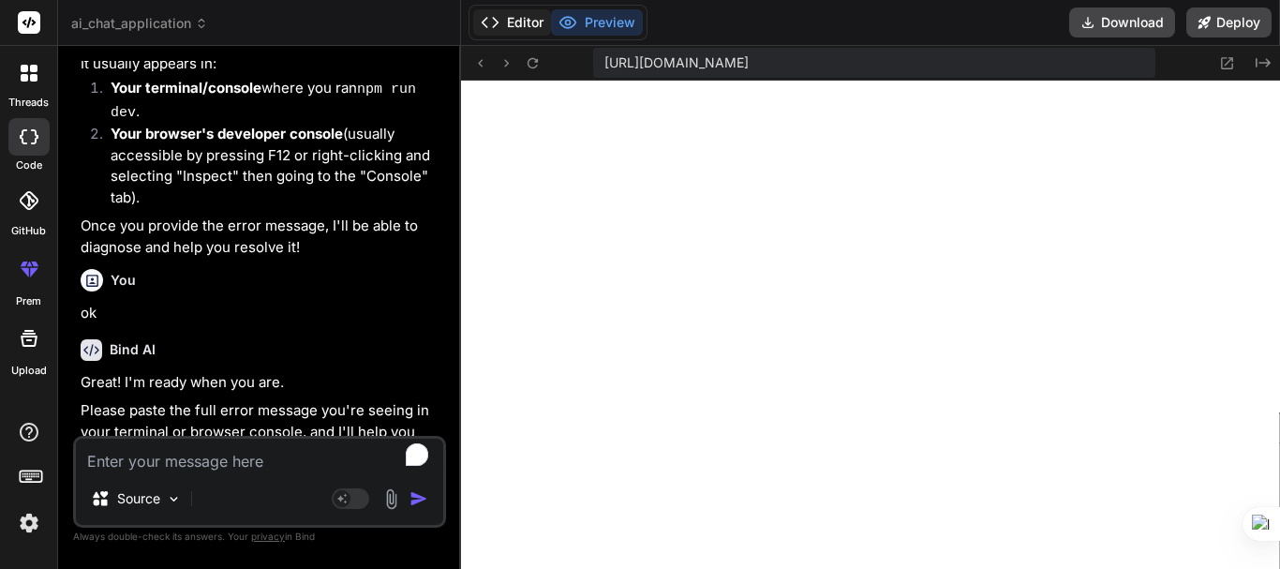
click at [515, 25] on button "Editor" at bounding box center [512, 22] width 78 height 26
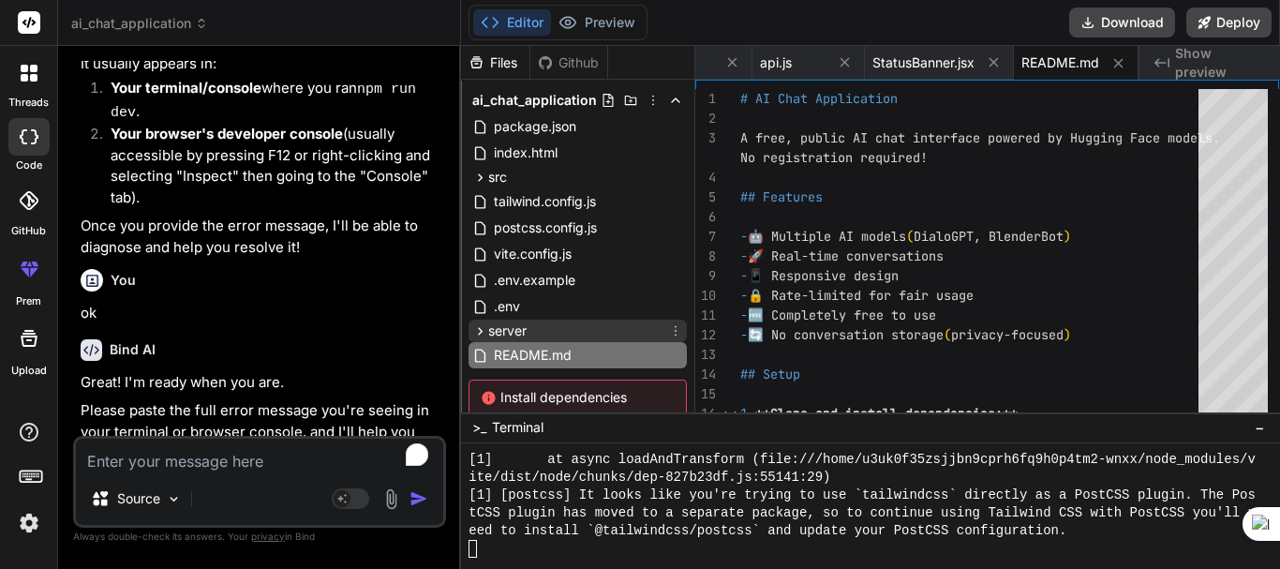
click at [595, 336] on div "server" at bounding box center [578, 331] width 218 height 22
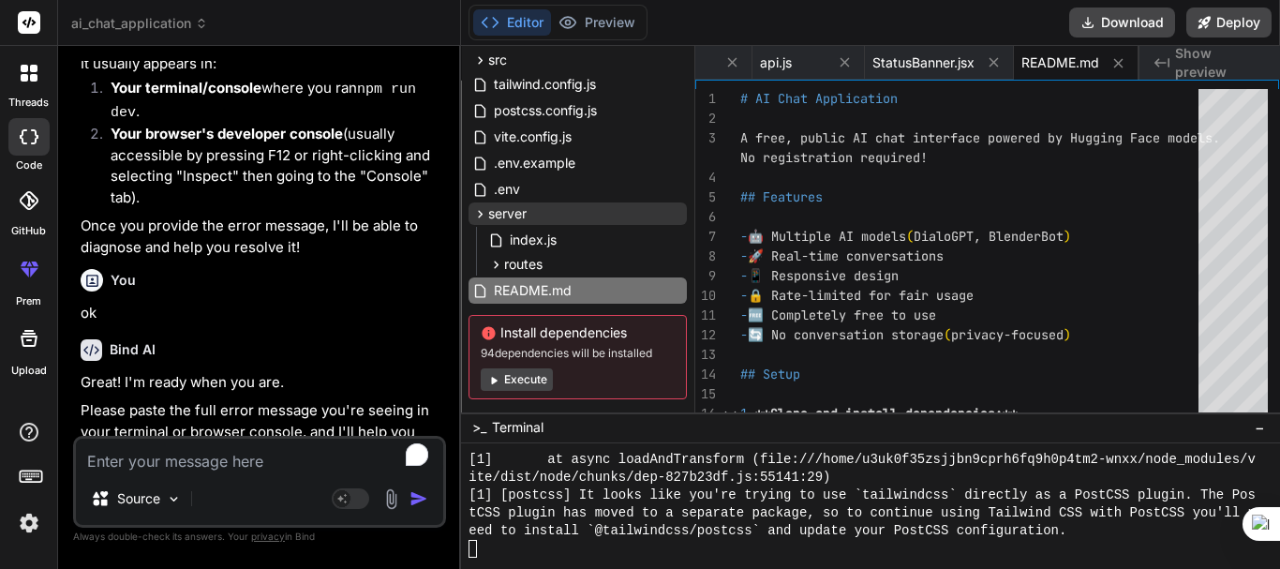
scroll to position [145, 0]
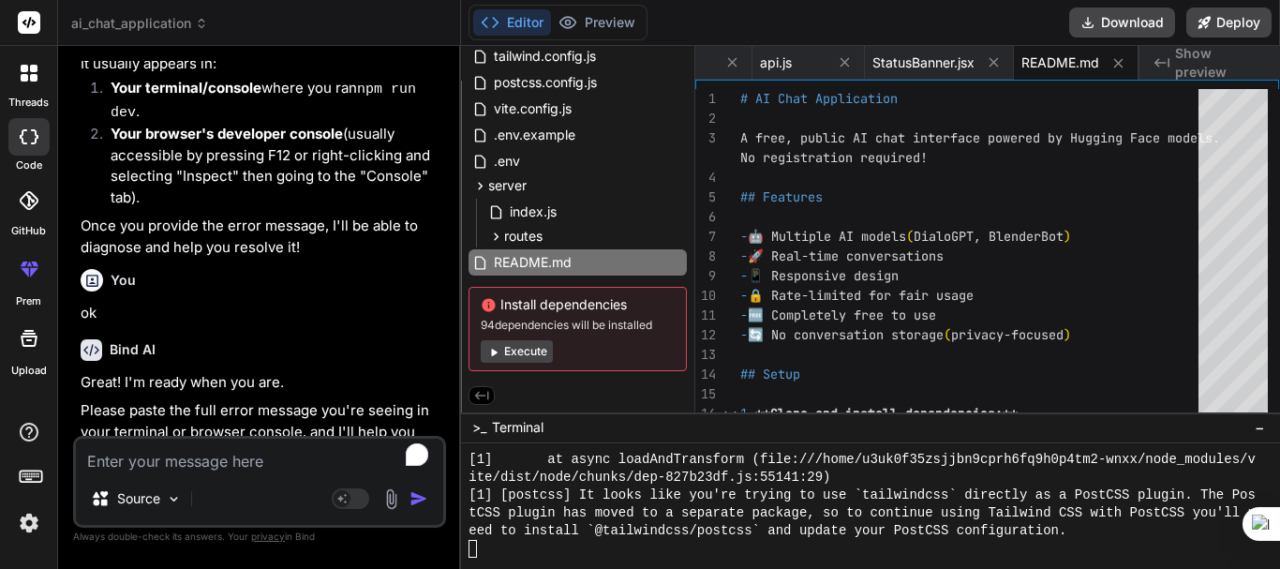
click at [546, 345] on button "Execute" at bounding box center [517, 351] width 72 height 22
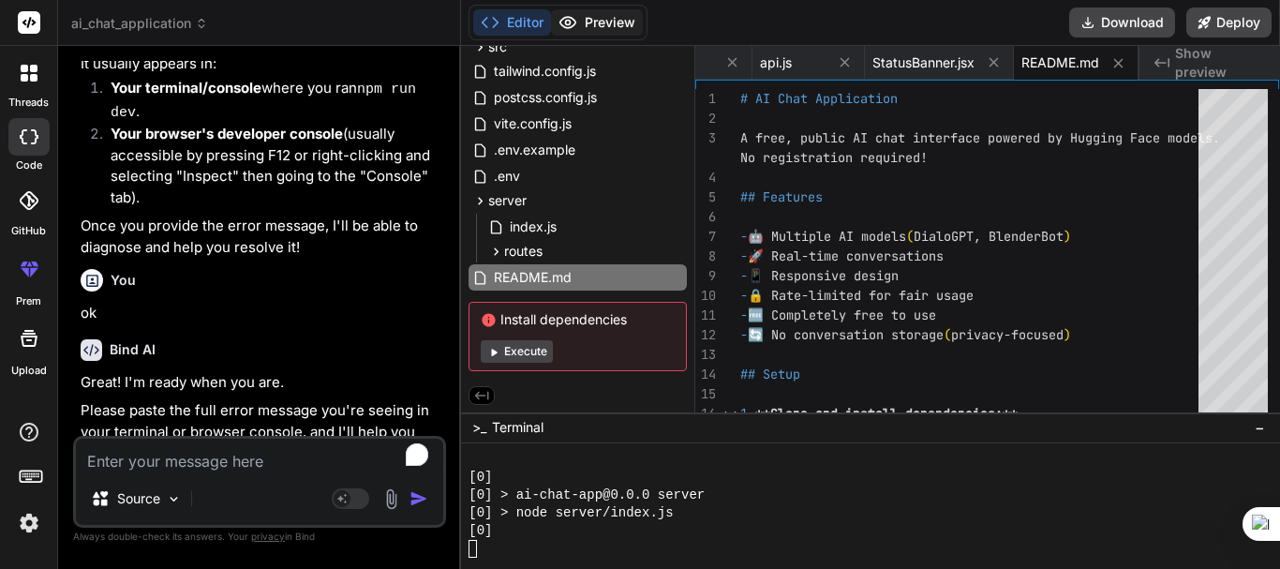
scroll to position [6481, 0]
click at [602, 15] on button "Preview" at bounding box center [597, 22] width 92 height 26
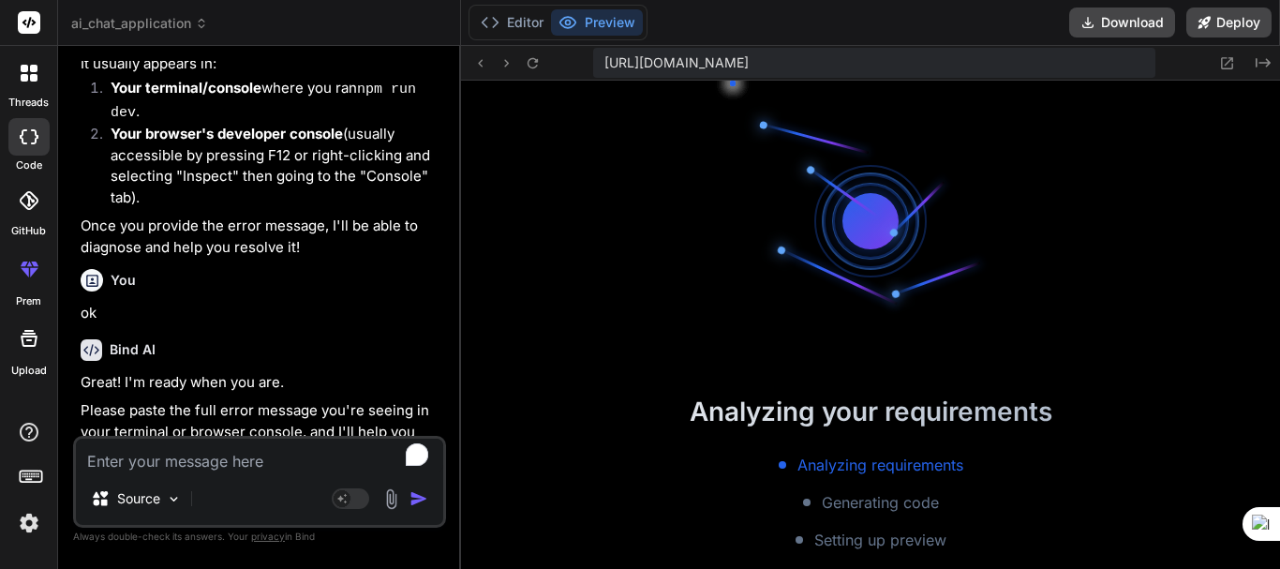
scroll to position [6606, 0]
click at [198, 324] on div "Bind AI Great! I'm ready when you are. Please paste the full error message you'…" at bounding box center [262, 394] width 362 height 140
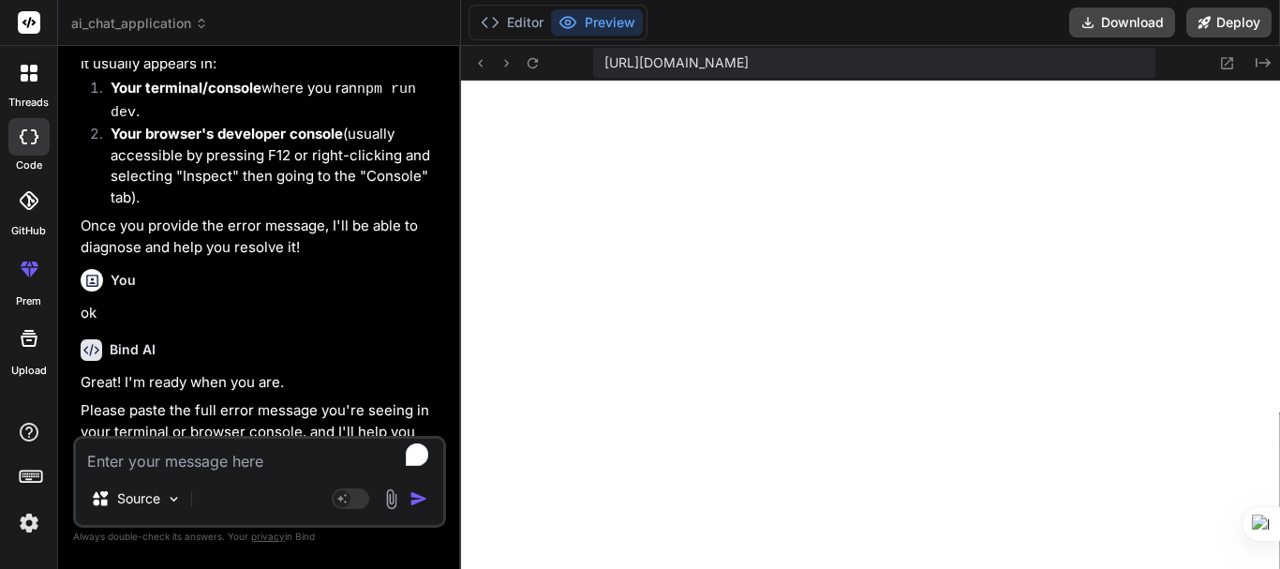
scroll to position [4919, 0]
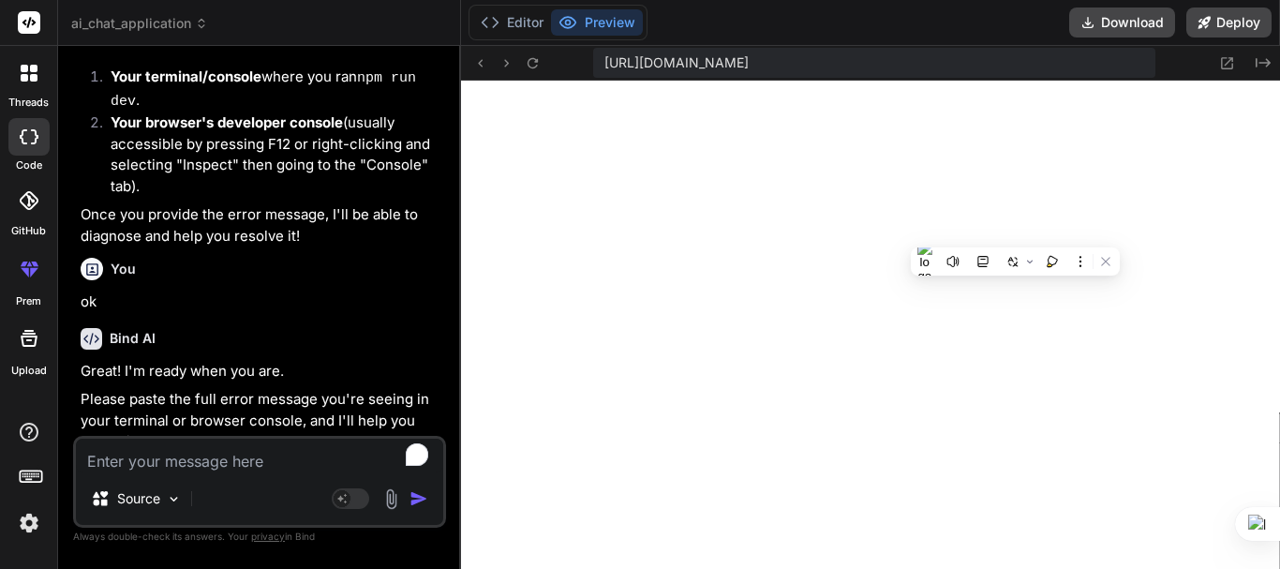
click at [261, 467] on textarea "To enrich screen reader interactions, please activate Accessibility in Grammarl…" at bounding box center [259, 456] width 367 height 34
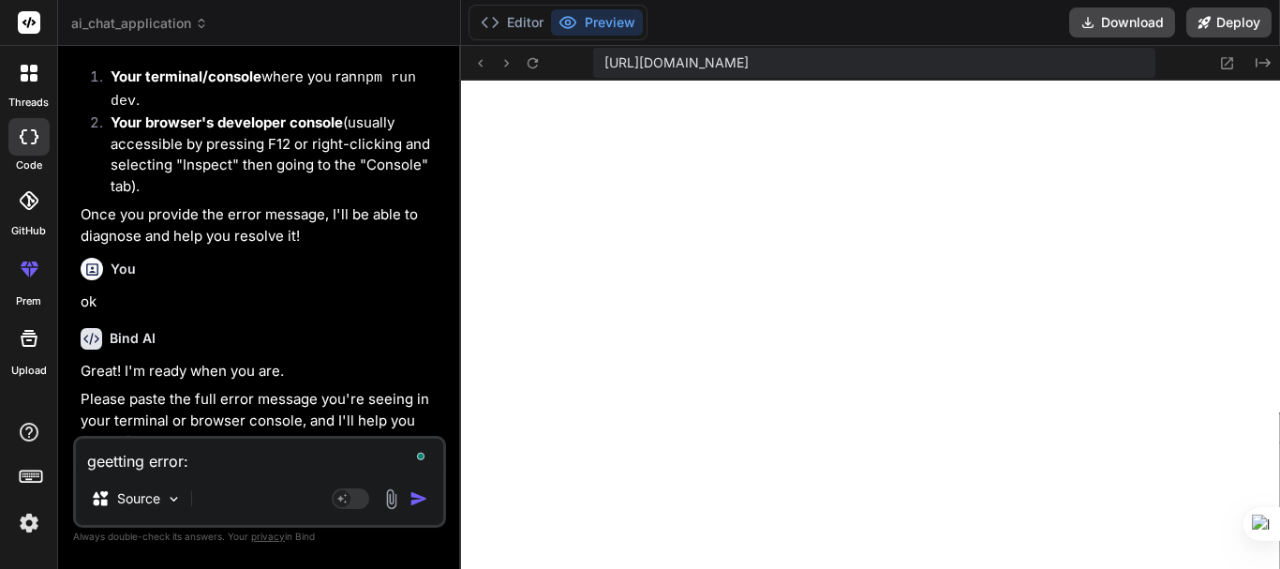
paste textarea "[postcss] It looks like you're trying to use `tailwindcss` directly as a PostCS…"
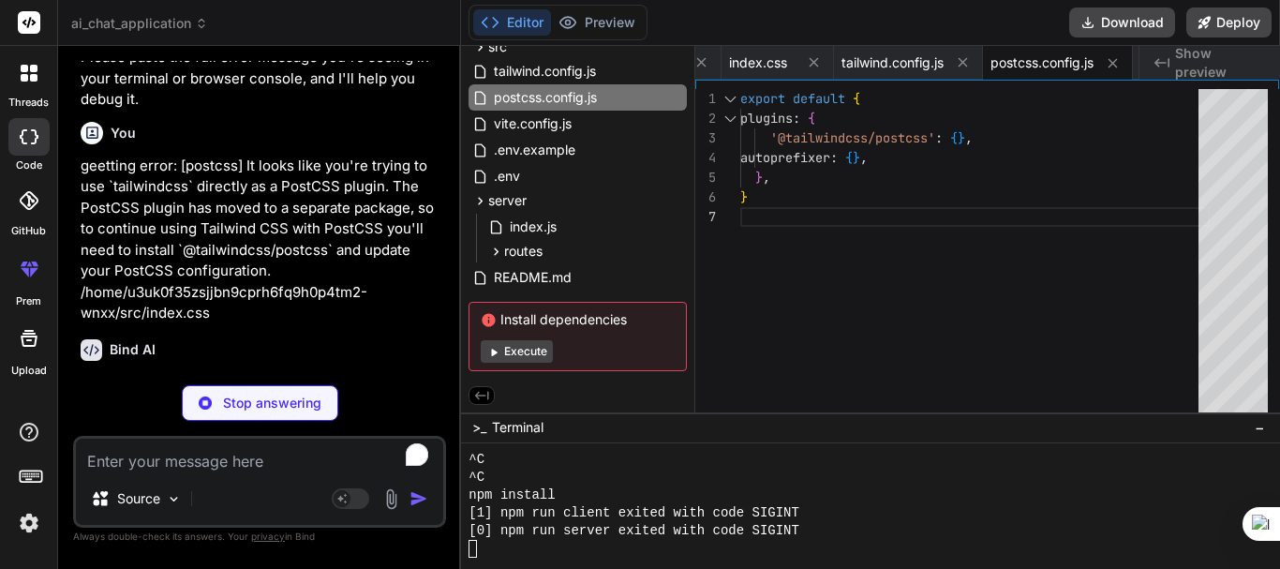
scroll to position [7157, 0]
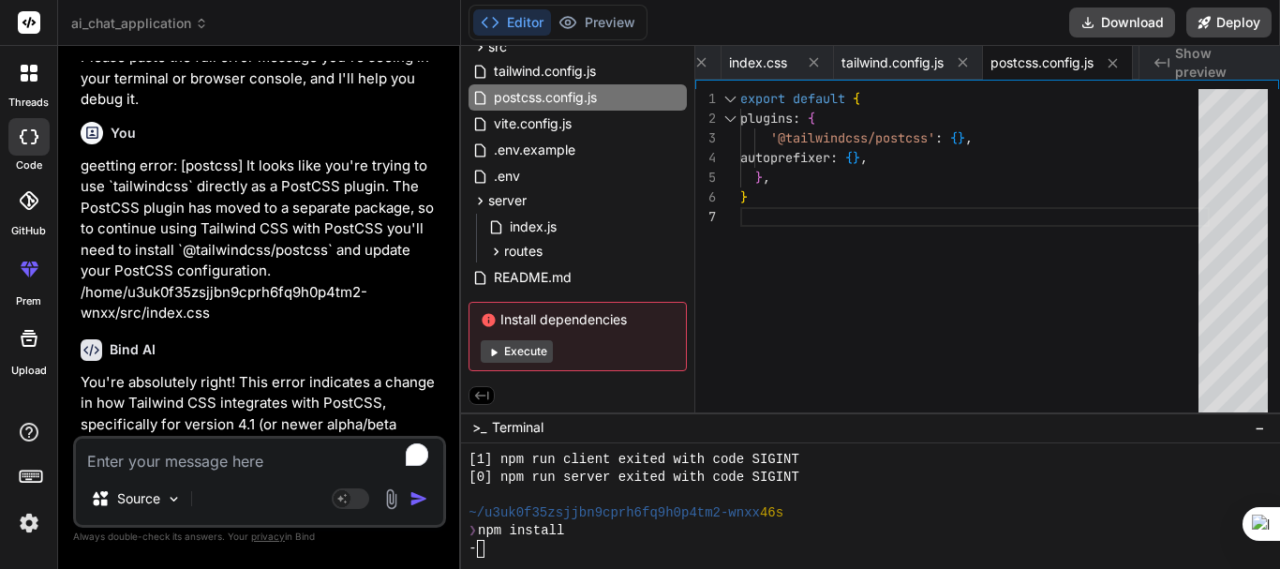
click at [240, 339] on div "Bind AI" at bounding box center [262, 350] width 362 height 22
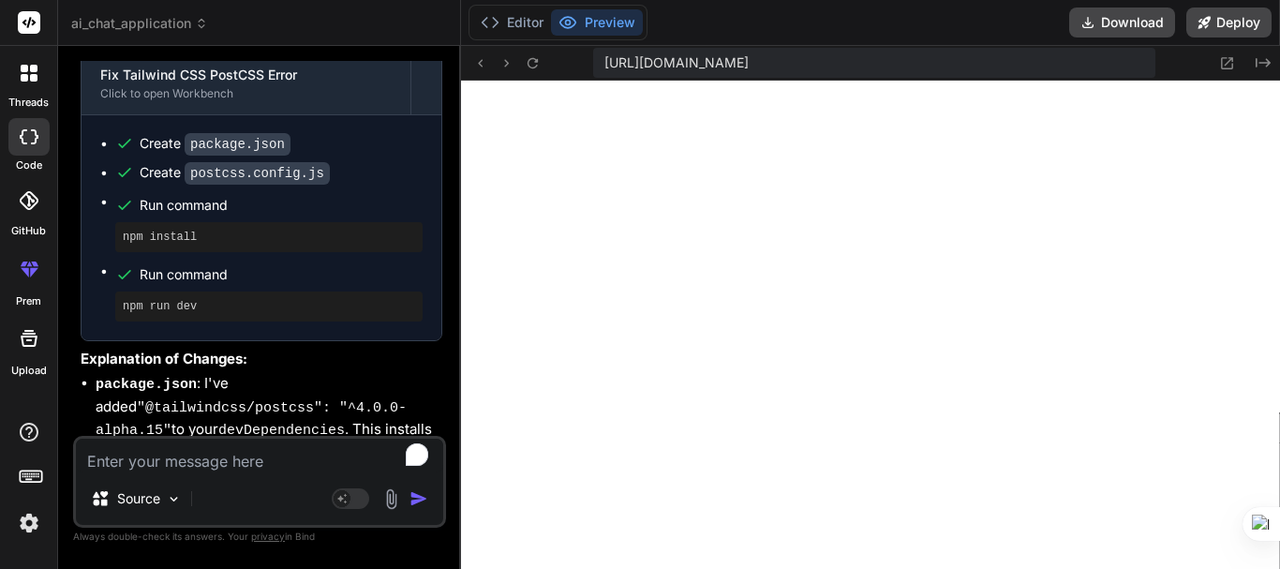
scroll to position [7887, 0]
click at [239, 400] on code ""@tailwindcss/postcss": "^4.0.0-alpha.15"" at bounding box center [251, 419] width 311 height 39
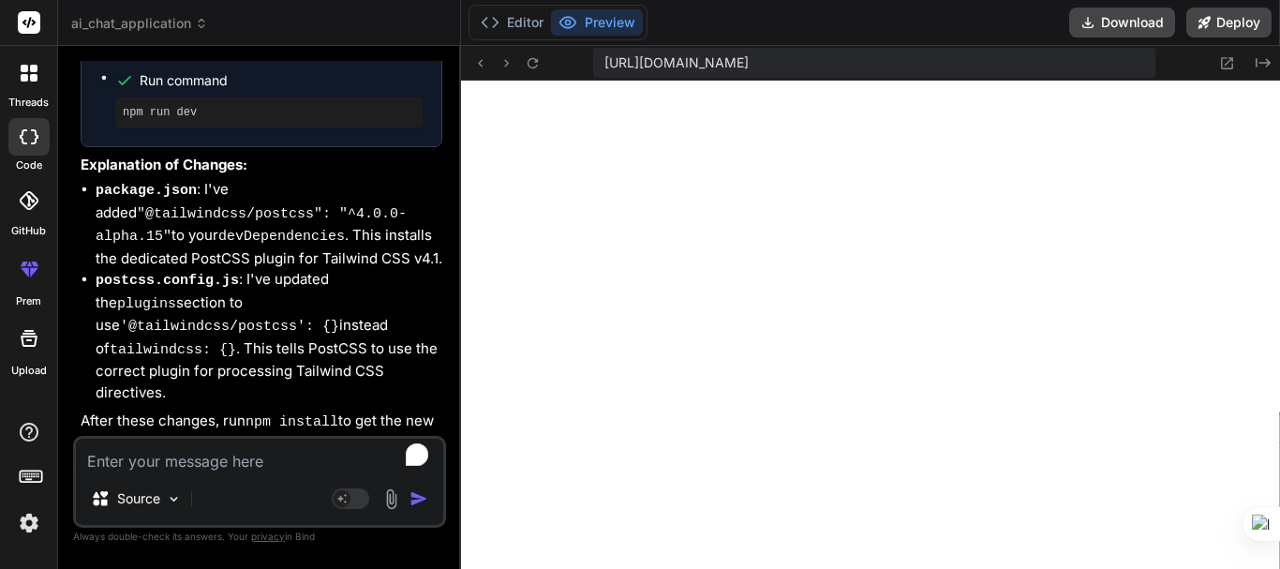
scroll to position [6059, 0]
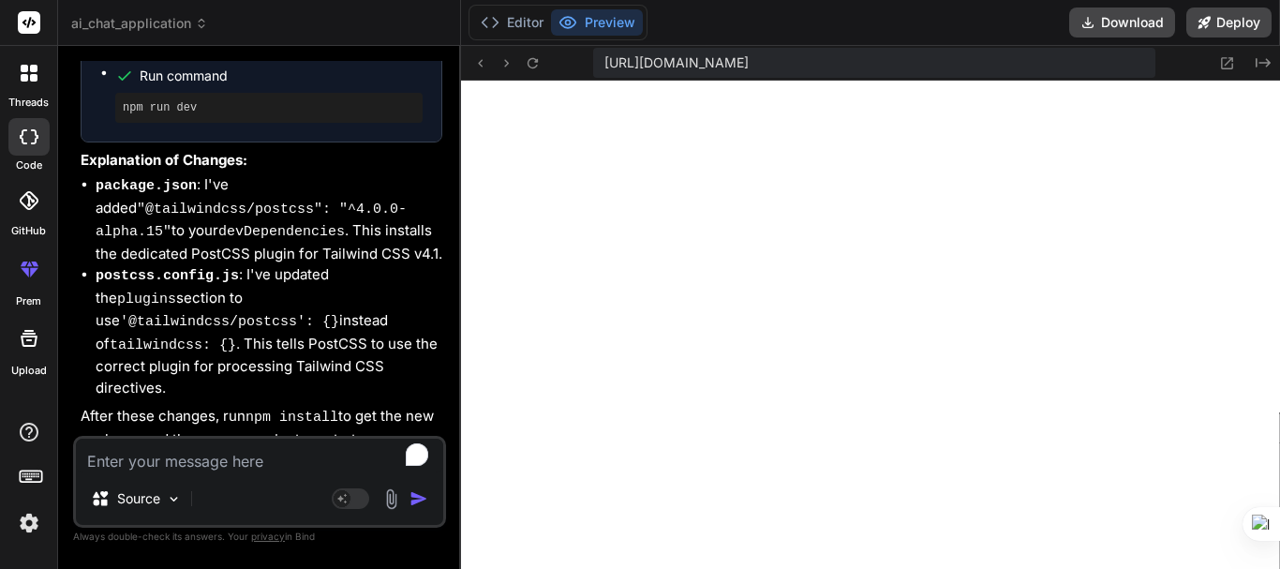
click at [181, 469] on textarea "To enrich screen reader interactions, please activate Accessibility in Grammarl…" at bounding box center [259, 456] width 367 height 34
click at [514, 17] on button "Editor" at bounding box center [512, 22] width 78 height 26
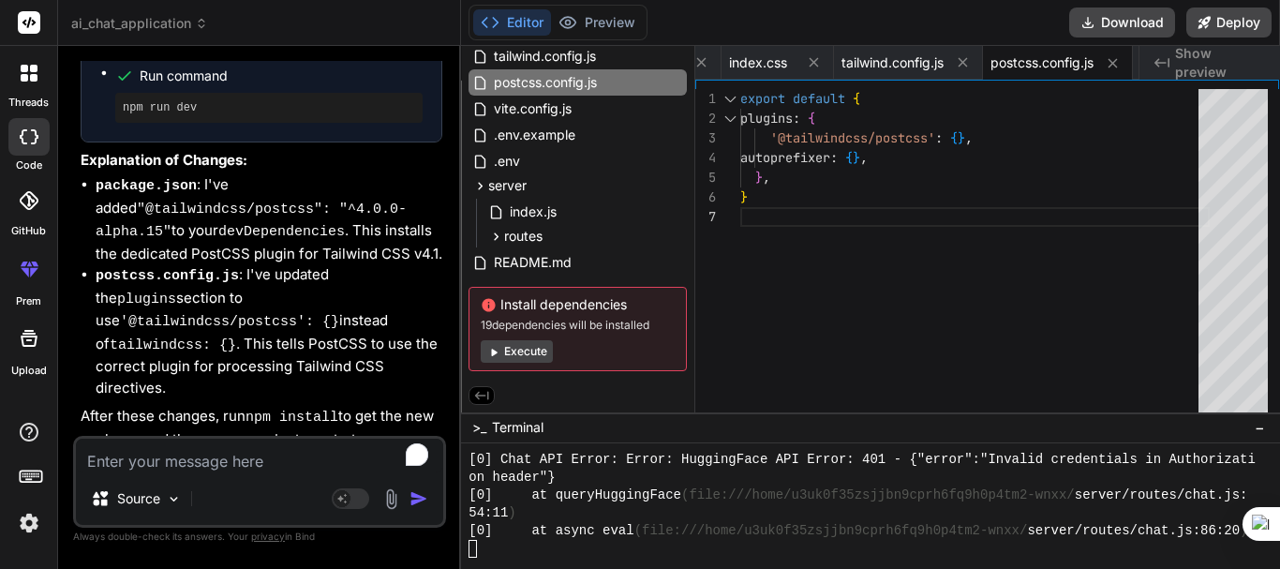
click at [511, 23] on button "Editor" at bounding box center [512, 22] width 78 height 26
click at [511, 218] on span "index.js" at bounding box center [533, 212] width 51 height 22
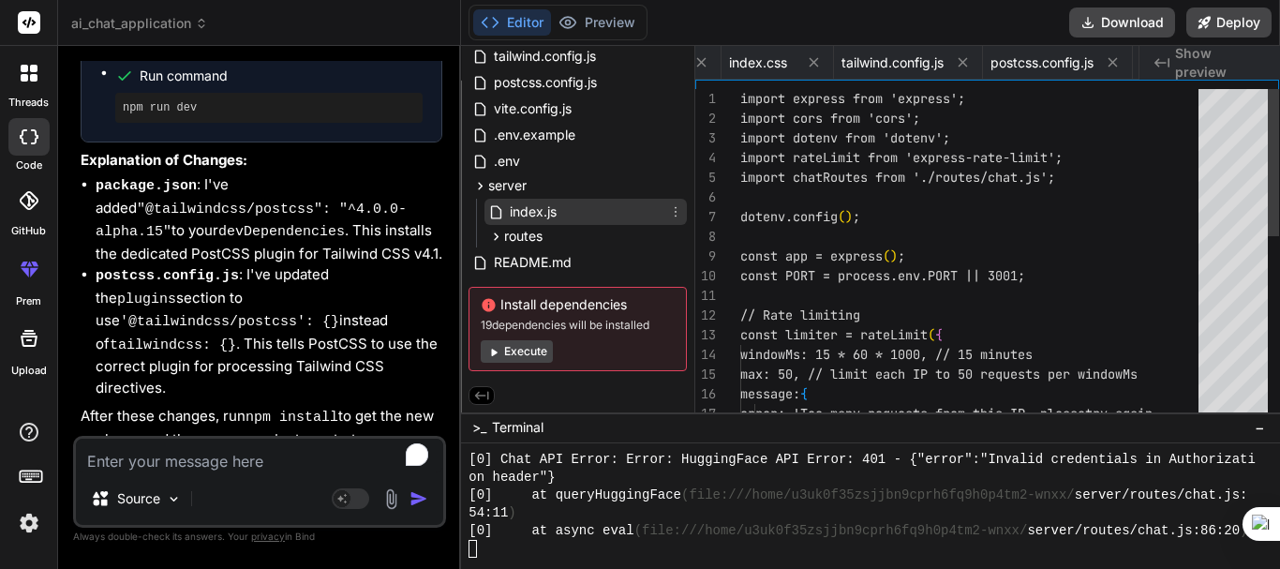
scroll to position [0, 1765]
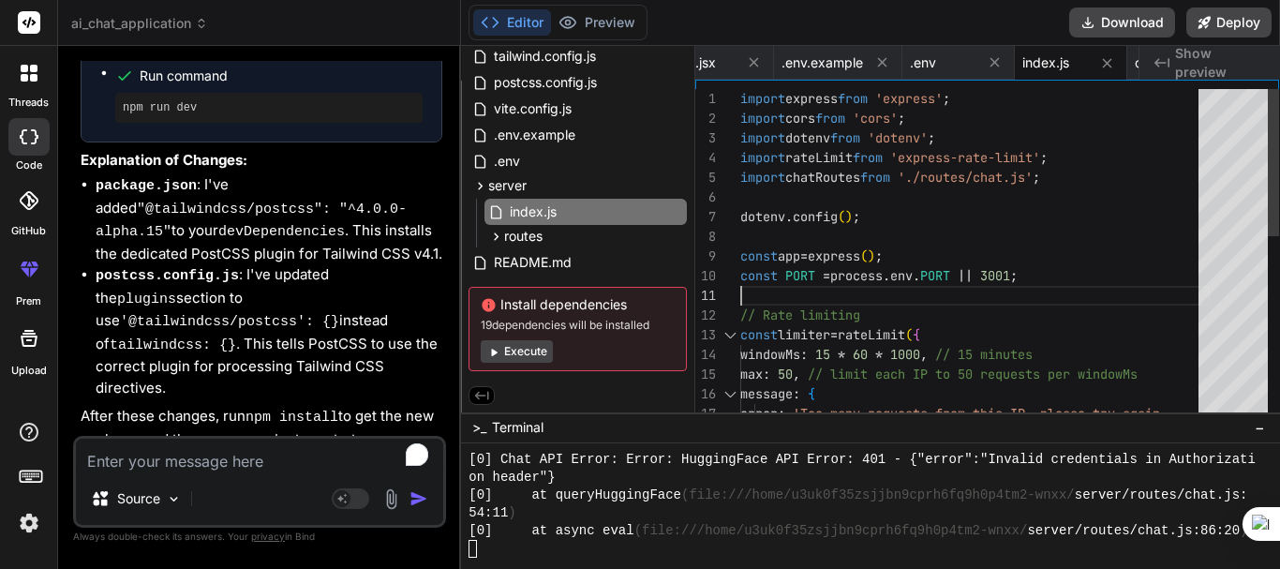
click at [948, 282] on div "import express from 'express' ; import cors from 'cors' ; import dotenv from 'd…" at bounding box center [974, 463] width 469 height 748
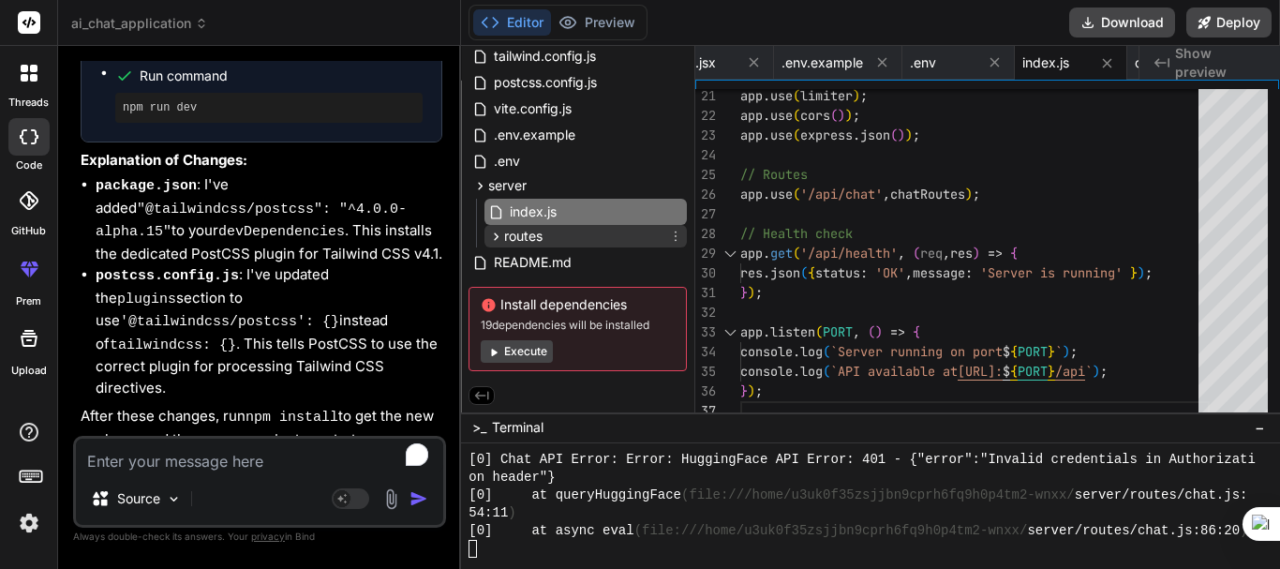
click at [505, 240] on span "routes" at bounding box center [523, 236] width 38 height 19
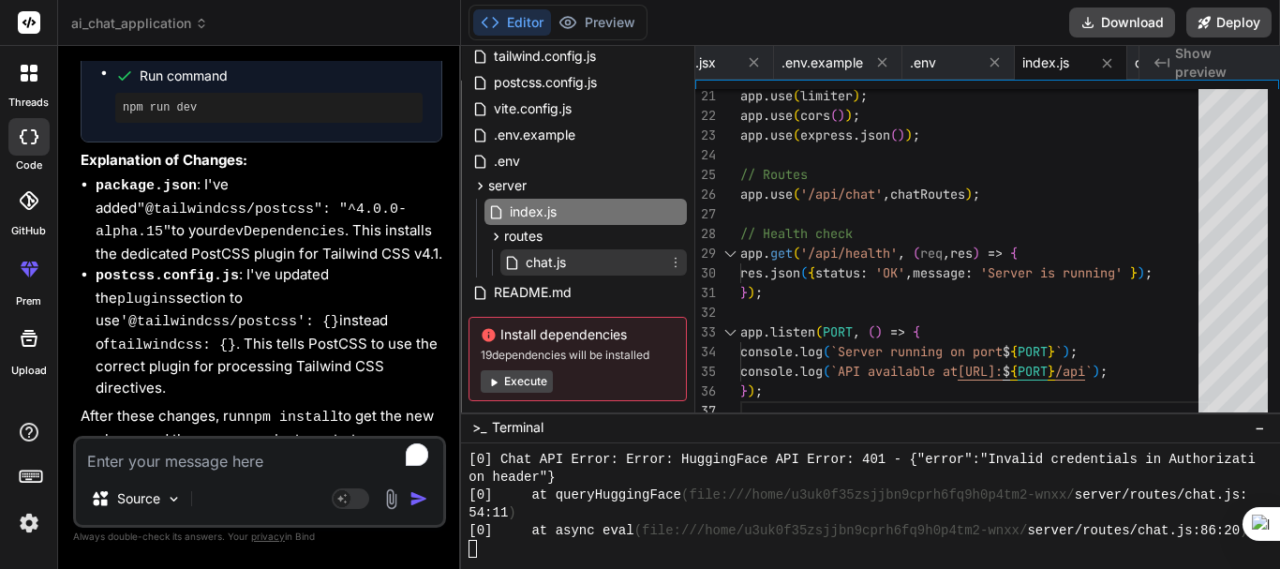
click at [537, 264] on span "chat.js" at bounding box center [546, 262] width 44 height 22
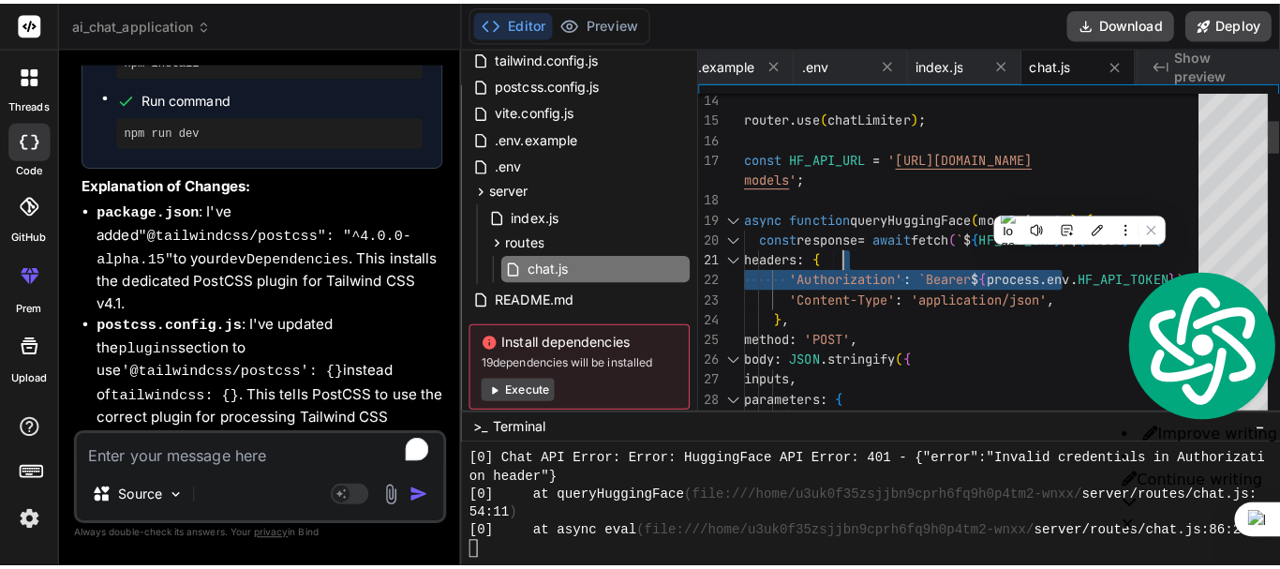
scroll to position [6099, 0]
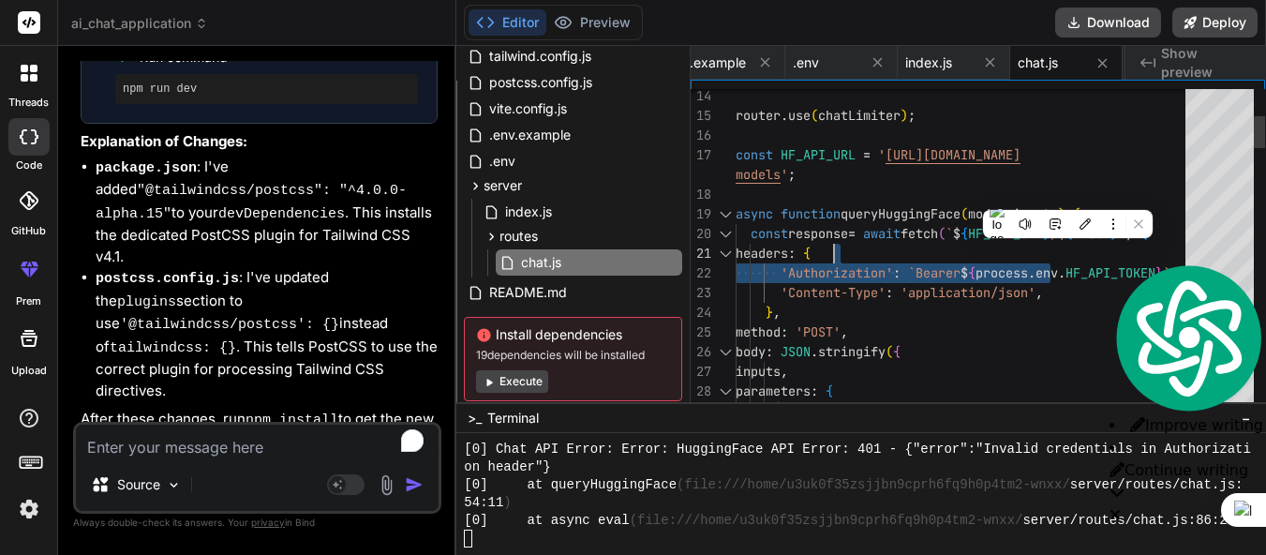
drag, startPoint x: 1086, startPoint y: 253, endPoint x: 1154, endPoint y: 251, distance: 67.5
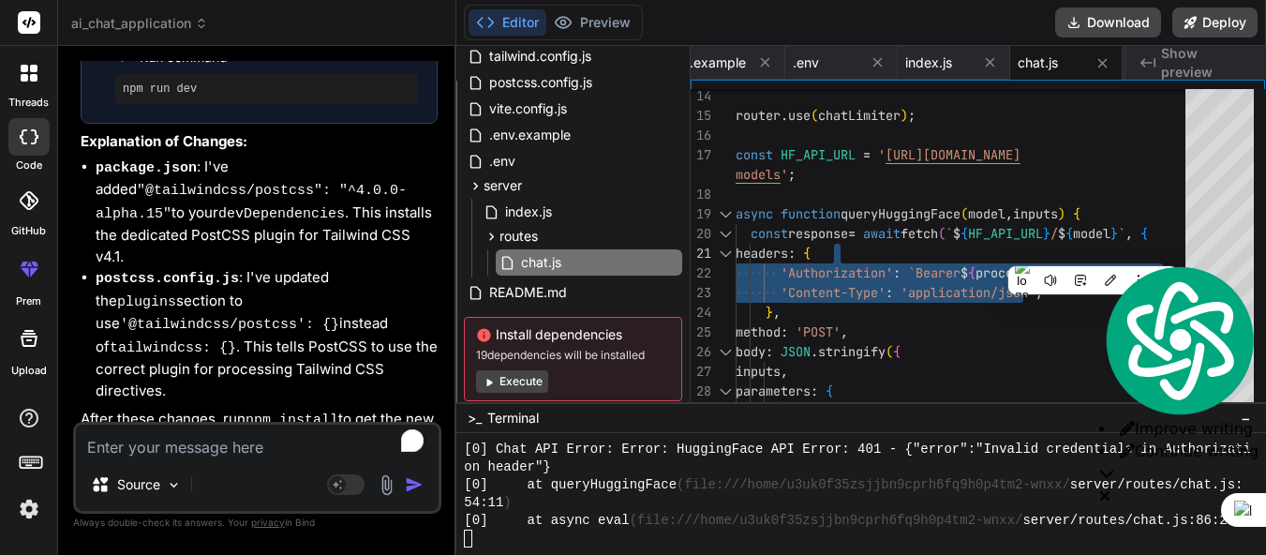
click at [1077, 267] on div at bounding box center [1093, 280] width 170 height 28
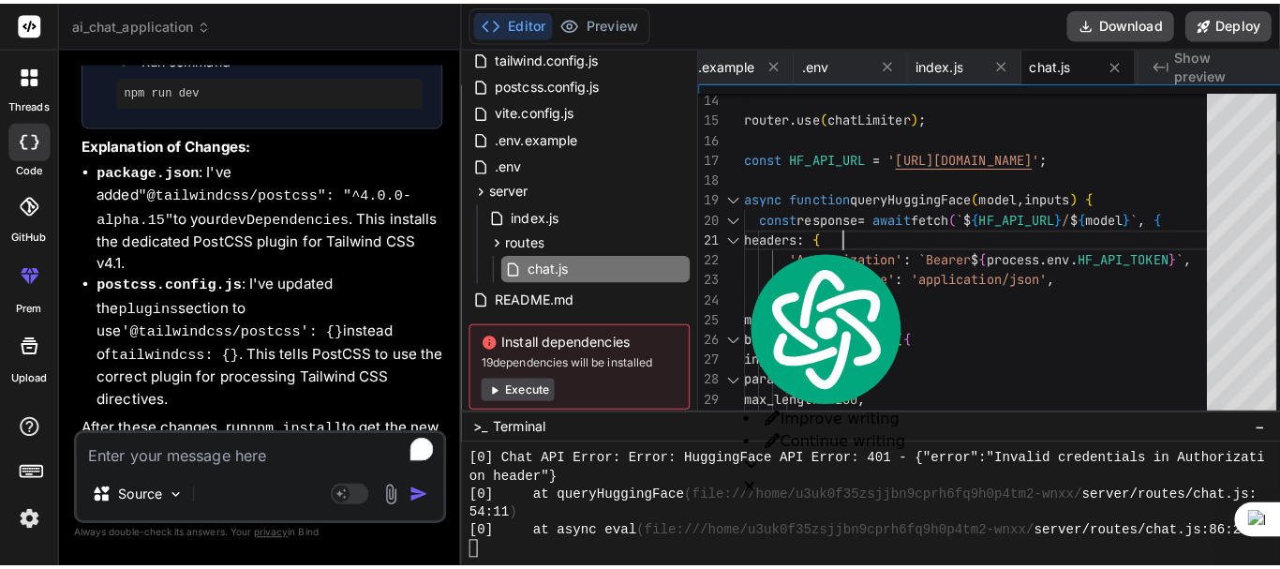
scroll to position [6059, 0]
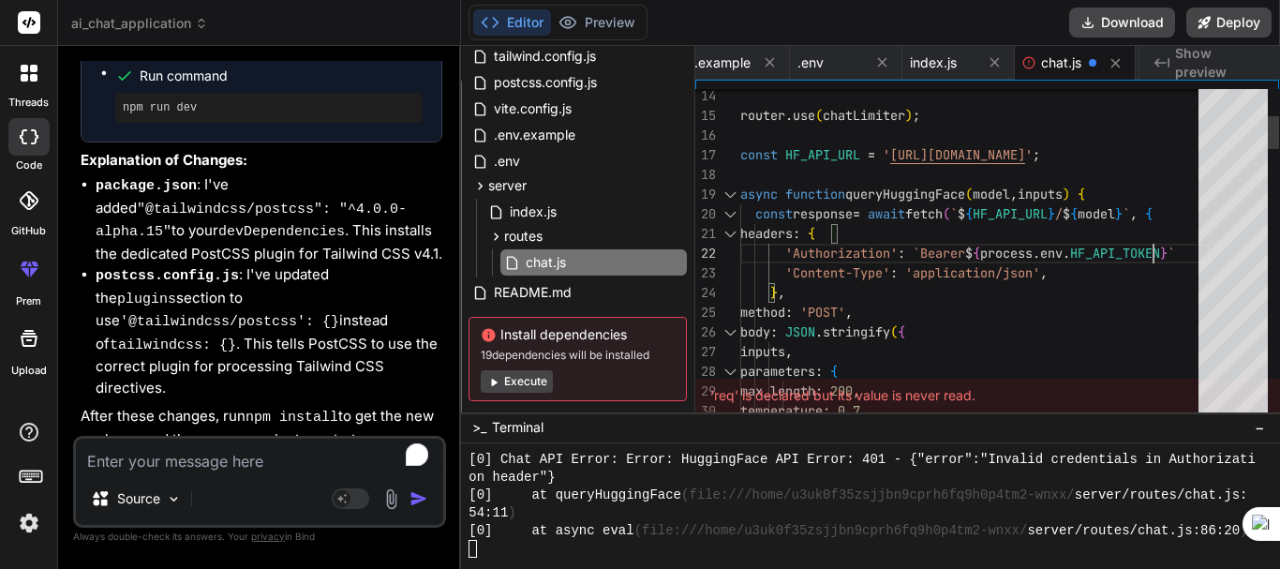
scroll to position [0, 1887]
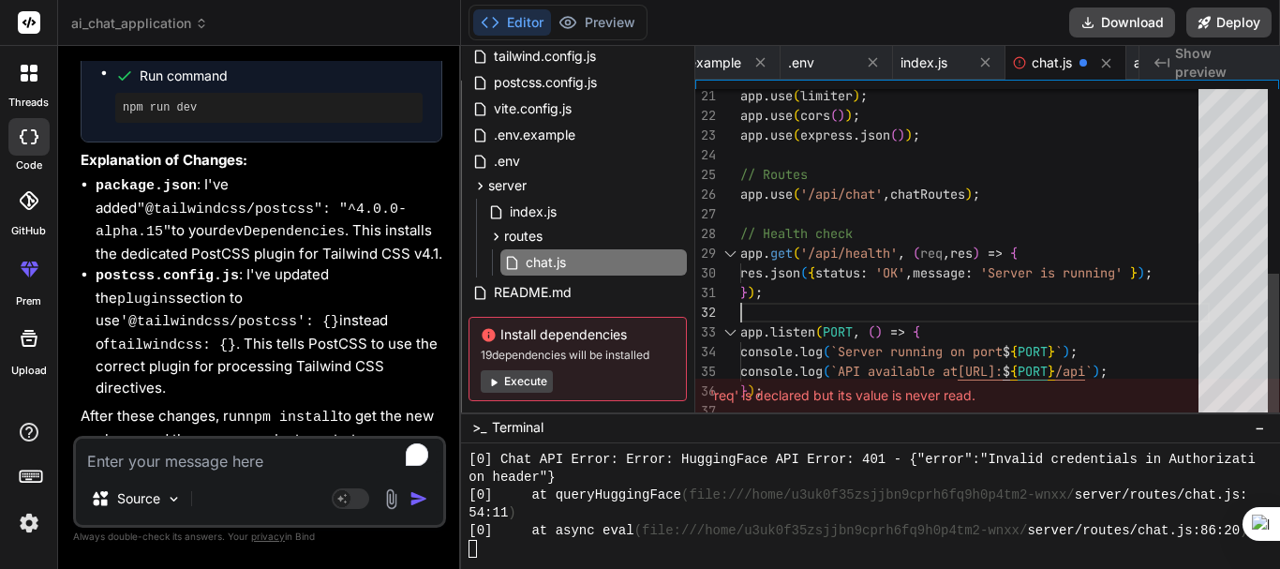
click at [908, 300] on div "app . use ( limiter ) ; app . use ( cors ( ) ) ; // Routes app . use ( '/api/ch…" at bounding box center [974, 47] width 469 height 748
click at [541, 560] on div at bounding box center [870, 506] width 819 height 126
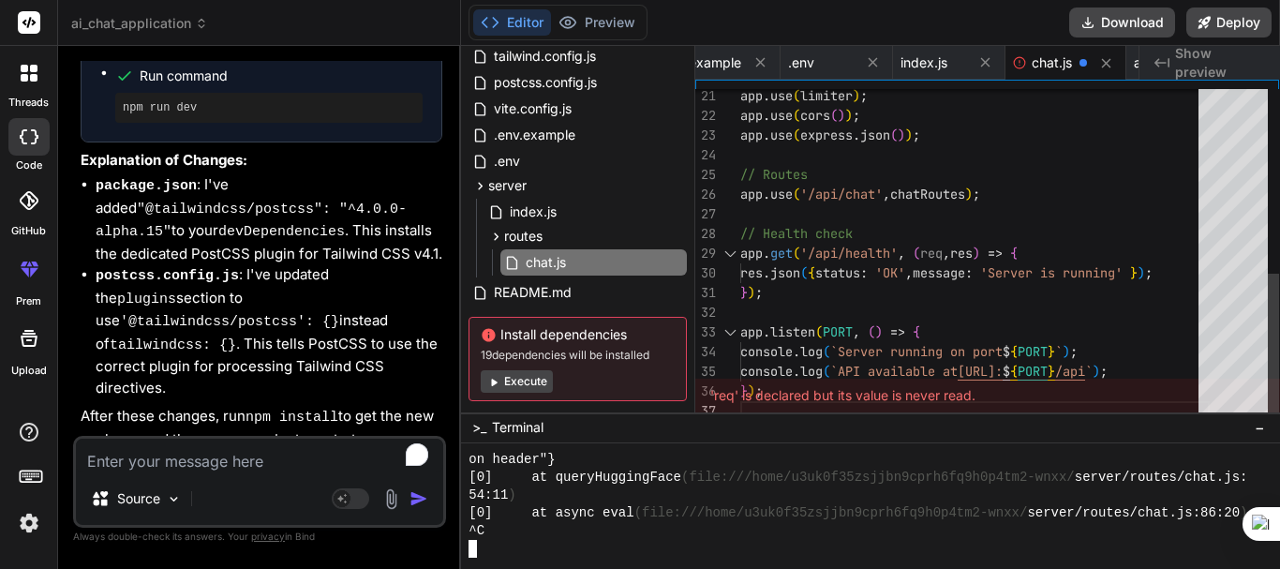
scroll to position [0, 0]
click at [1030, 250] on div "app . use ( limiter ) ; app . use ( cors ( ) ) ; // Routes app . use ( '/api/ch…" at bounding box center [974, 47] width 469 height 748
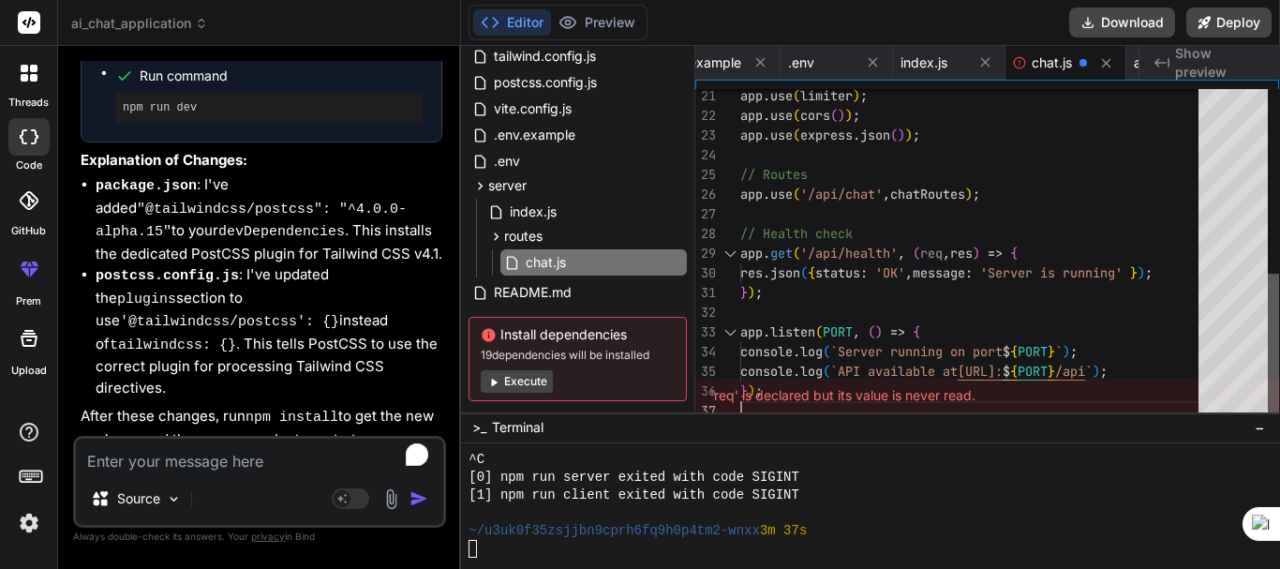
scroll to position [8066, 0]
click at [1268, 288] on div at bounding box center [1273, 347] width 11 height 147
click at [1094, 288] on div "app . use ( limiter ) ; app . use ( cors ( ) ) ; // Routes app . use ( '/api/ch…" at bounding box center [974, 47] width 469 height 748
click at [114, 443] on textarea "To enrich screen reader interactions, please activate Accessibility in Grammarl…" at bounding box center [259, 456] width 367 height 34
click at [109, 459] on textarea "To enrich screen reader interactions, please activate Accessibility in Grammarl…" at bounding box center [259, 456] width 367 height 34
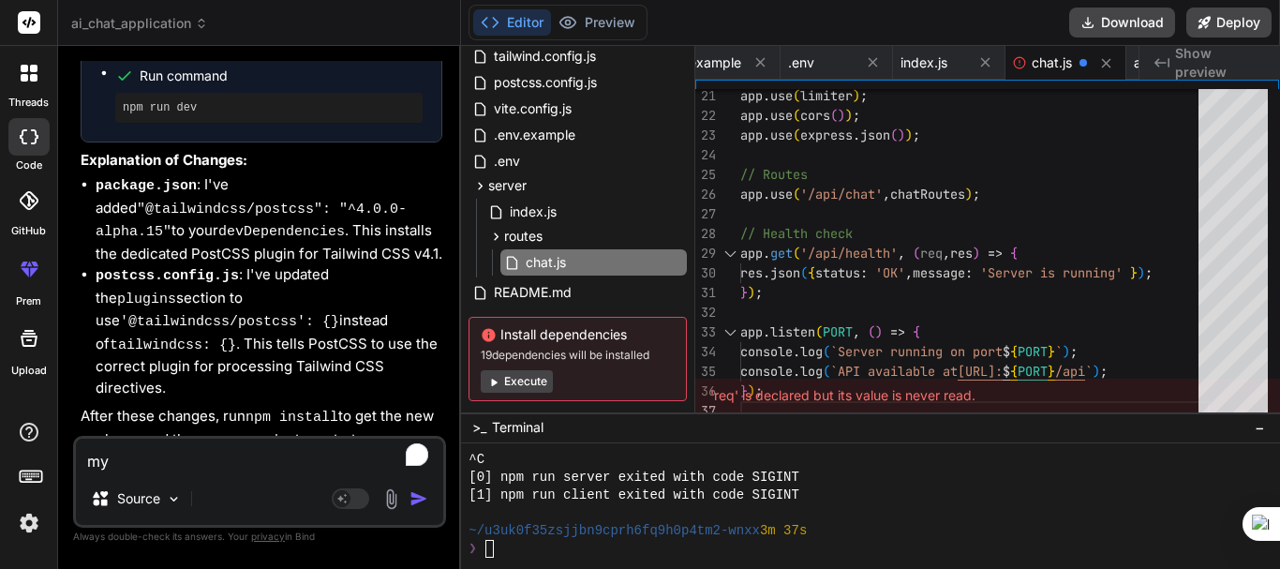
click at [204, 468] on textarea "my" at bounding box center [259, 456] width 367 height 34
click at [153, 460] on textarea "my" at bounding box center [259, 456] width 367 height 34
paste textarea "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"
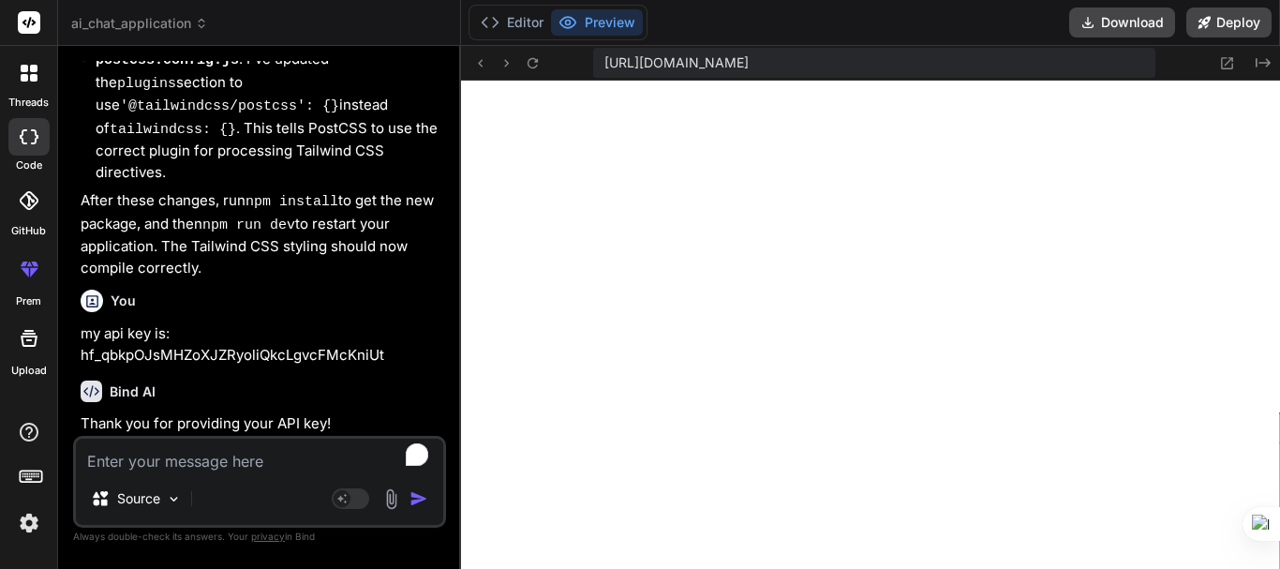
scroll to position [8635, 0]
click at [271, 380] on div "Bind AI" at bounding box center [262, 391] width 362 height 22
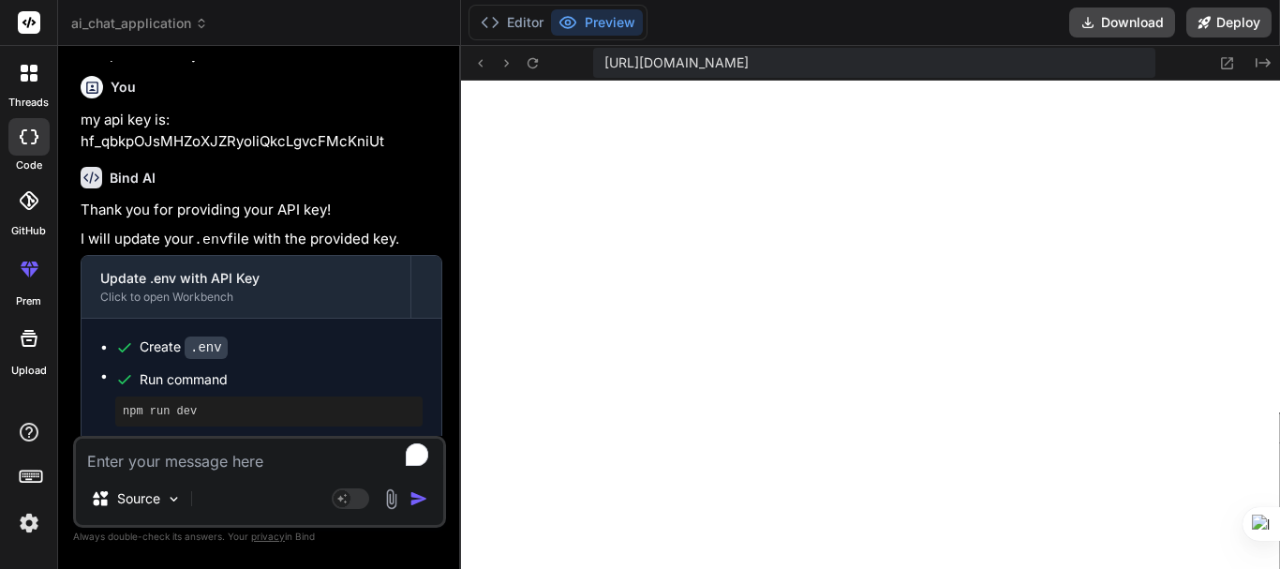
scroll to position [6531, 0]
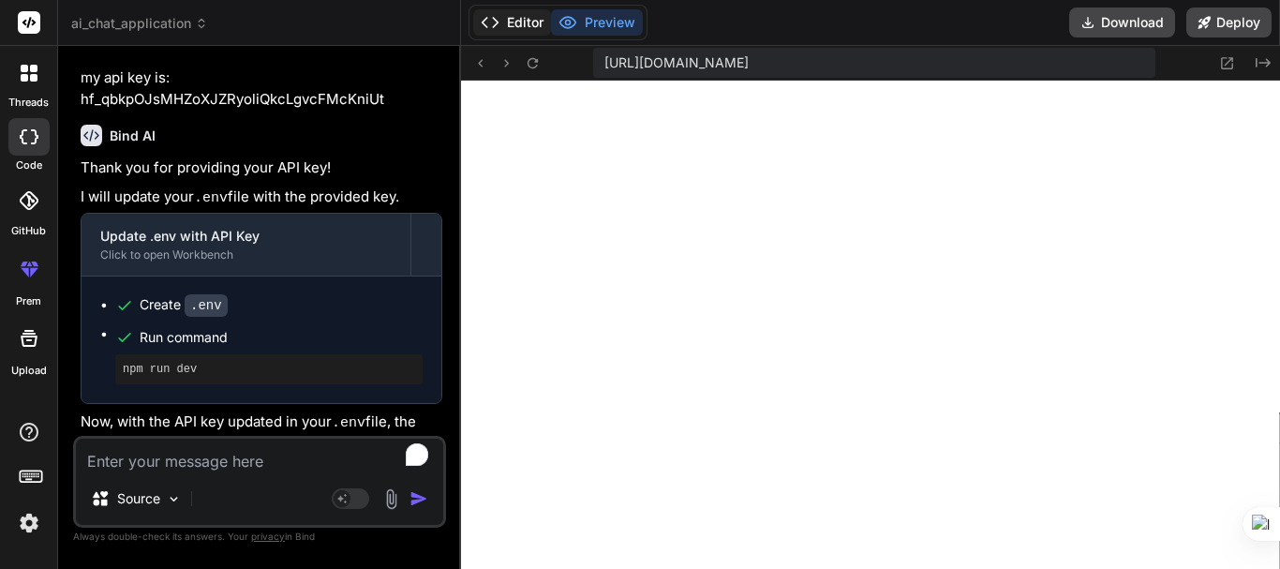
click at [530, 23] on button "Editor" at bounding box center [512, 22] width 78 height 26
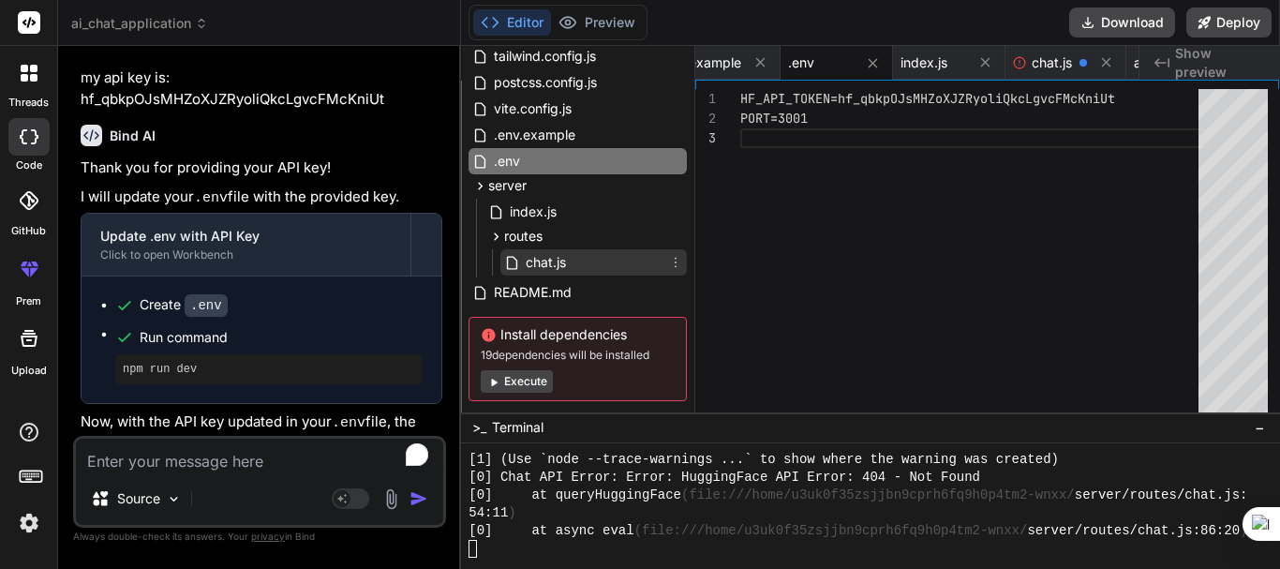
click at [575, 262] on div "chat.js" at bounding box center [593, 262] width 186 height 26
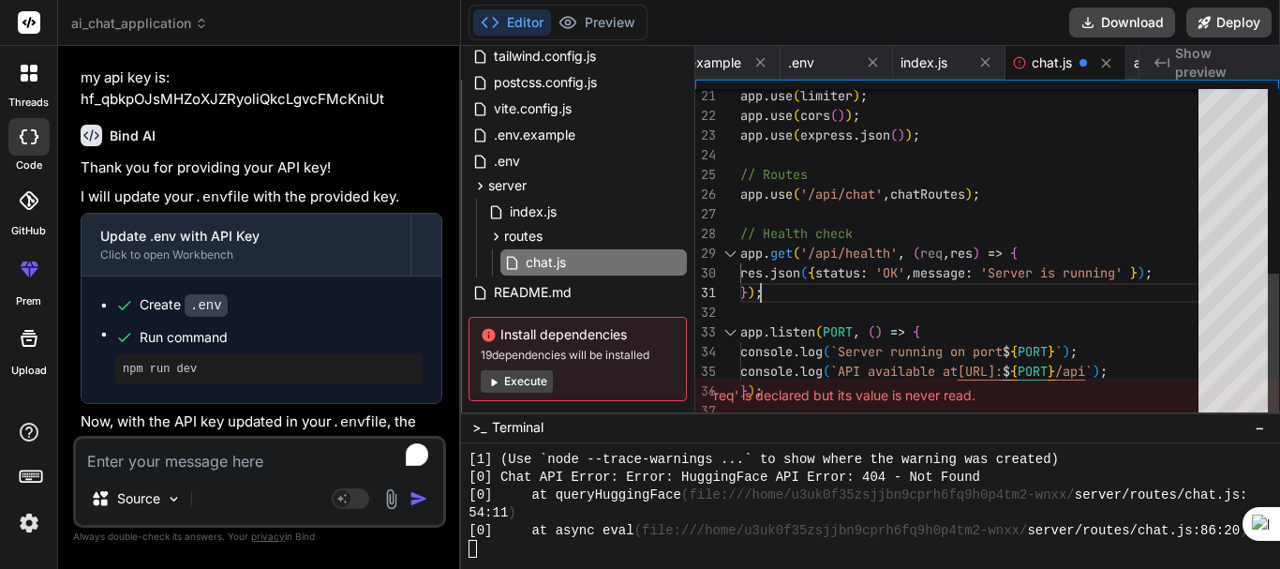
click at [1013, 289] on div "app . use ( limiter ) ; app . use ( cors ( ) ) ; app . use ( express . json ( )…" at bounding box center [974, 47] width 469 height 748
click at [172, 458] on textarea "To enrich screen reader interactions, please activate Accessibility in Grammarl…" at bounding box center [259, 456] width 367 height 34
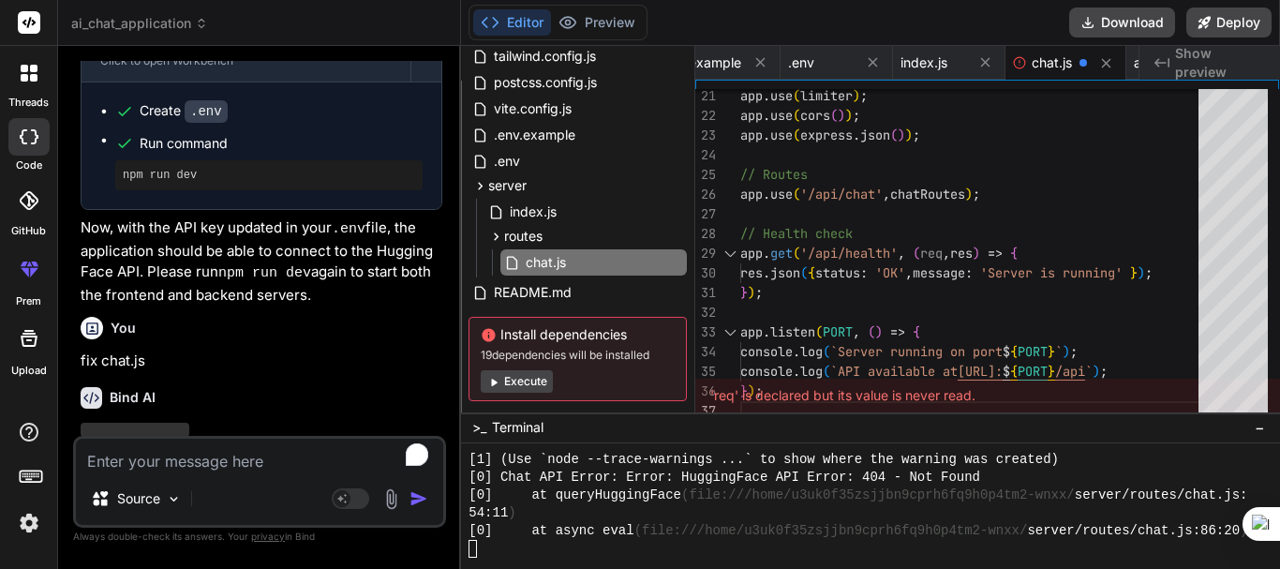
scroll to position [6725, 0]
click at [290, 420] on div "Okay, I can help you fix server/routes/chat.js . To do that effectively, I need…" at bounding box center [262, 575] width 362 height 310
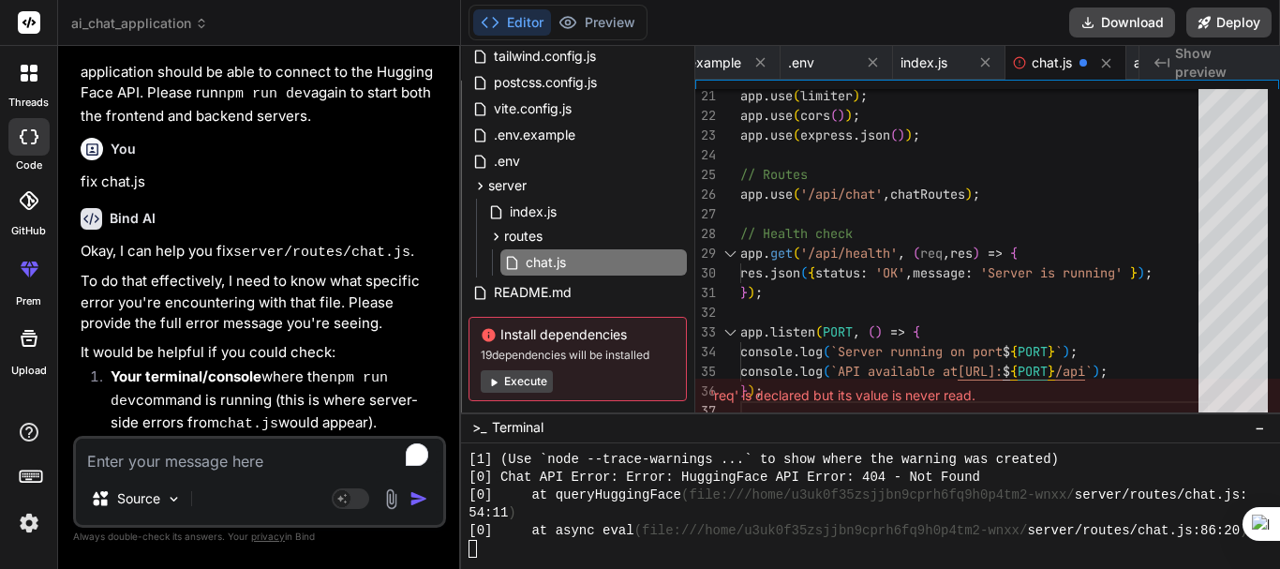
scroll to position [6945, 0]
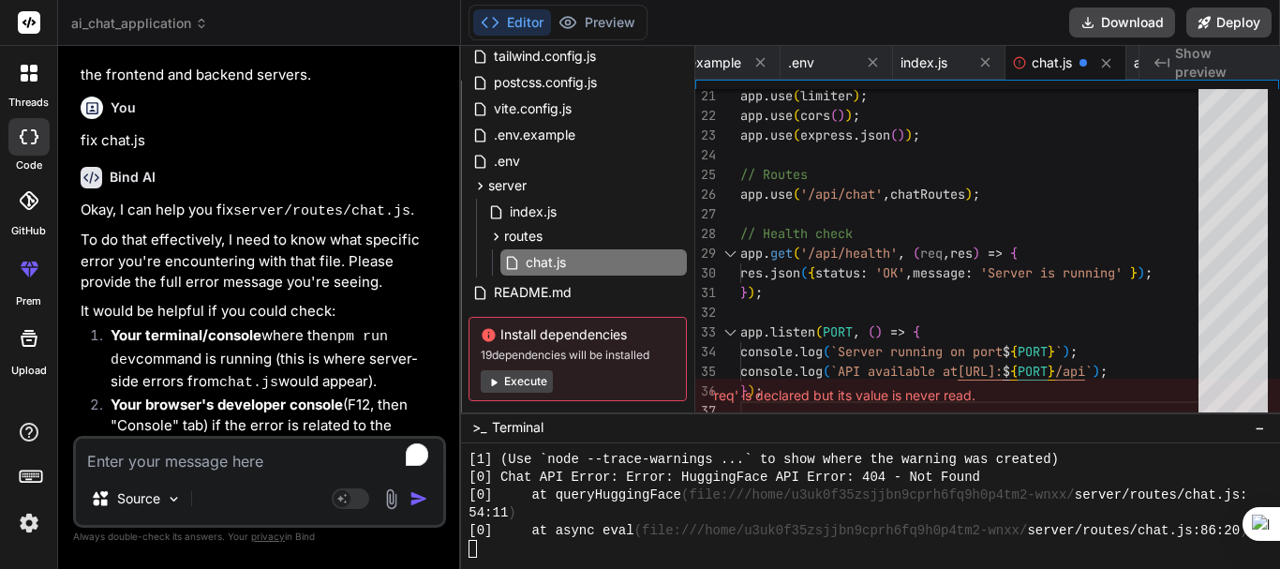
click at [519, 379] on button "Execute" at bounding box center [517, 381] width 72 height 22
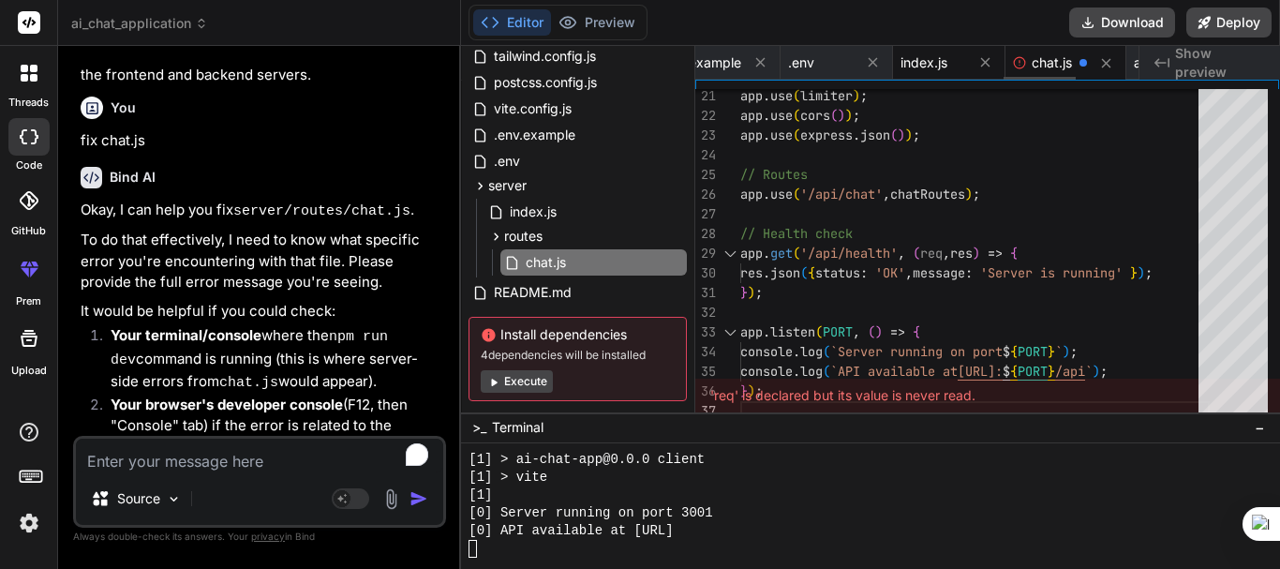
scroll to position [9169, 0]
click at [944, 66] on span "index.js" at bounding box center [924, 62] width 47 height 19
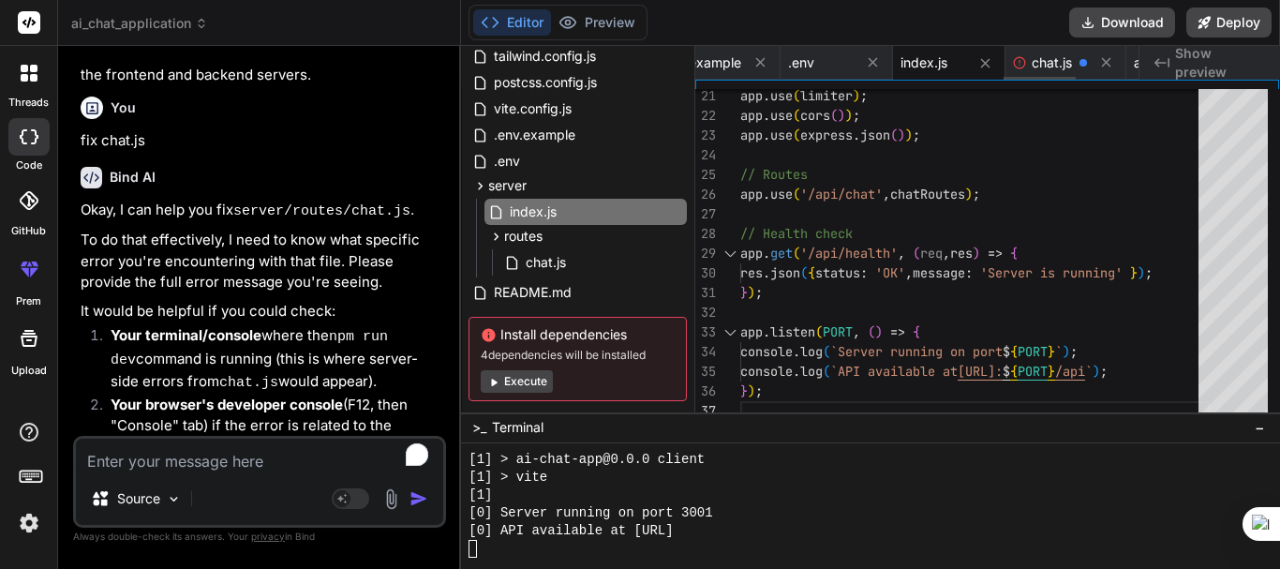
click at [944, 66] on span "index.js" at bounding box center [924, 62] width 47 height 19
click at [937, 206] on div "app . use ( limiter ) ; app . use ( cors ( ) ) ; app . use ( express . json ( )…" at bounding box center [974, 47] width 469 height 748
click at [838, 66] on div ".env" at bounding box center [821, 62] width 66 height 19
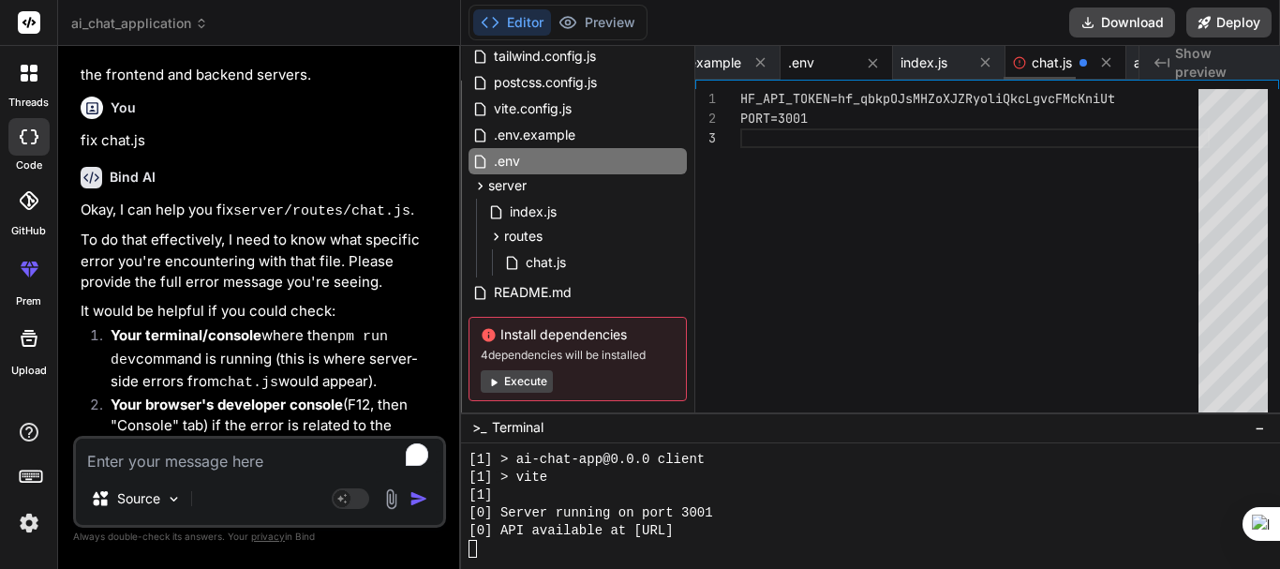
click at [1041, 73] on div "chat.js" at bounding box center [1065, 63] width 121 height 34
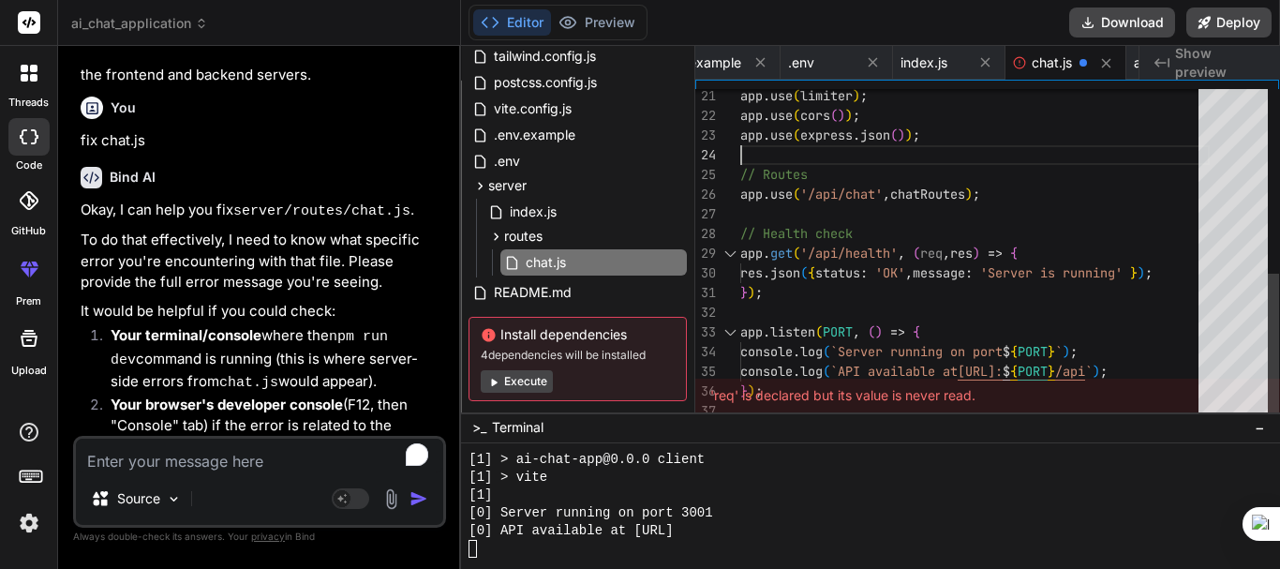
click at [972, 149] on div "app . use ( limiter ) ; app . use ( cors ( ) ) ; app . use ( express . json ( )…" at bounding box center [974, 47] width 469 height 748
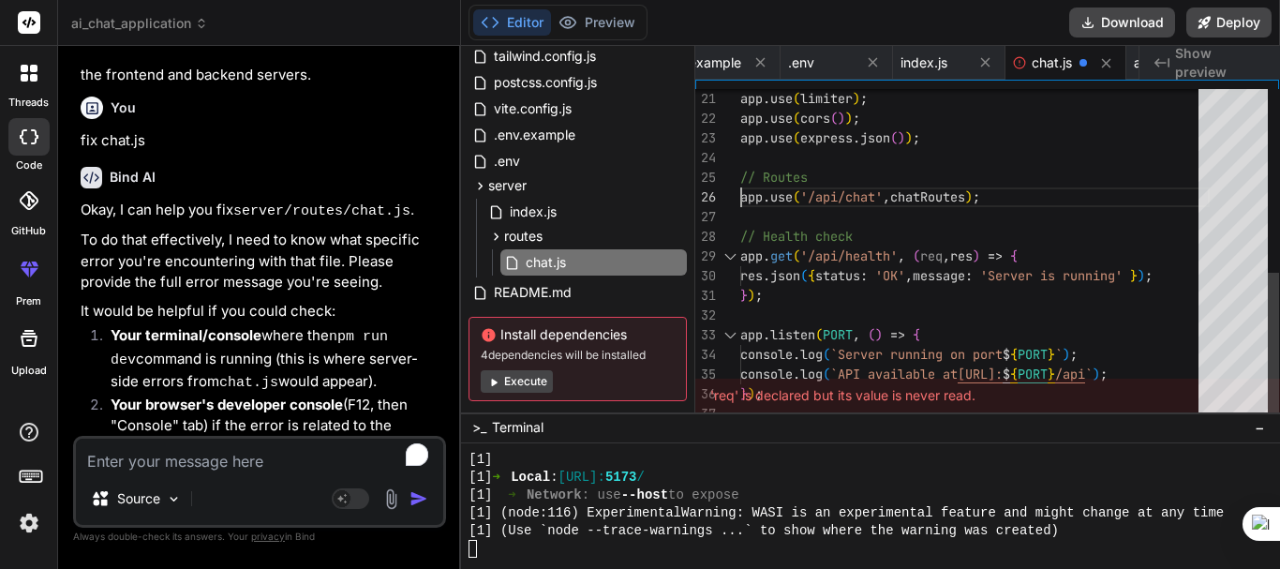
scroll to position [9401, 0]
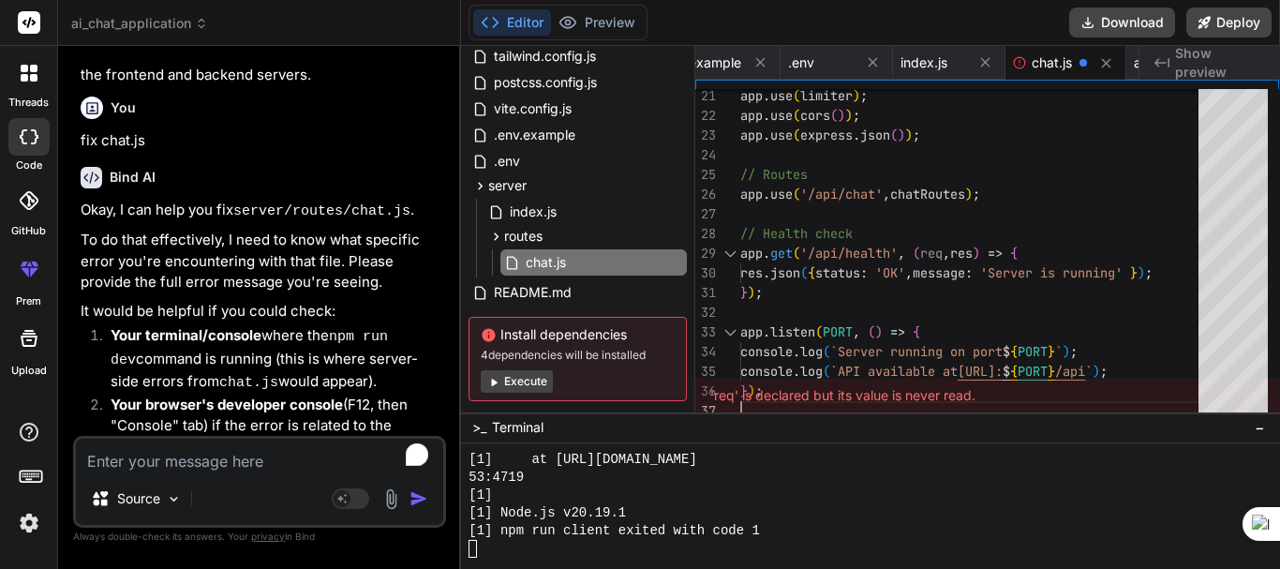
click at [168, 449] on textarea "To enrich screen reader interactions, please activate Accessibility in Grammarl…" at bounding box center [259, 456] width 367 height 34
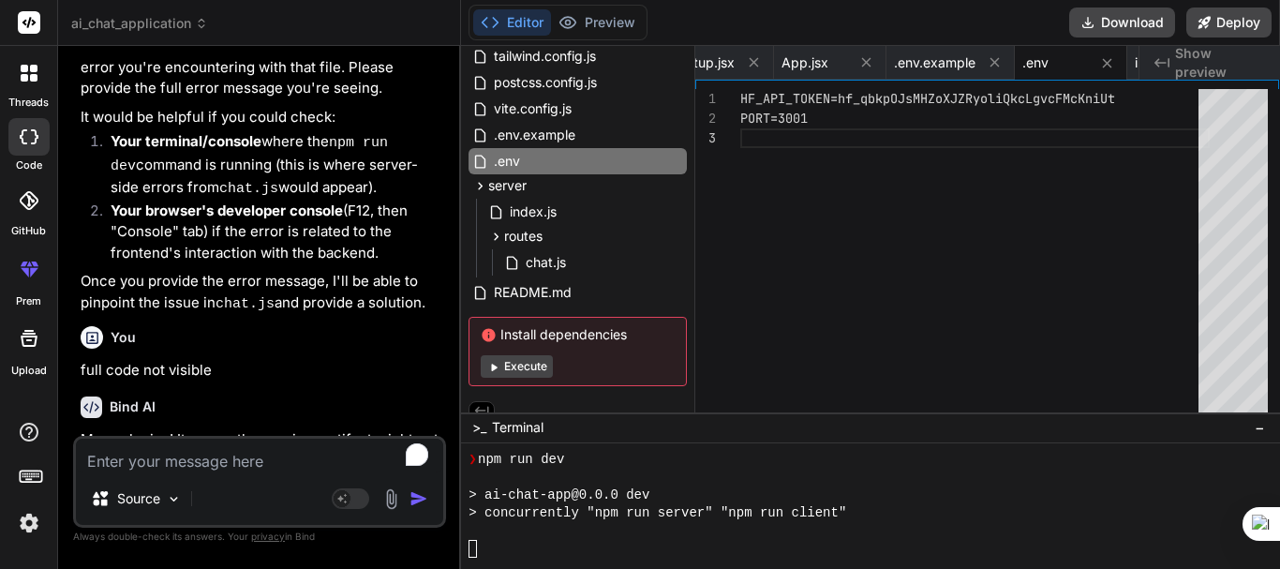
scroll to position [9917, 0]
click at [312, 396] on div "Bind AI" at bounding box center [262, 407] width 362 height 22
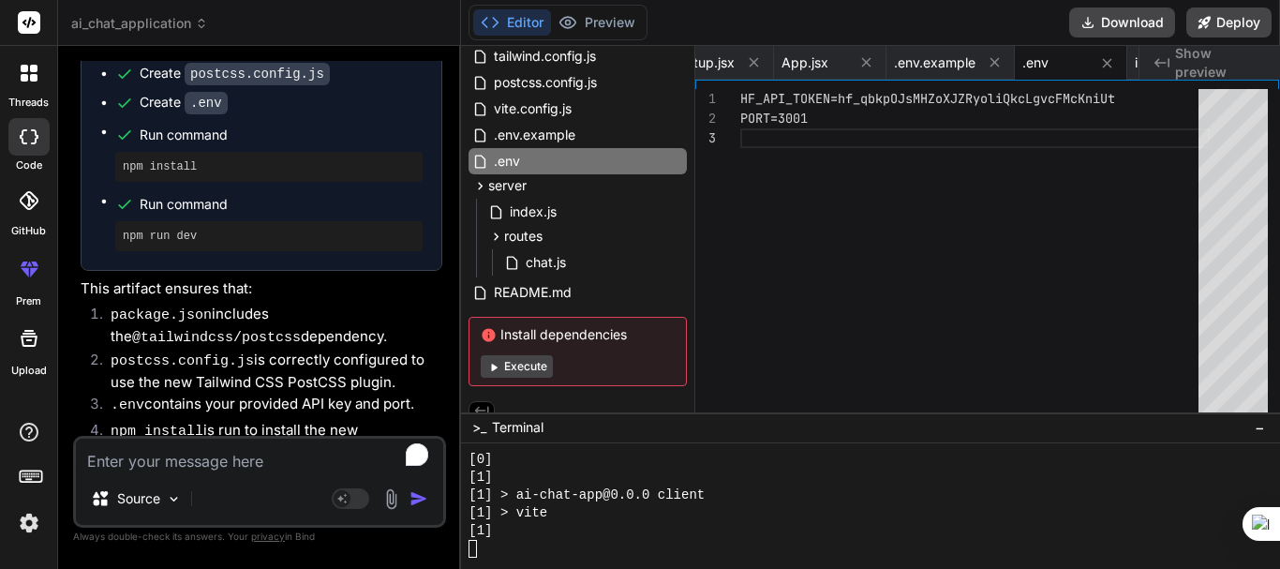
scroll to position [10095, 0]
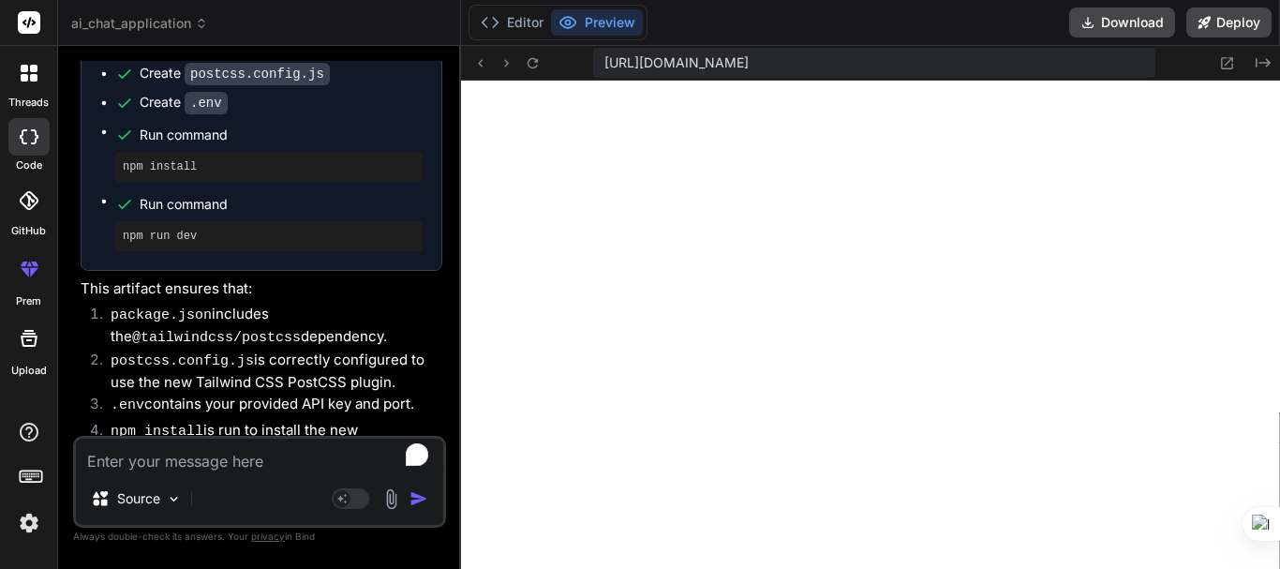
click at [165, 464] on li "npm run dev is executed to start the application with the fixes." at bounding box center [269, 486] width 347 height 44
click at [217, 457] on textarea "To enrich screen reader interactions, please activate Accessibility in Grammarl…" at bounding box center [259, 456] width 367 height 34
paste textarea "AI service is temporarily unavailable. Please try again later."
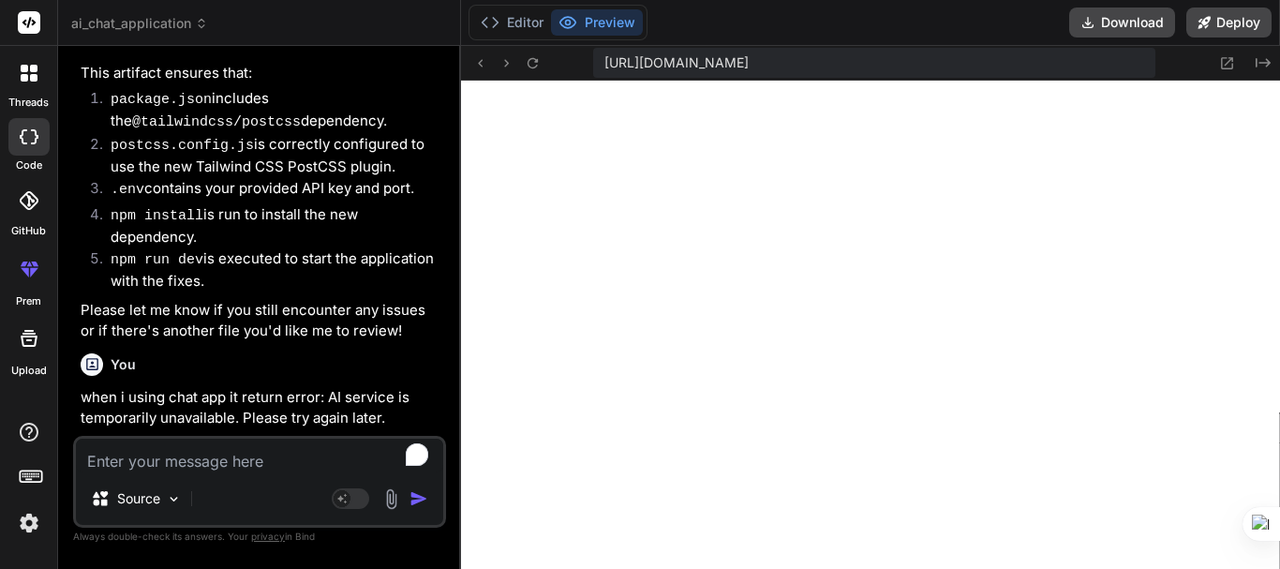
scroll to position [12713, 0]
click at [127, 454] on textarea "To enrich screen reader interactions, please activate Accessibility in Grammarl…" at bounding box center [259, 456] width 367 height 34
paste textarea "setErrorMessage('Failed to connect to server'); 62 | // Set default models as f…"
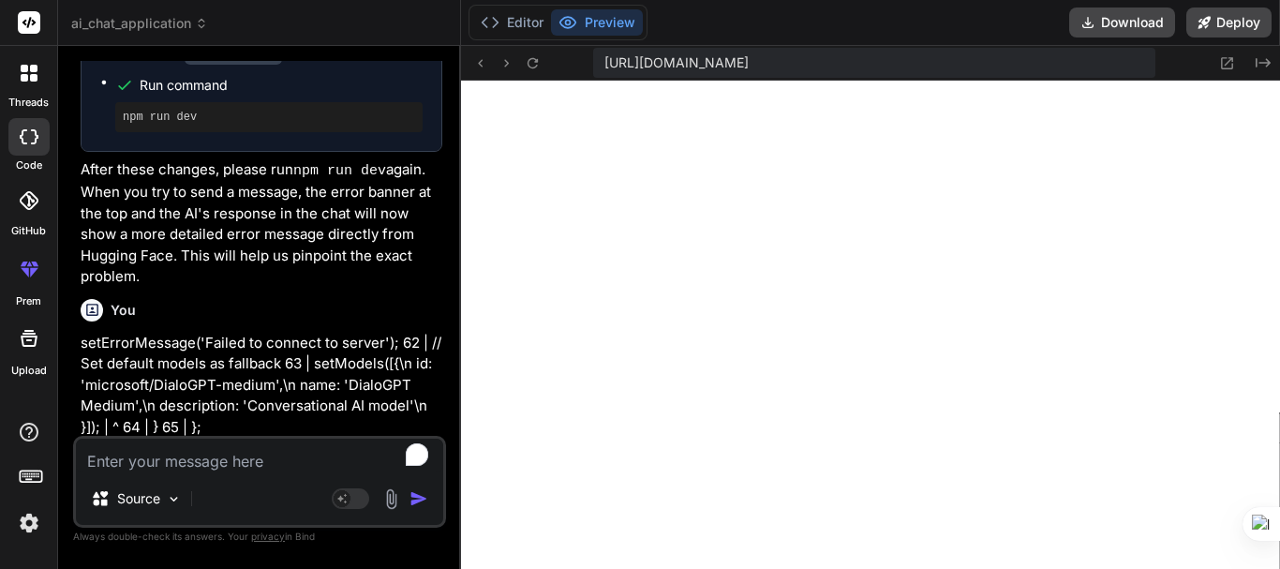
scroll to position [13852, 0]
click at [147, 462] on textarea "To enrich screen reader interactions, please activate Accessibility in Grammarl…" at bounding box center [259, 456] width 367 height 34
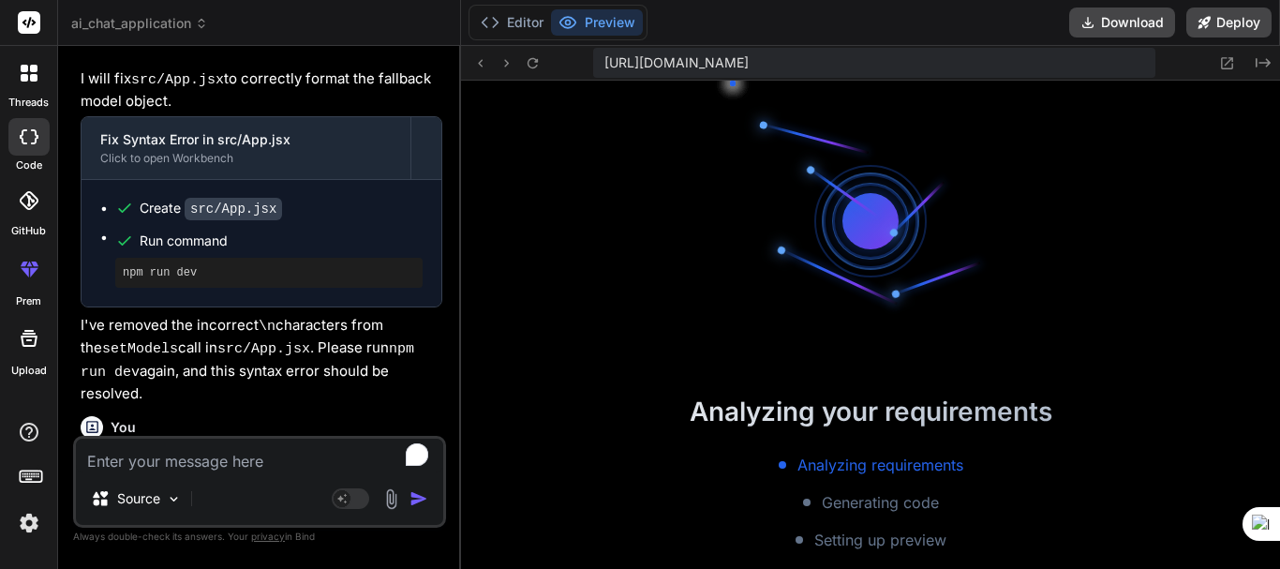
scroll to position [16006, 0]
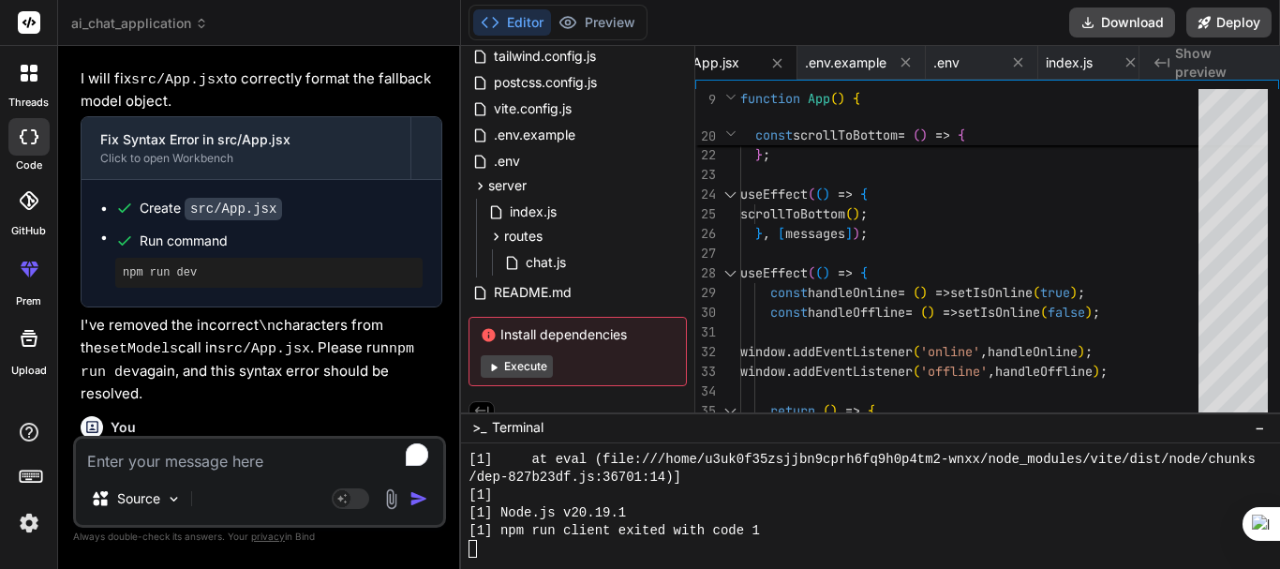
click at [494, 25] on icon at bounding box center [490, 22] width 19 height 19
click at [262, 450] on p "provide multiple free modal" at bounding box center [262, 461] width 362 height 22
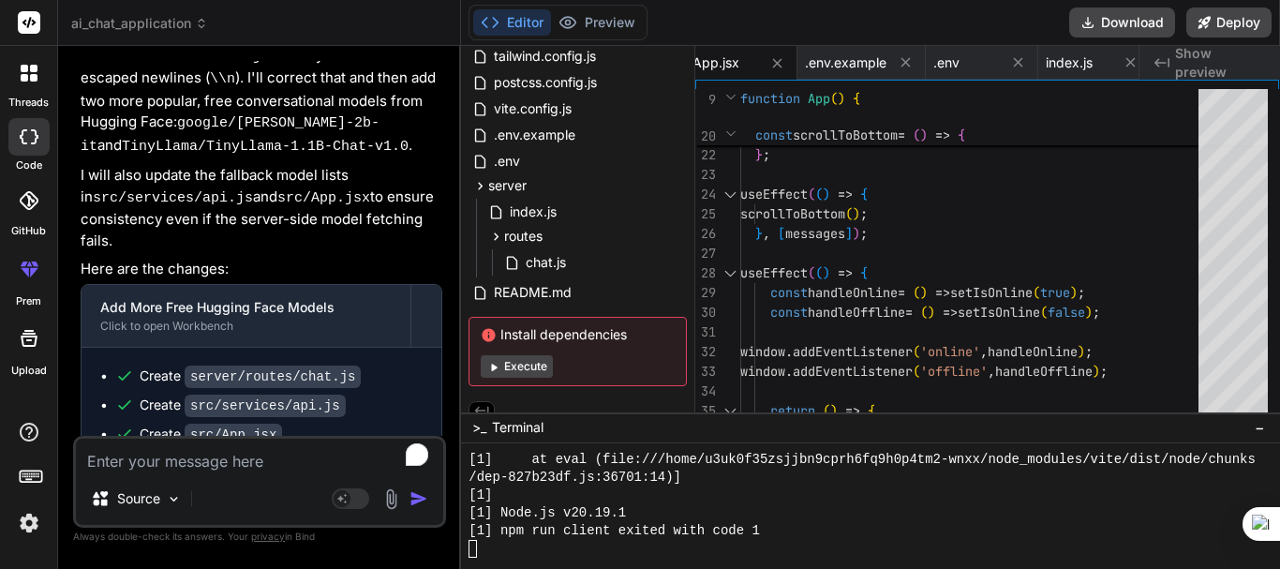
scroll to position [9974, 0]
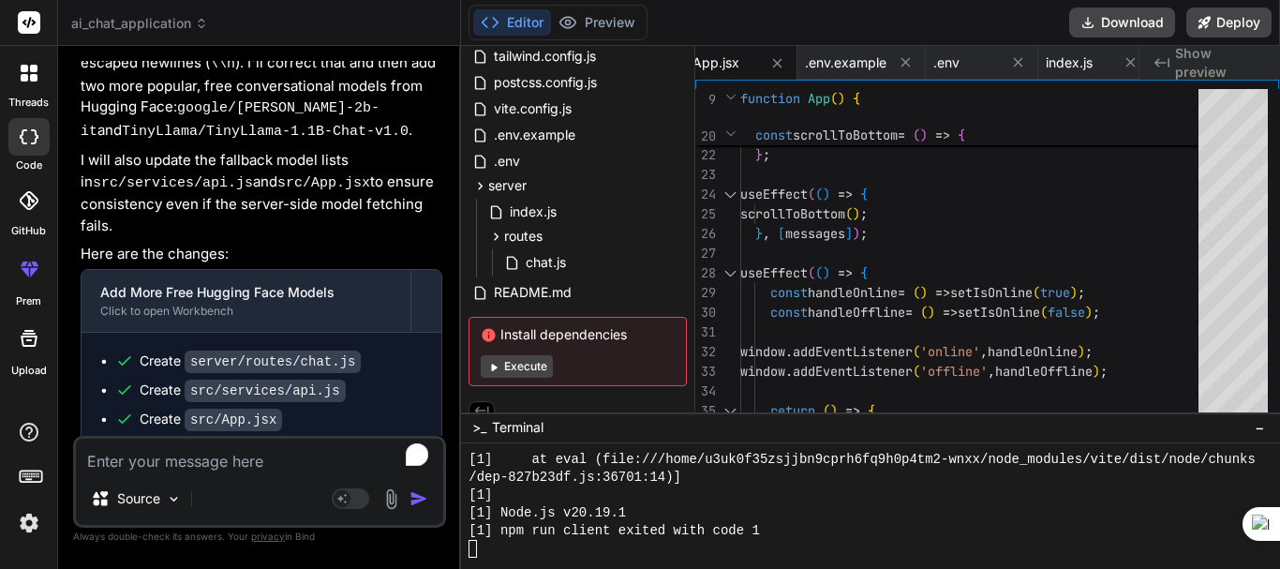
click at [522, 372] on button "Execute" at bounding box center [517, 366] width 72 height 22
click at [174, 458] on textarea "To enrich screen reader interactions, please activate Accessibility in Grammarl…" at bounding box center [259, 456] width 367 height 34
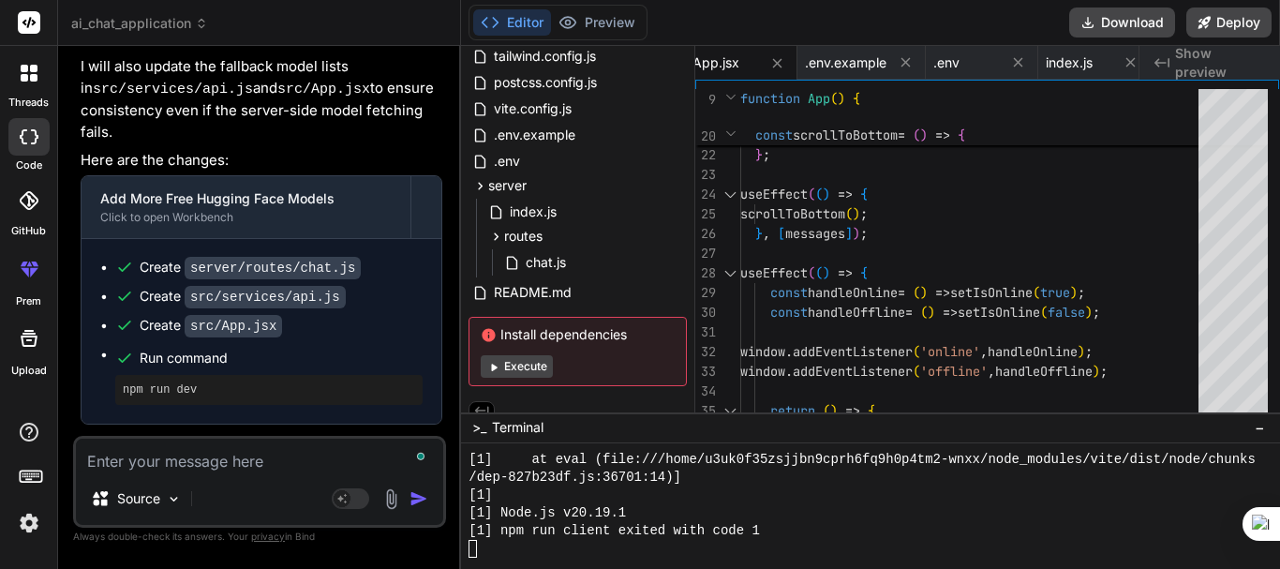
scroll to position [10168, 0]
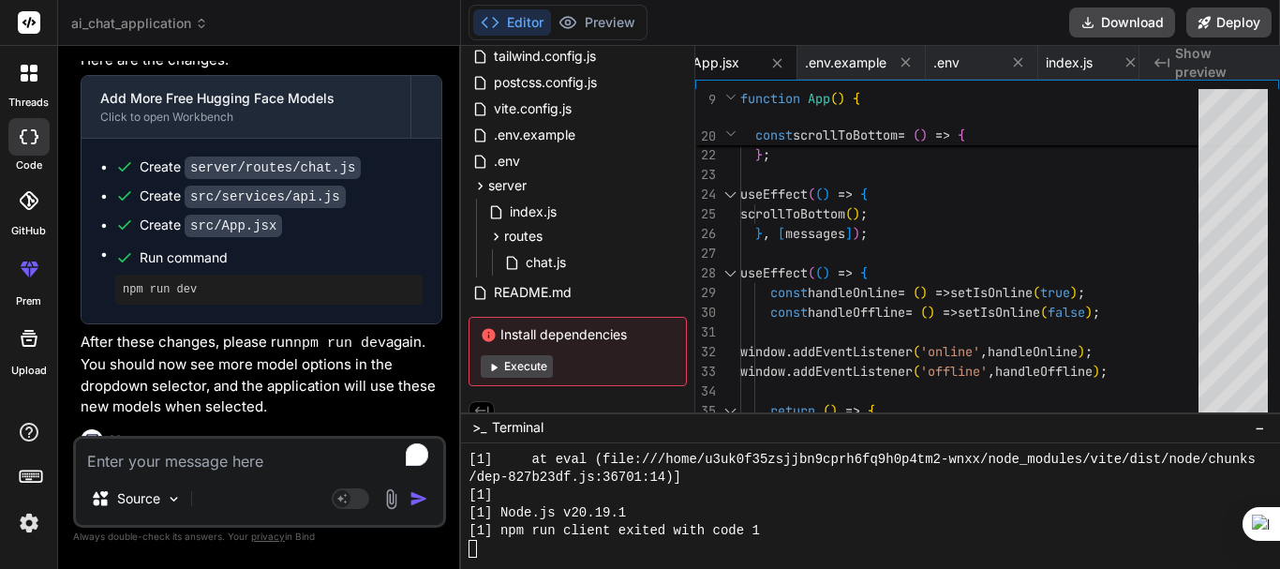
click at [502, 27] on button "Editor" at bounding box center [512, 22] width 78 height 26
click at [509, 362] on button "Execute" at bounding box center [517, 366] width 72 height 22
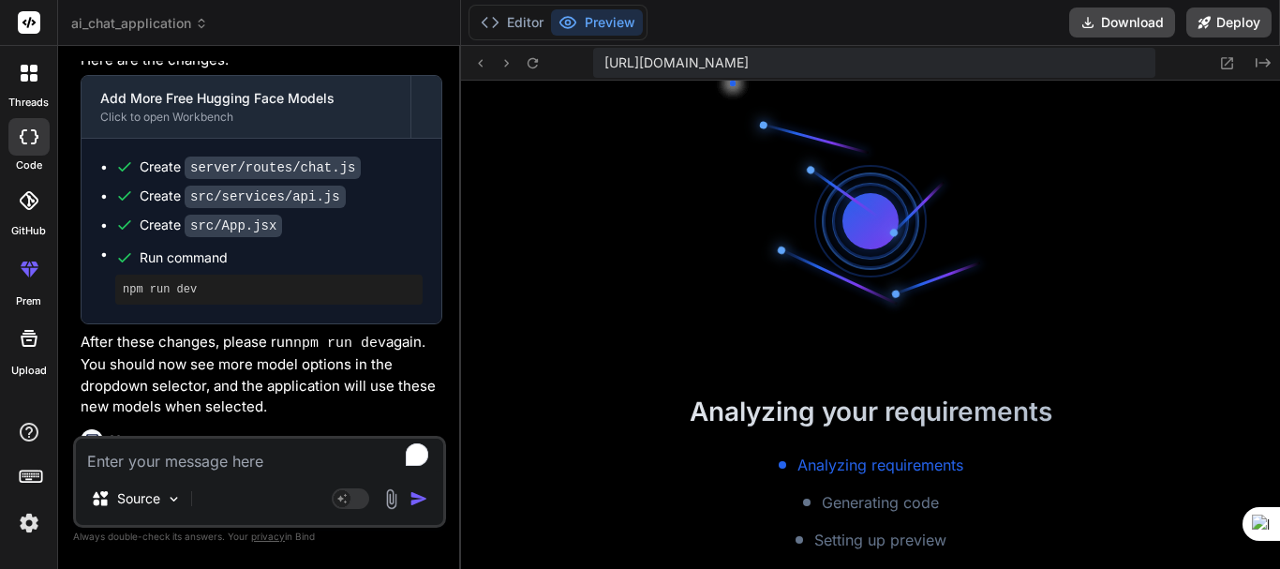
scroll to position [17805, 0]
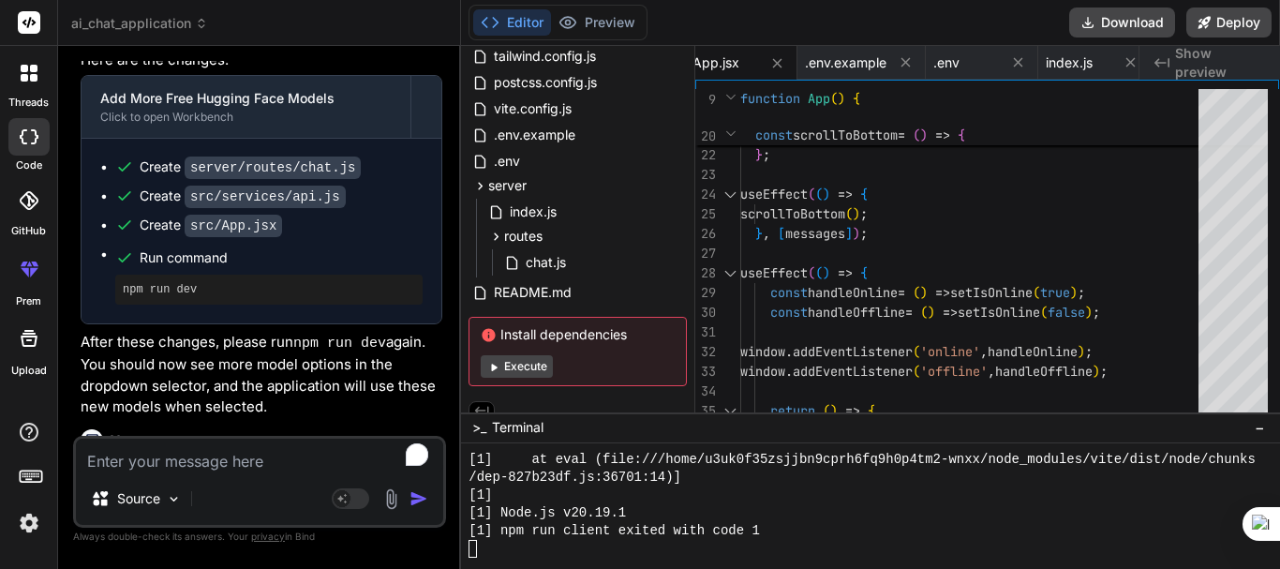
click at [277, 531] on p "I understand. "Not running" can mean a few things, and to help you effectively,…" at bounding box center [262, 563] width 362 height 64
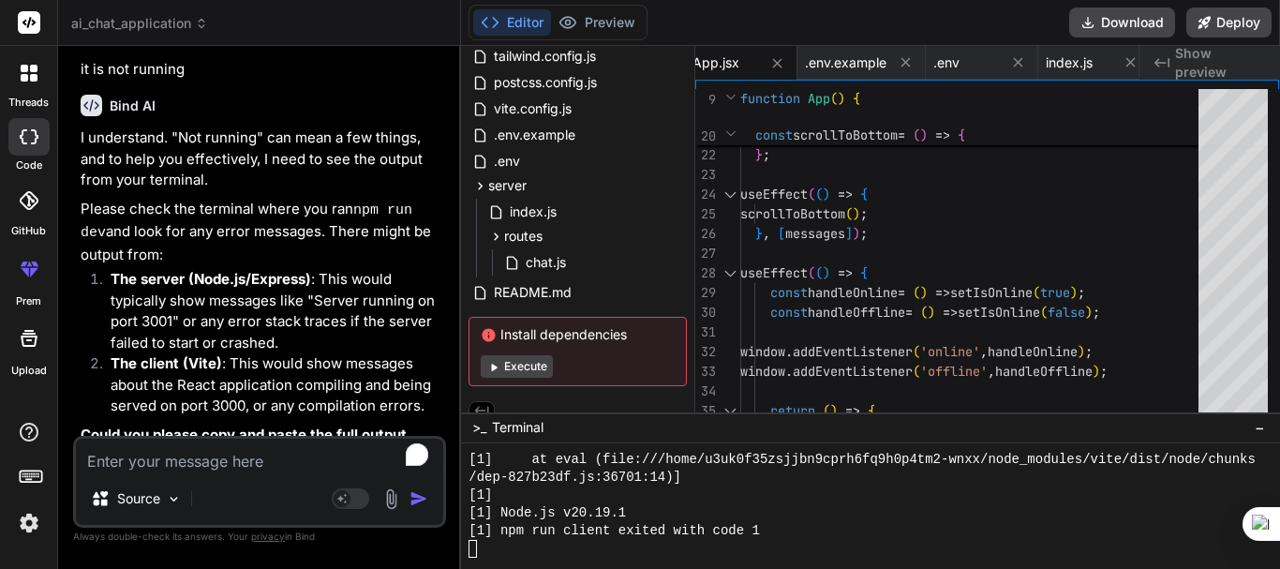
scroll to position [10618, 0]
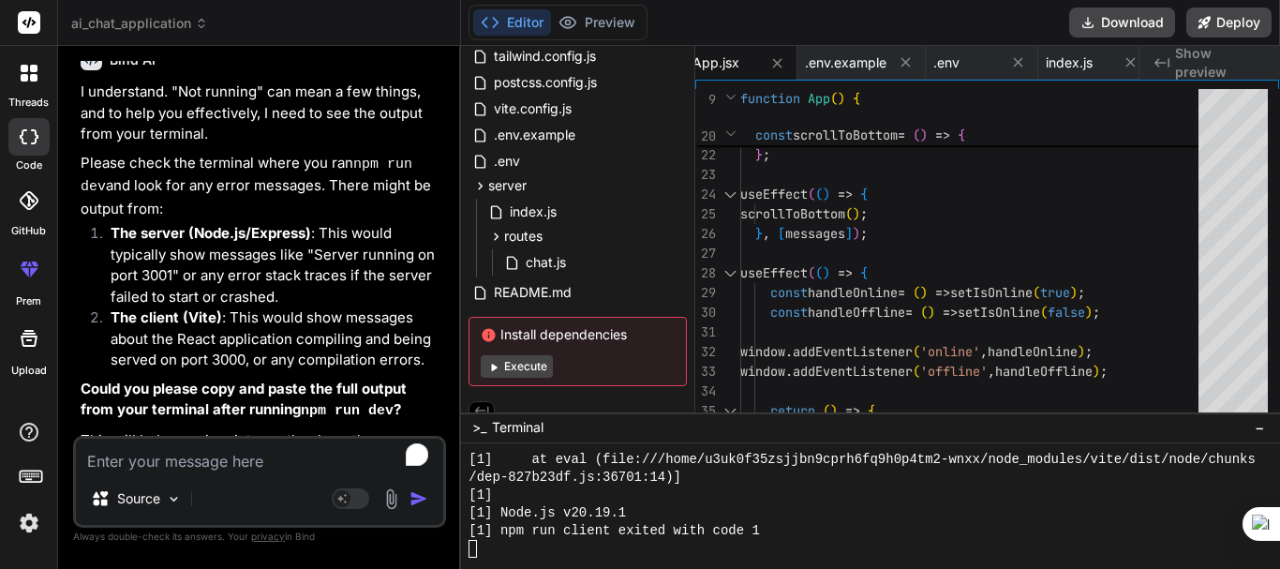
click at [185, 437] on div "Source Agent Mode. When this toggle is activated, AI automatically makes decisi…" at bounding box center [259, 482] width 373 height 92
click at [184, 453] on textarea "To enrich screen reader interactions, please activate Accessibility in Grammarl…" at bounding box center [259, 456] width 367 height 34
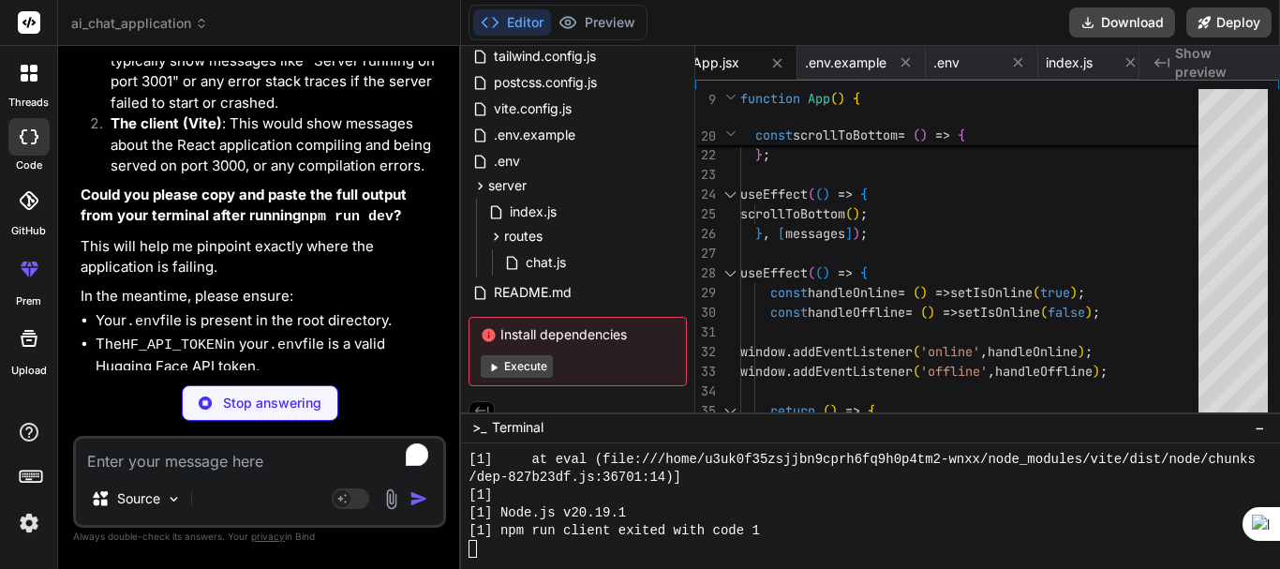
scroll to position [10812, 0]
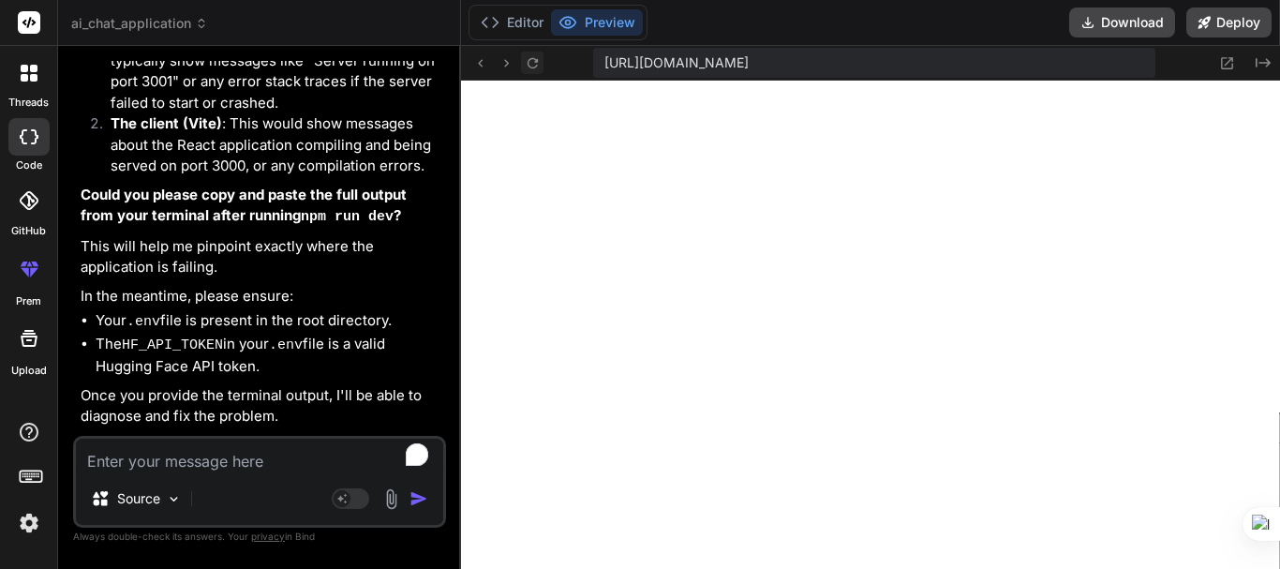
click at [526, 59] on icon at bounding box center [533, 63] width 16 height 16
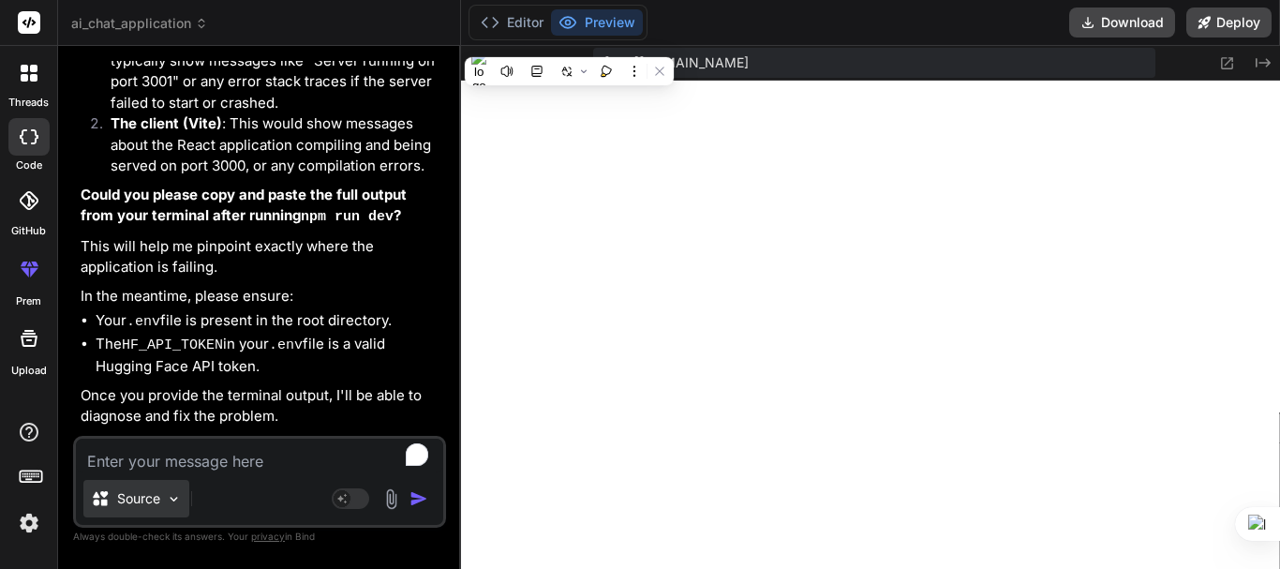
click at [141, 485] on div "Source" at bounding box center [136, 498] width 106 height 37
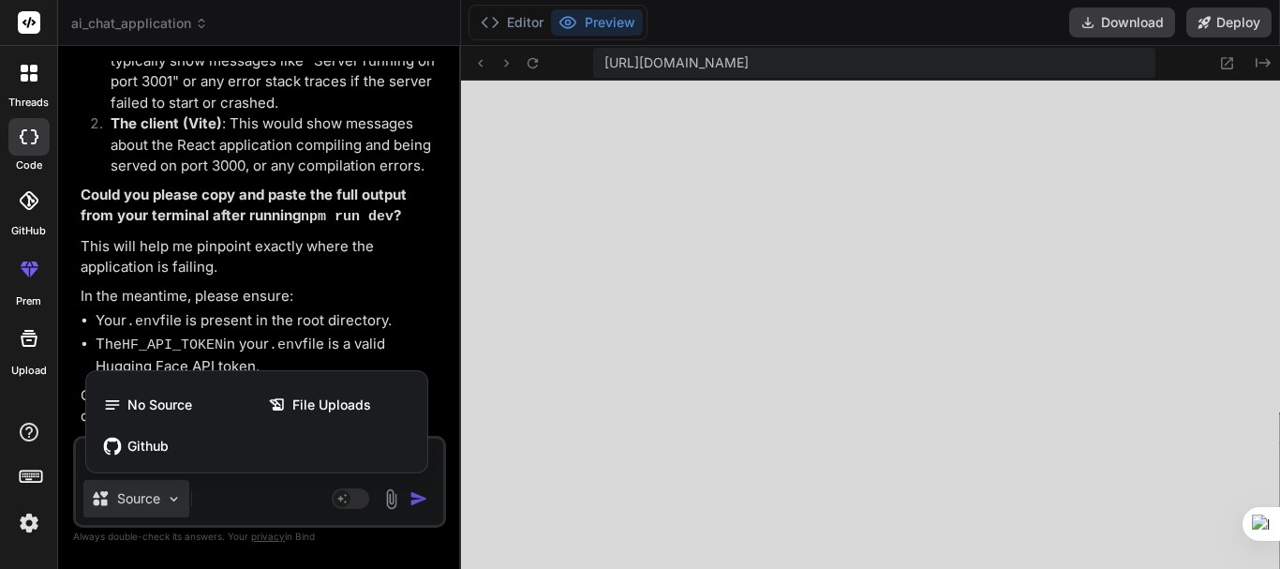
click at [522, 461] on div at bounding box center [640, 284] width 1280 height 569
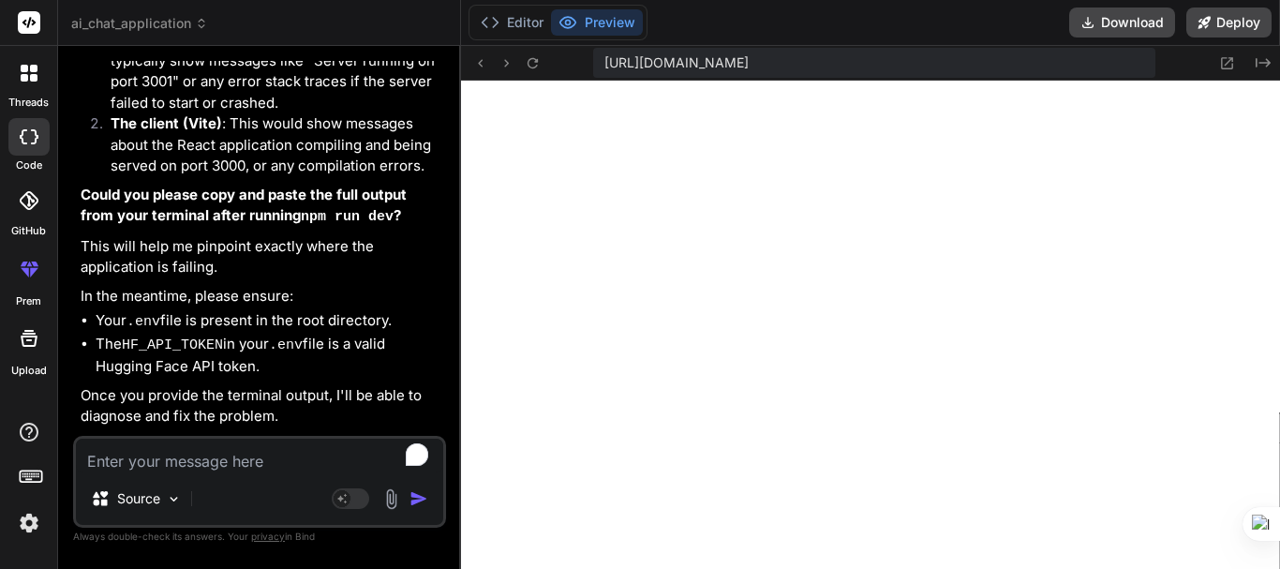
click at [253, 468] on textarea "To enrich screen reader interactions, please activate Accessibility in Grammarl…" at bounding box center [259, 456] width 367 height 34
paste textarea "Cannot GET /"
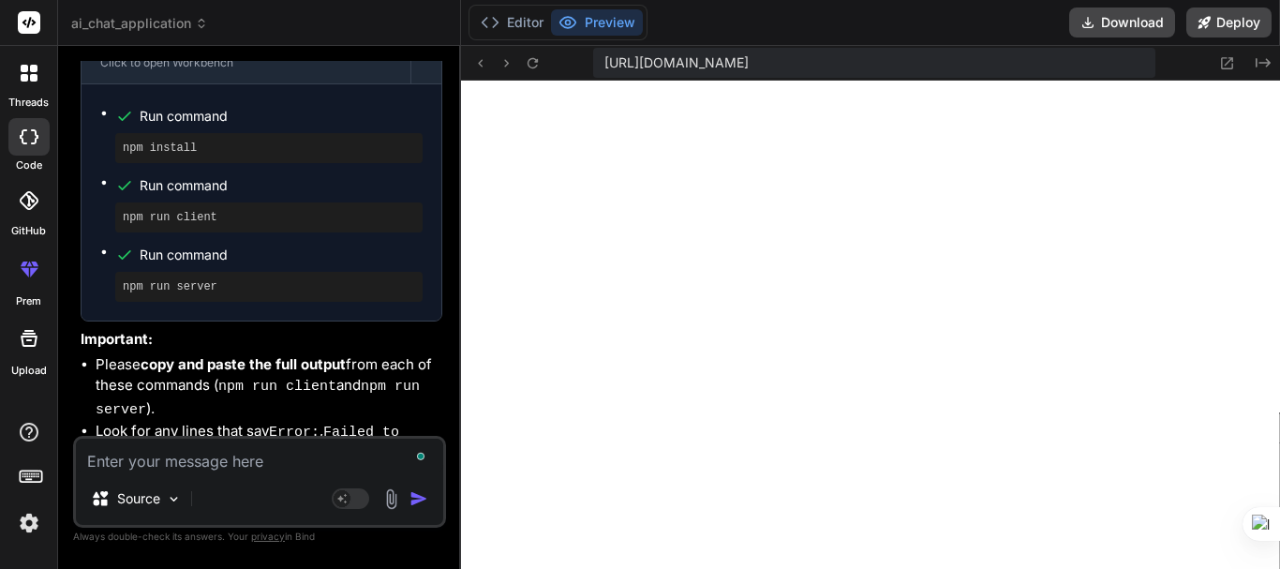
scroll to position [12423, 0]
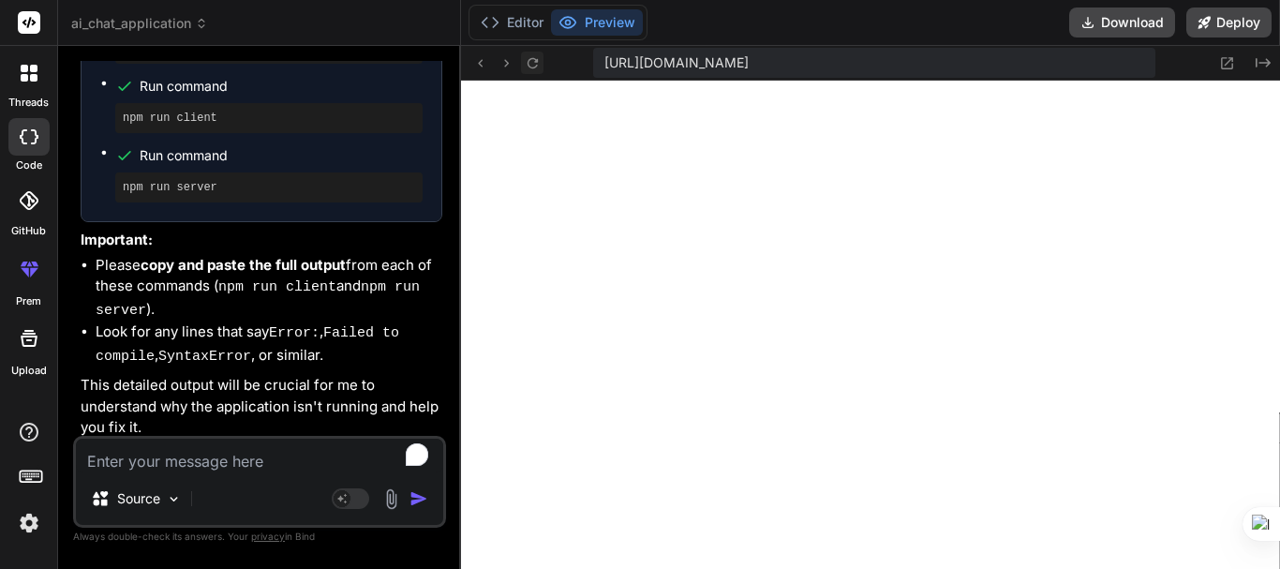
click at [536, 52] on button at bounding box center [532, 63] width 22 height 22
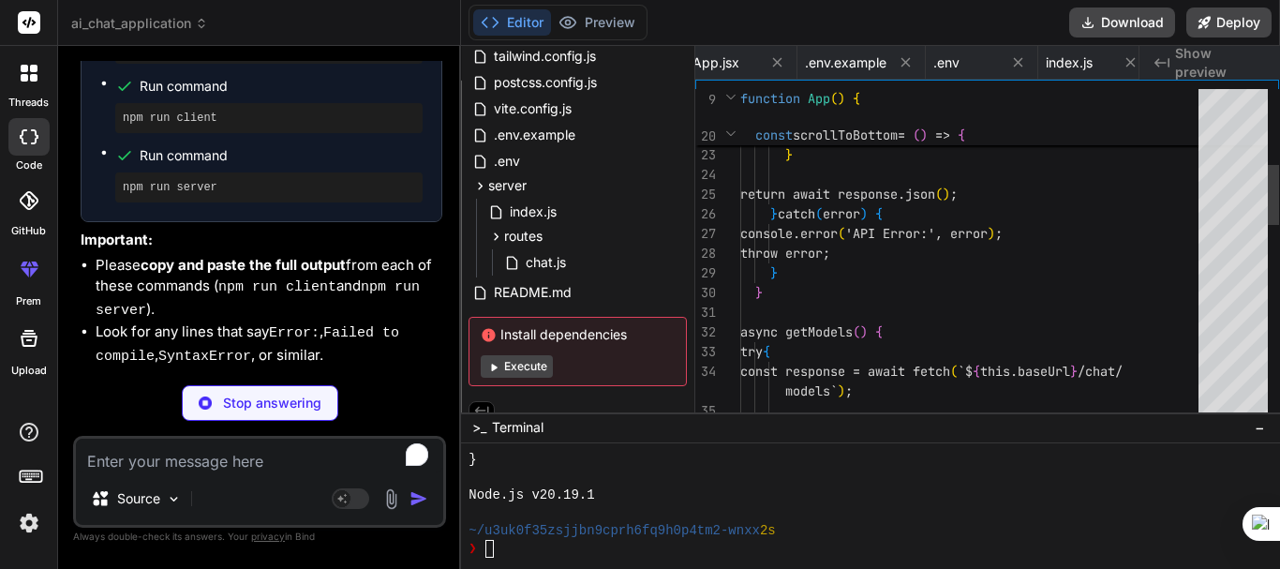
scroll to position [0, 2000]
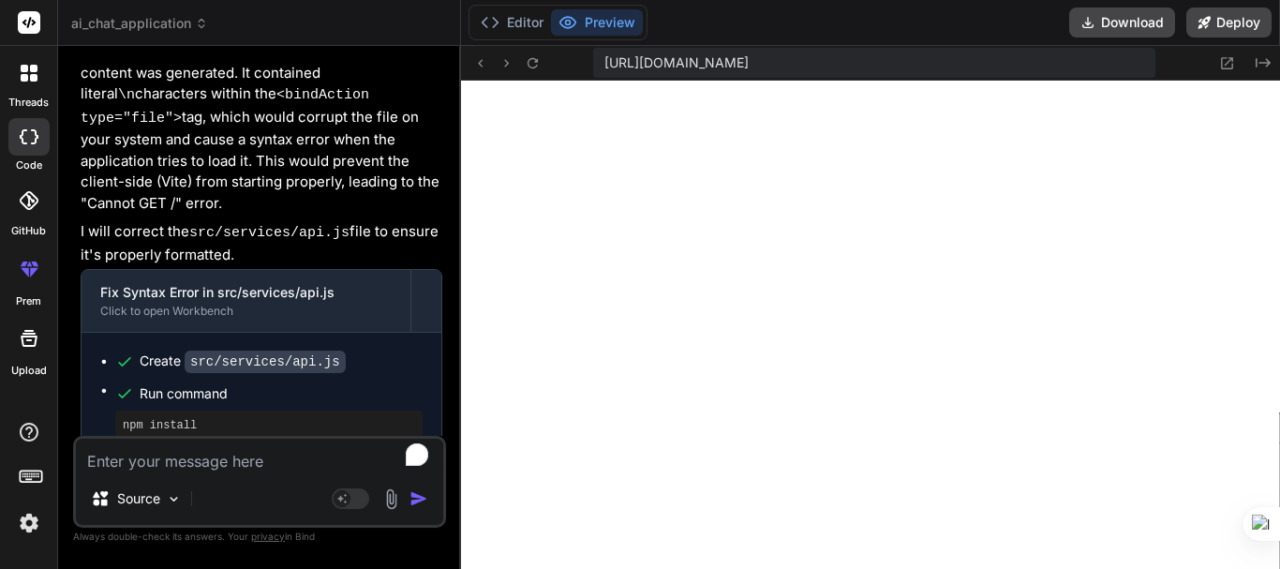
scroll to position [13058, 0]
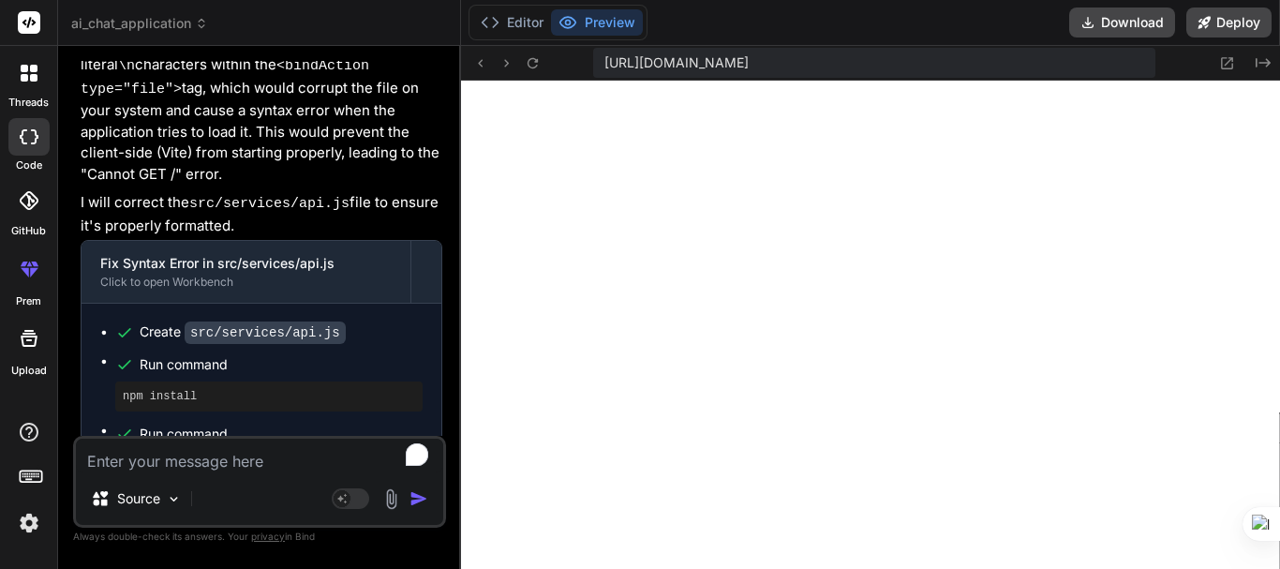
click at [134, 444] on textarea "To enrich screen reader interactions, please activate Accessibility in Grammarl…" at bounding box center [259, 456] width 367 height 34
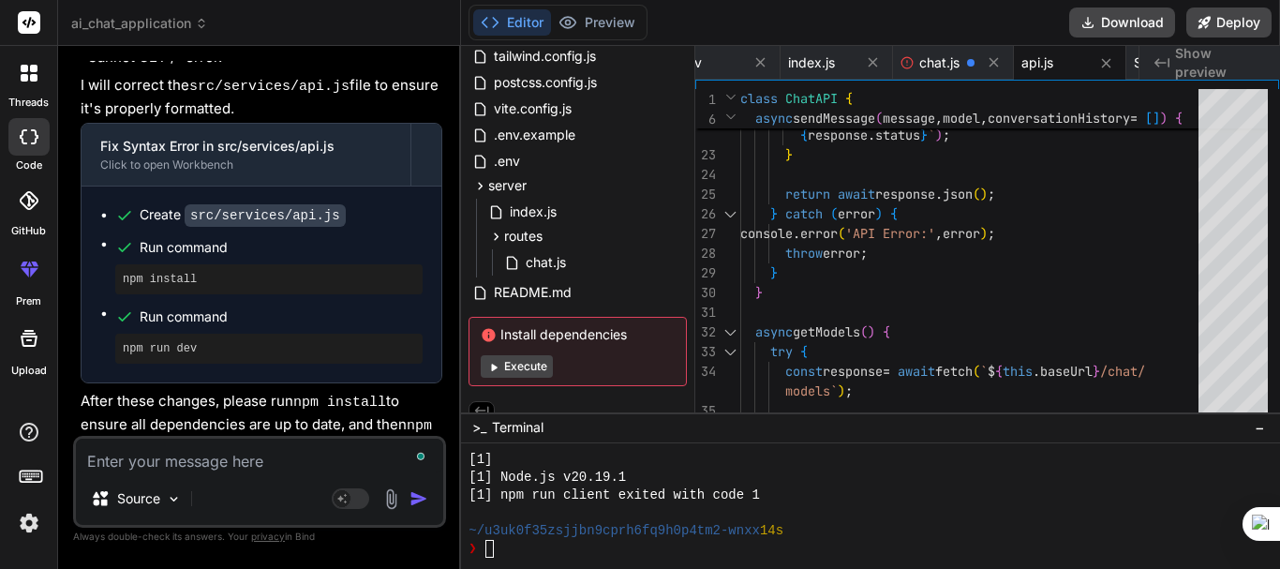
scroll to position [13253, 0]
